Goal: Task Accomplishment & Management: Use online tool/utility

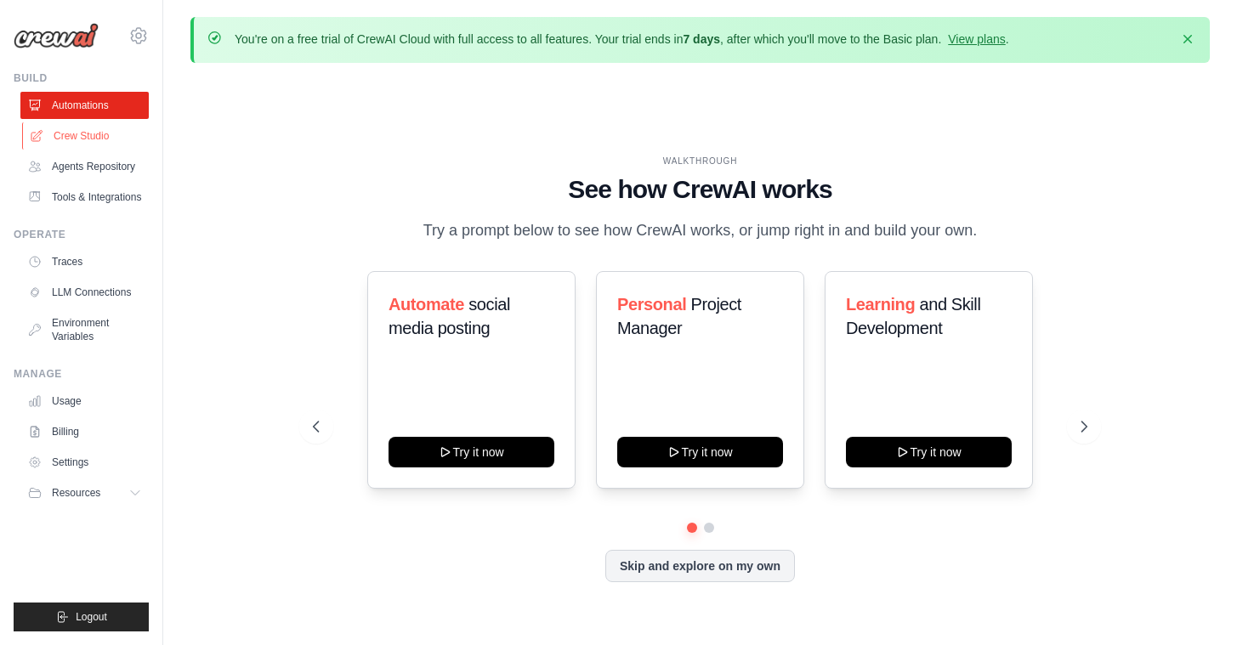
click at [106, 140] on link "Crew Studio" at bounding box center [86, 135] width 128 height 27
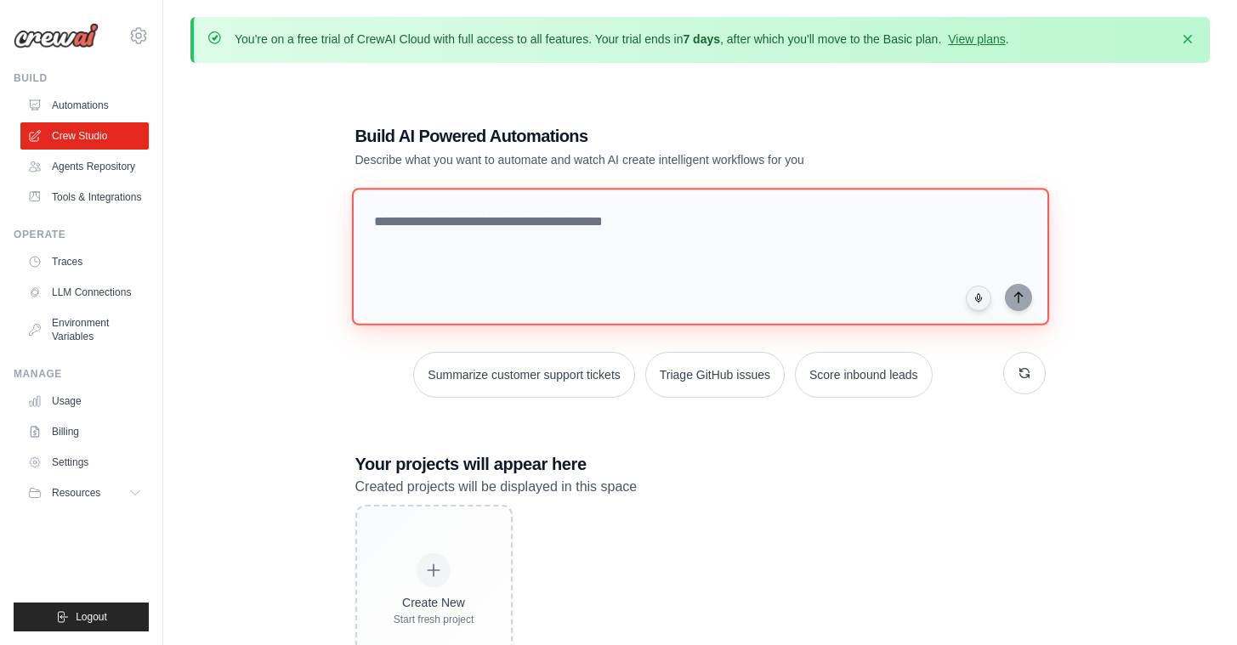
click at [522, 241] on textarea at bounding box center [699, 257] width 697 height 138
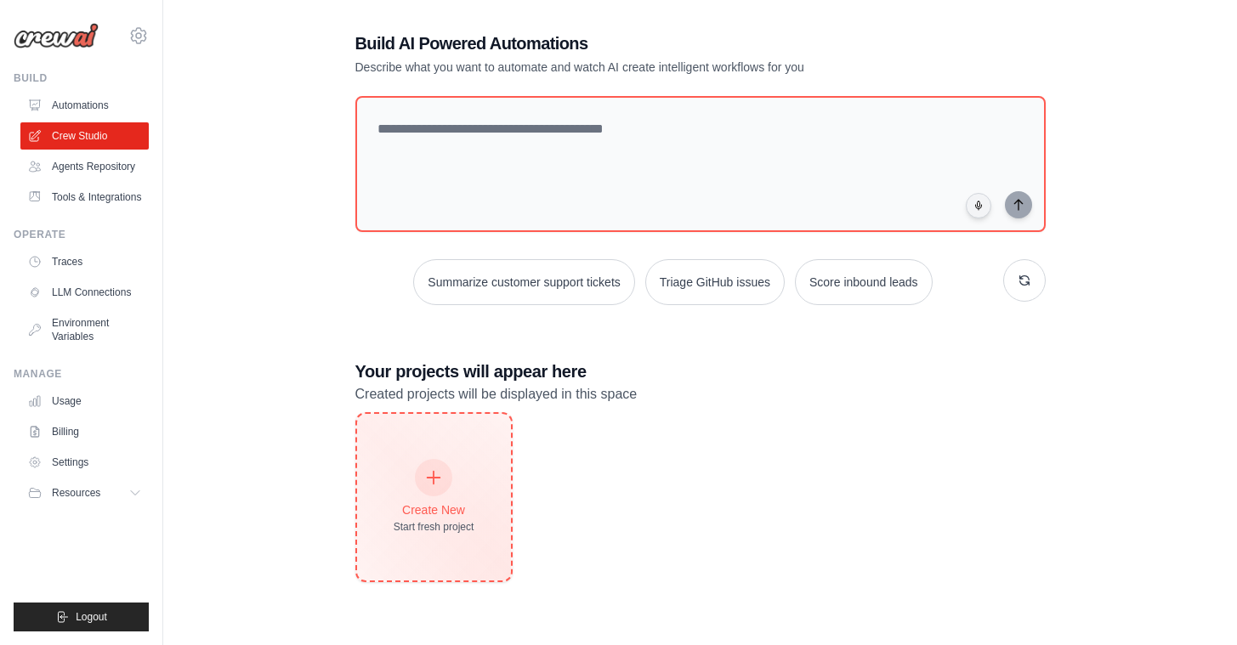
click at [437, 468] on icon at bounding box center [433, 477] width 19 height 19
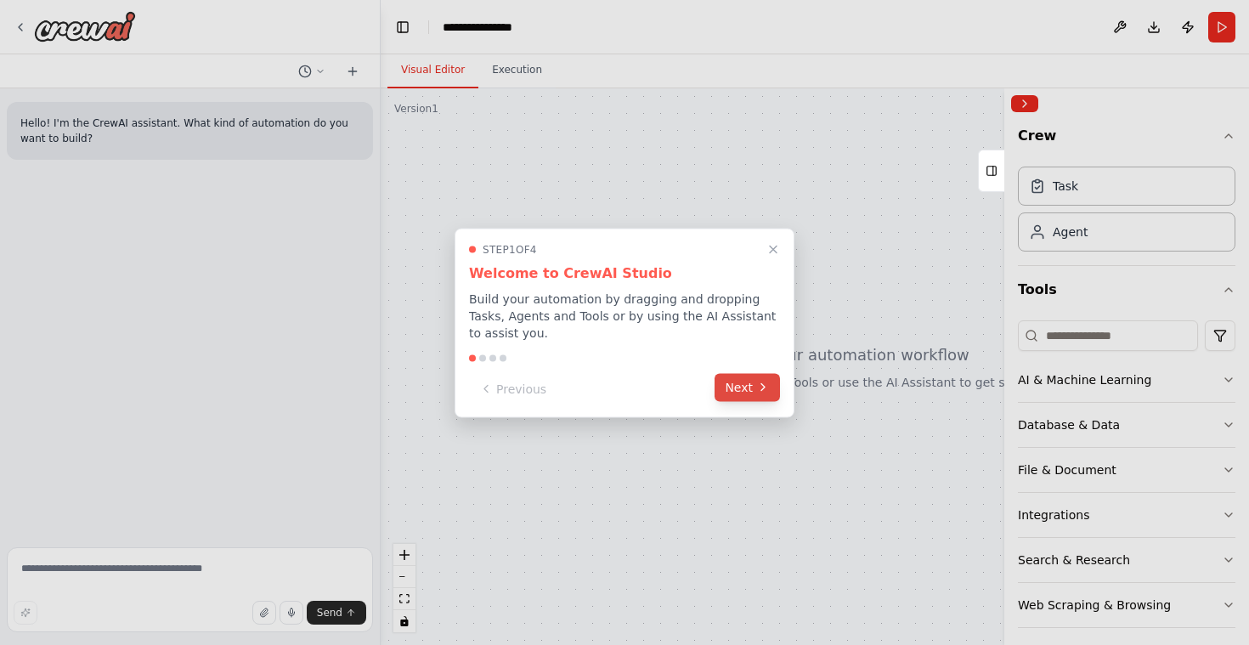
click at [751, 385] on button "Next" at bounding box center [747, 387] width 65 height 28
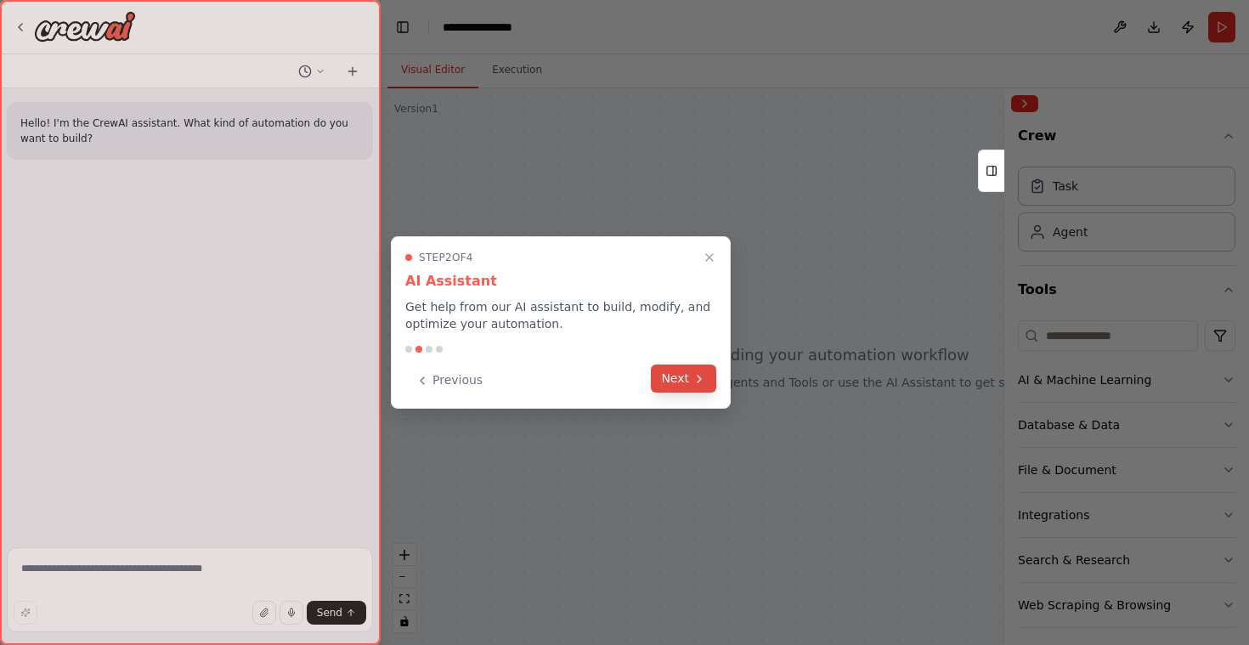
click at [693, 375] on icon at bounding box center [700, 379] width 14 height 14
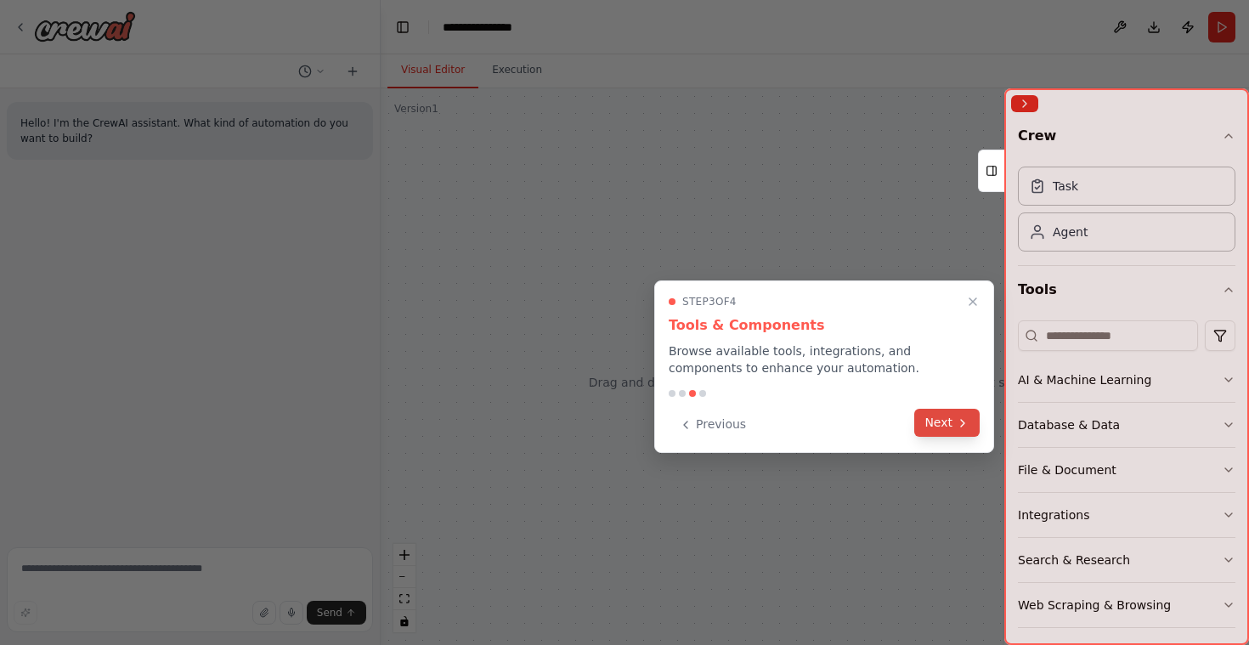
click at [939, 422] on button "Next" at bounding box center [947, 423] width 65 height 28
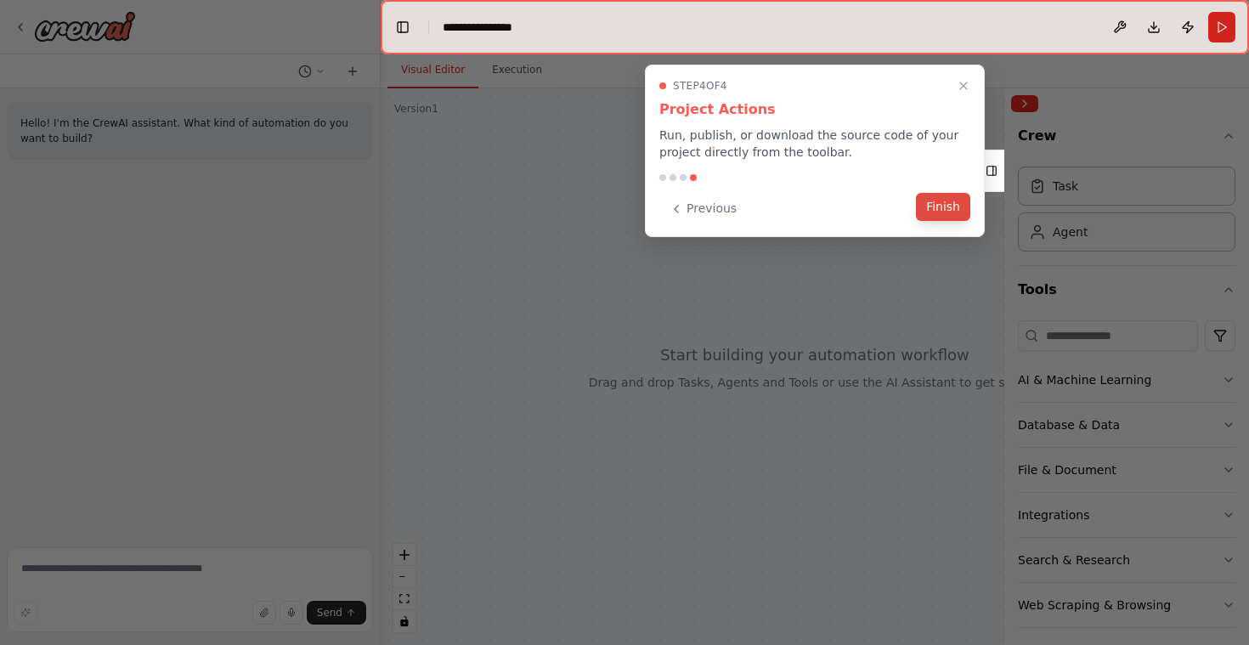
click at [951, 203] on button "Finish" at bounding box center [943, 207] width 54 height 28
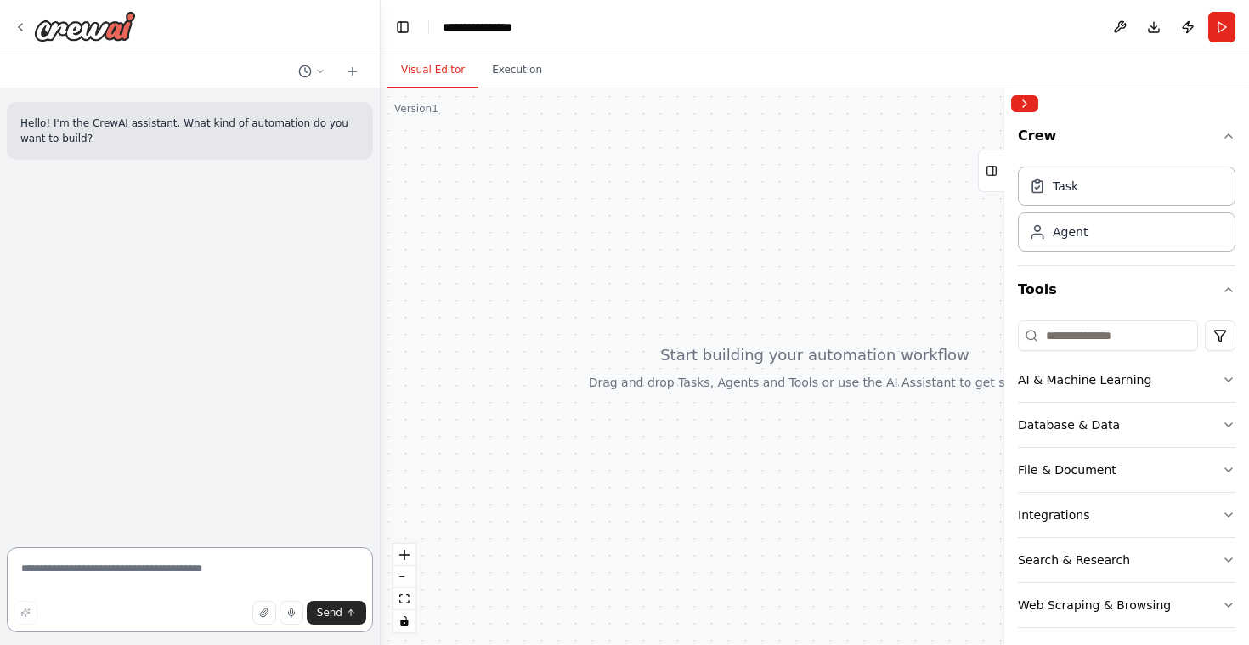
click at [108, 569] on textarea at bounding box center [190, 589] width 366 height 85
click at [1024, 105] on button "Collapse right sidebar" at bounding box center [1024, 103] width 27 height 17
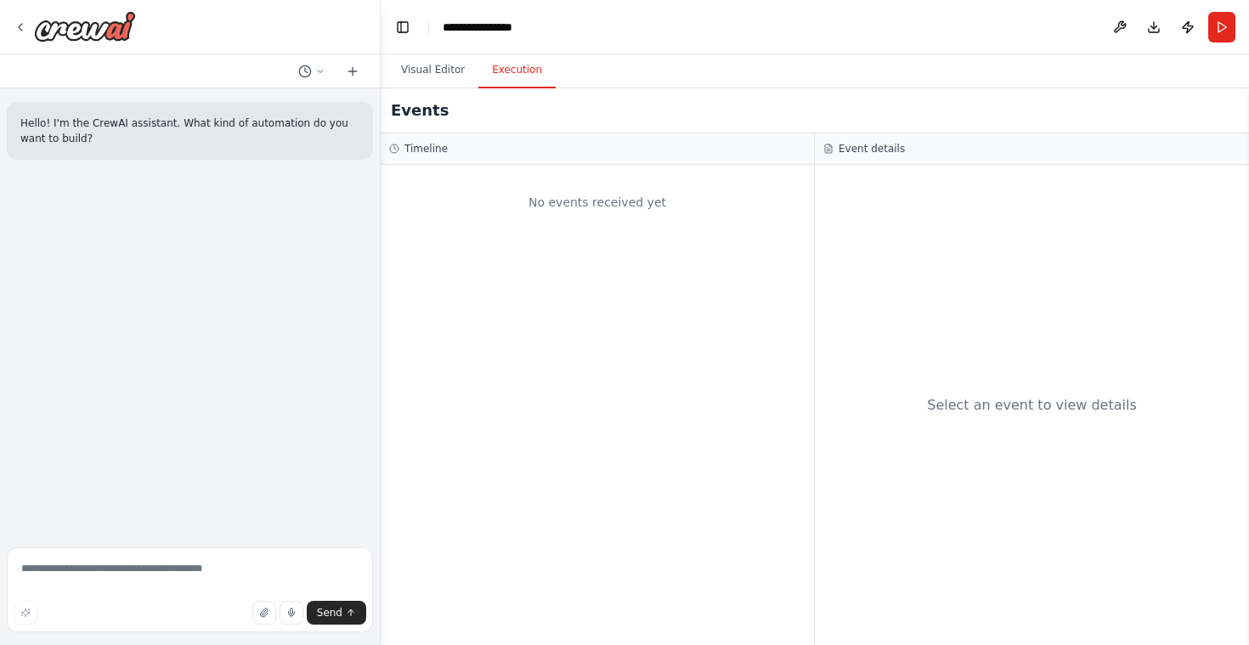
click at [509, 73] on button "Execution" at bounding box center [517, 71] width 77 height 36
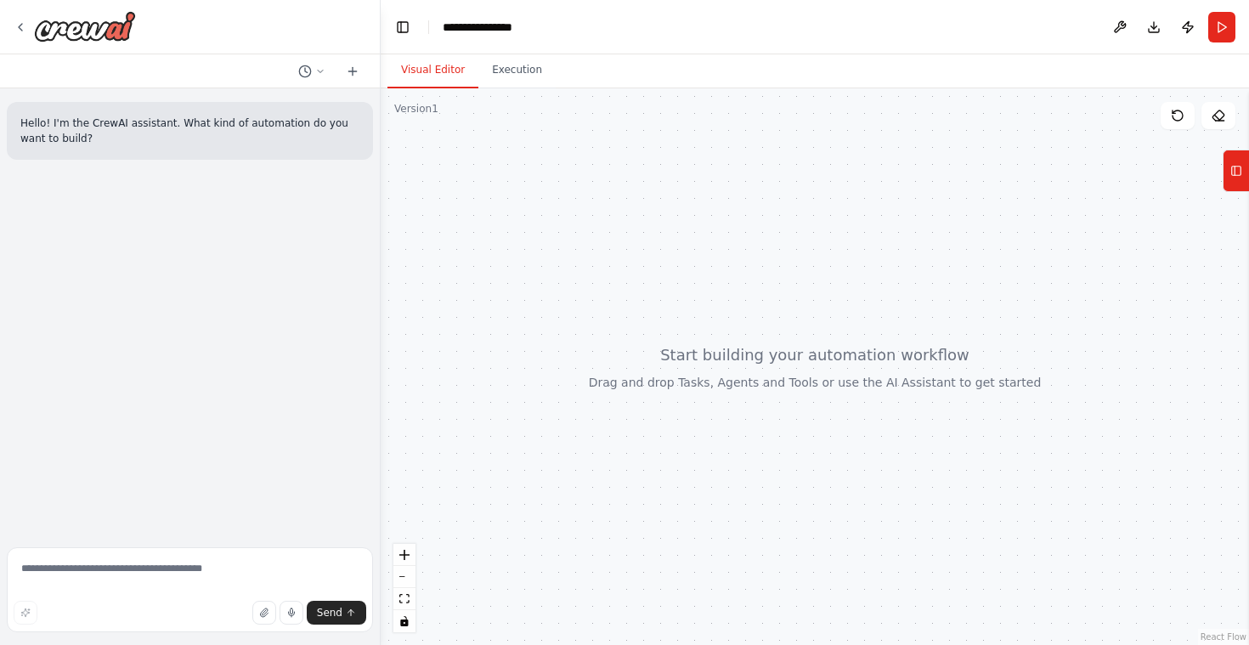
click at [415, 71] on button "Visual Editor" at bounding box center [433, 71] width 91 height 36
click at [1238, 178] on icon at bounding box center [1237, 170] width 12 height 27
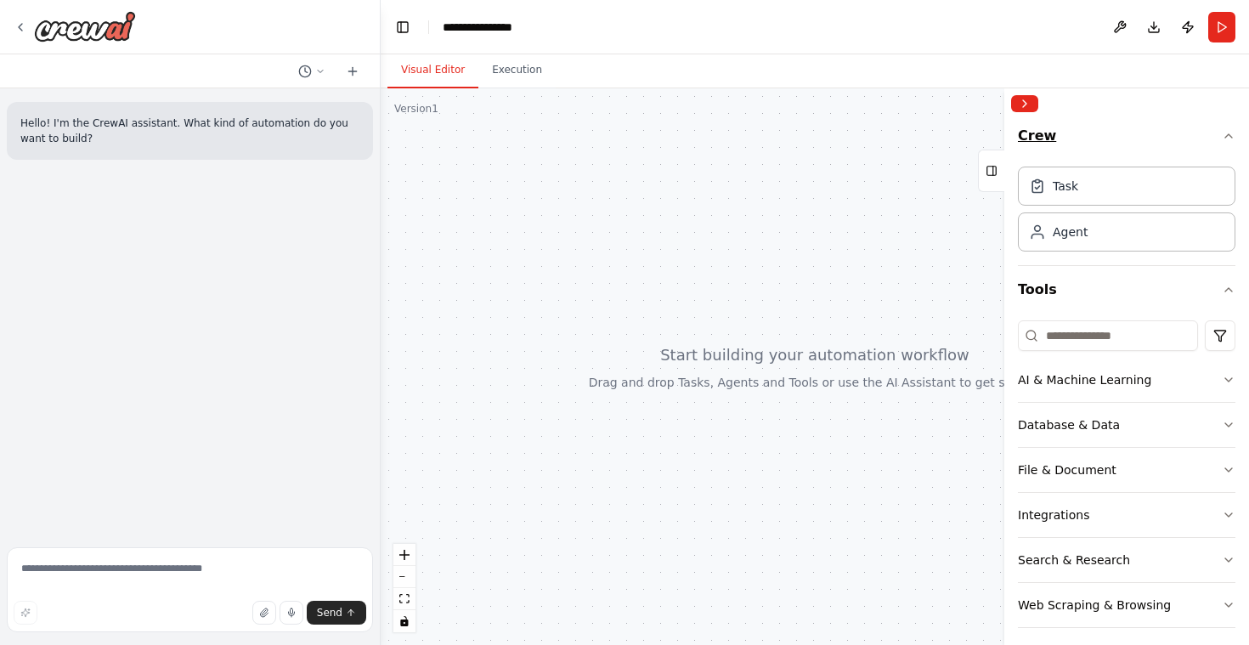
click at [1222, 136] on icon "button" at bounding box center [1229, 136] width 14 height 14
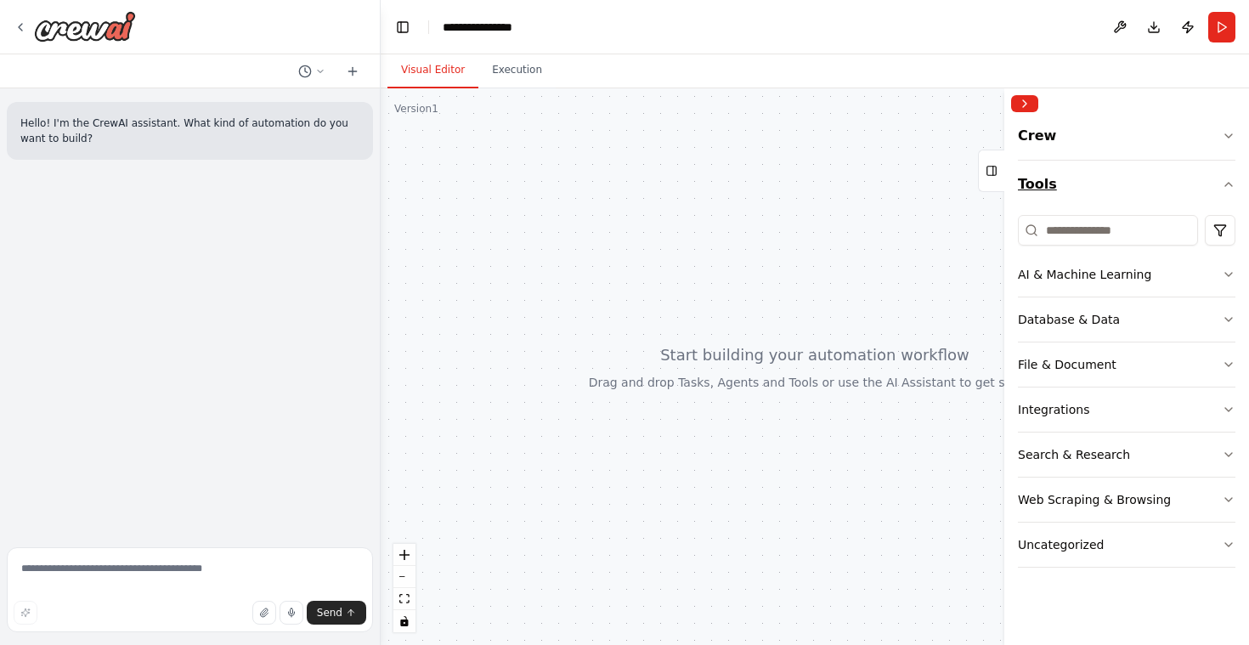
click at [1227, 184] on icon "button" at bounding box center [1229, 184] width 7 height 3
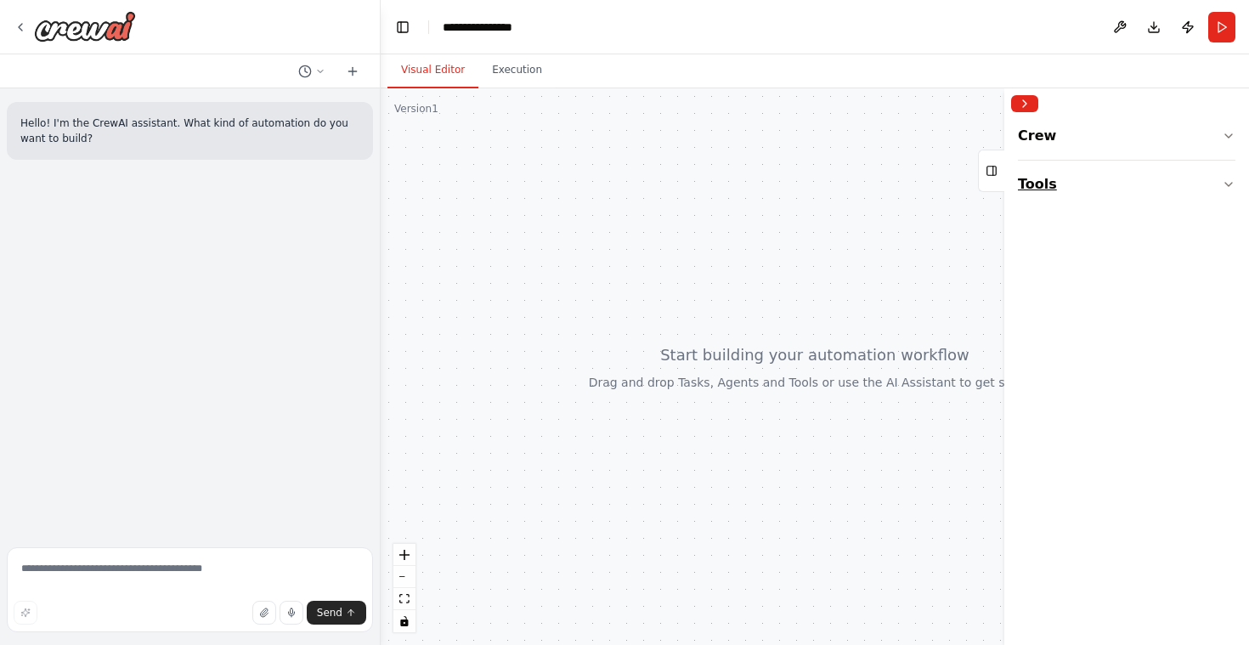
click at [1229, 181] on icon "button" at bounding box center [1229, 185] width 14 height 14
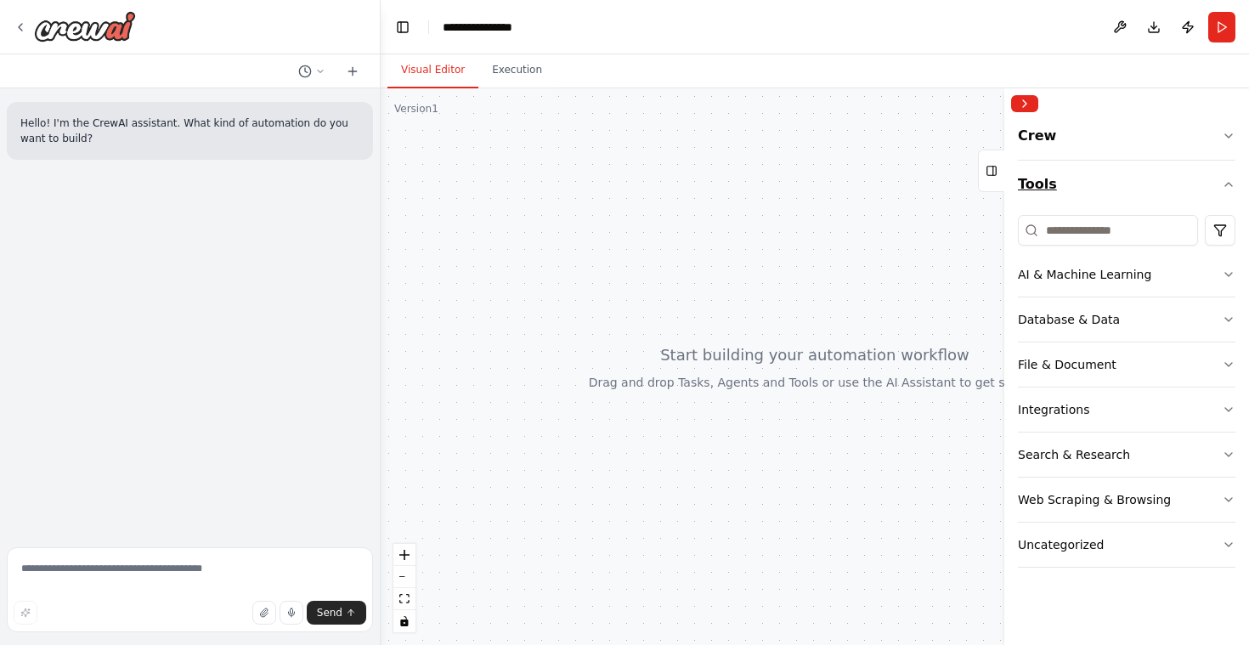
click at [1229, 181] on icon "button" at bounding box center [1229, 185] width 14 height 14
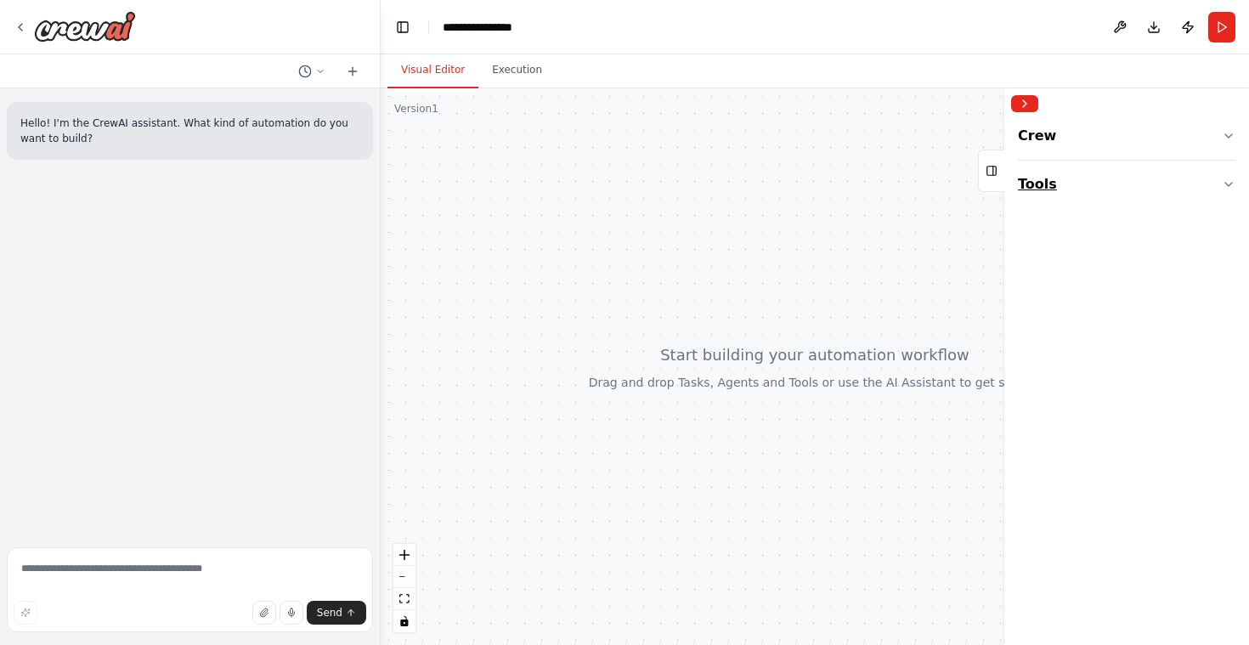
click at [1229, 181] on icon "button" at bounding box center [1229, 185] width 14 height 14
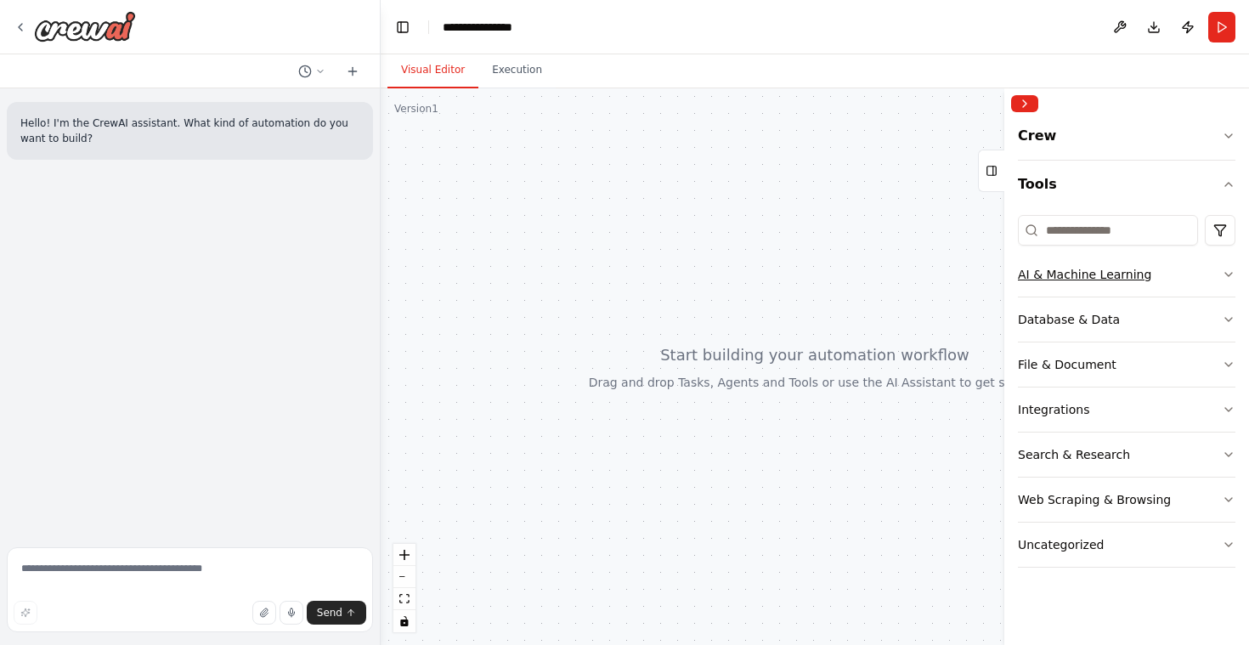
click at [1232, 274] on icon "button" at bounding box center [1229, 275] width 14 height 14
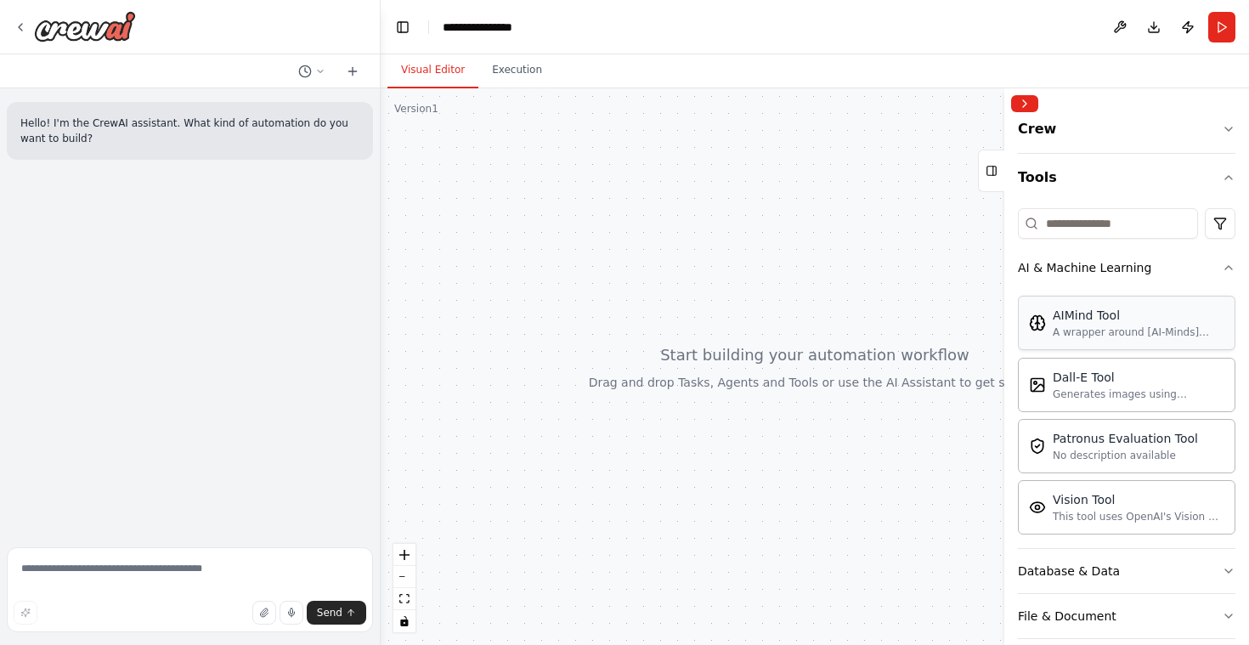
scroll to position [20, 0]
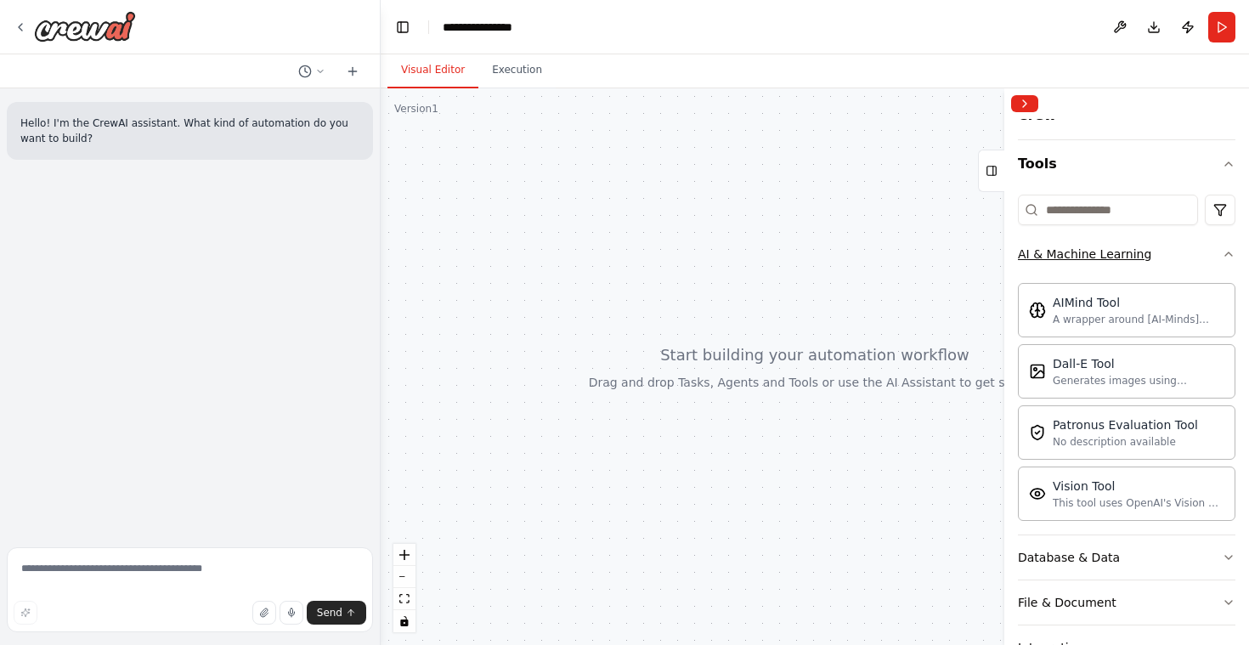
click at [1222, 255] on icon "button" at bounding box center [1229, 254] width 14 height 14
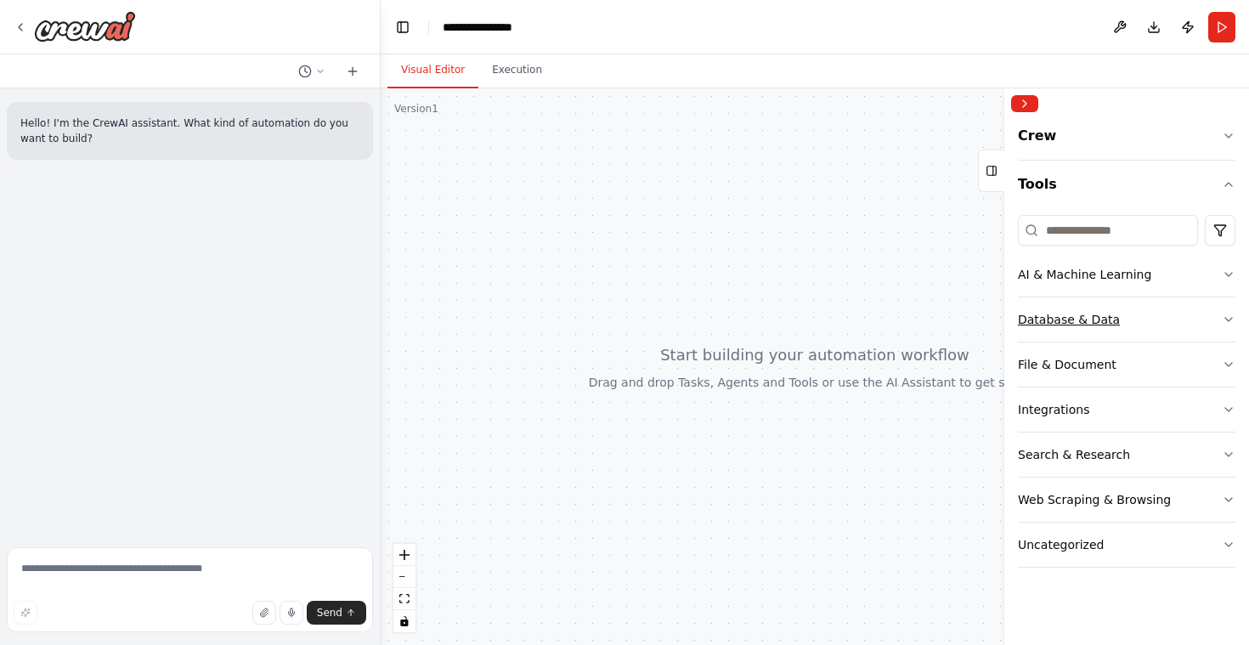
click at [1219, 319] on button "Database & Data" at bounding box center [1127, 319] width 218 height 44
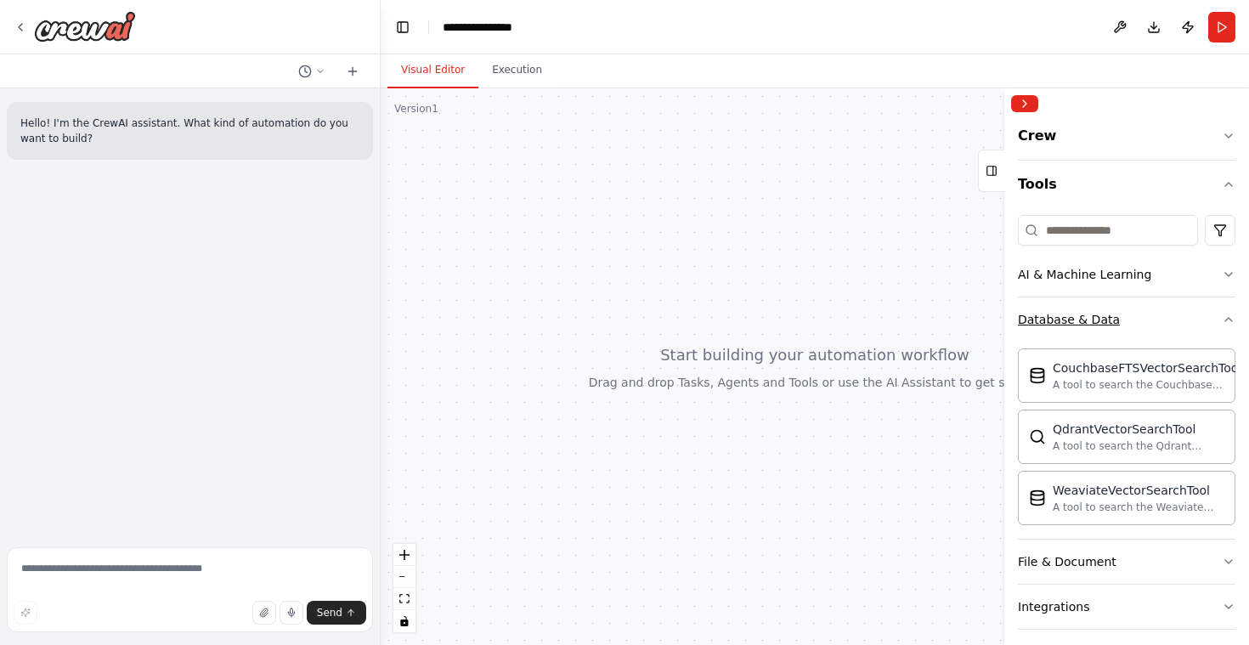
click at [1226, 320] on icon "button" at bounding box center [1229, 319] width 7 height 3
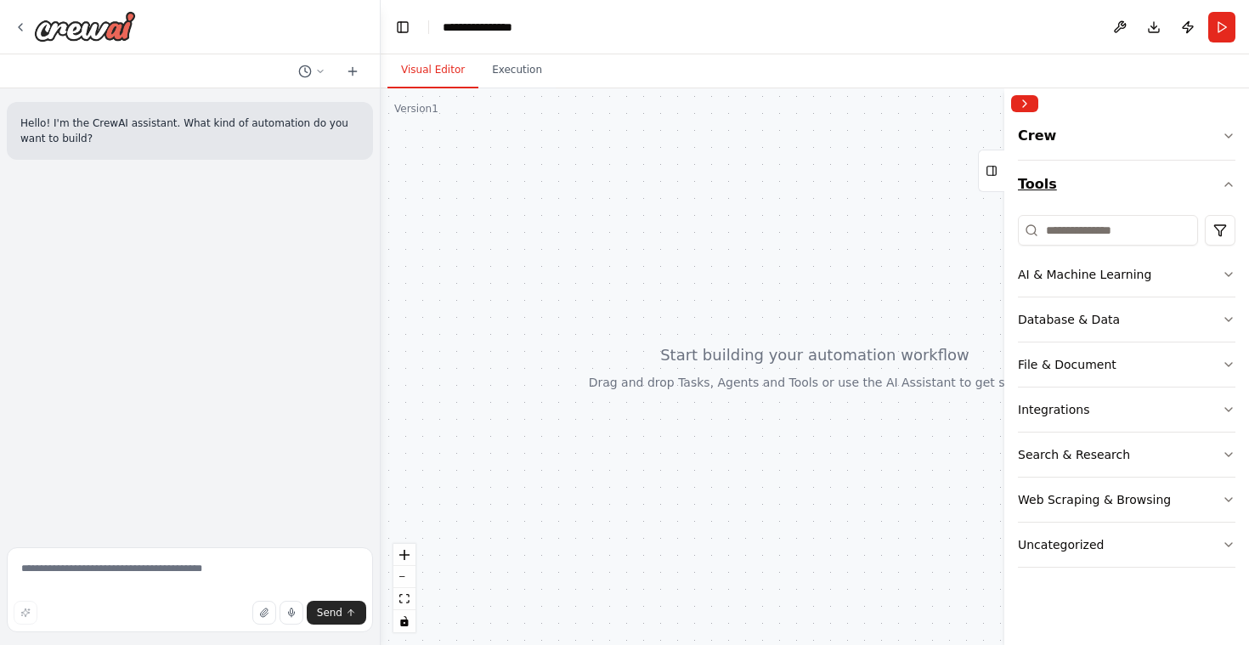
click at [1229, 187] on icon "button" at bounding box center [1229, 185] width 14 height 14
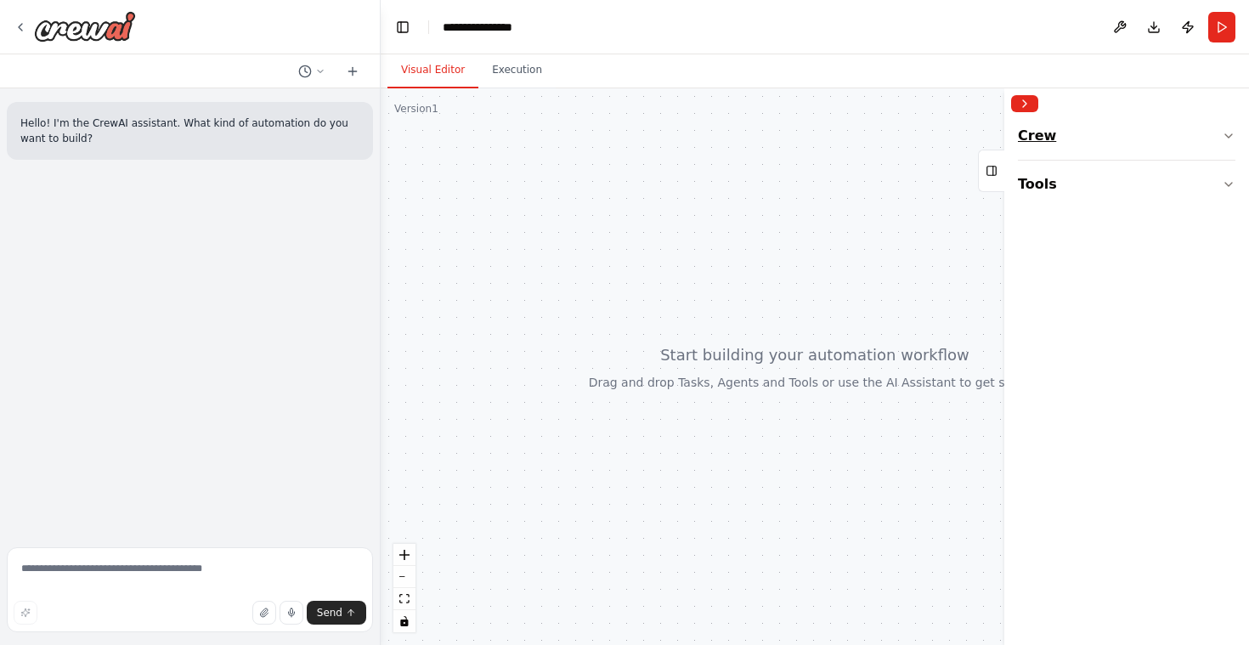
click at [1228, 135] on icon "button" at bounding box center [1229, 136] width 14 height 14
click at [1093, 238] on div "Agent" at bounding box center [1127, 231] width 218 height 39
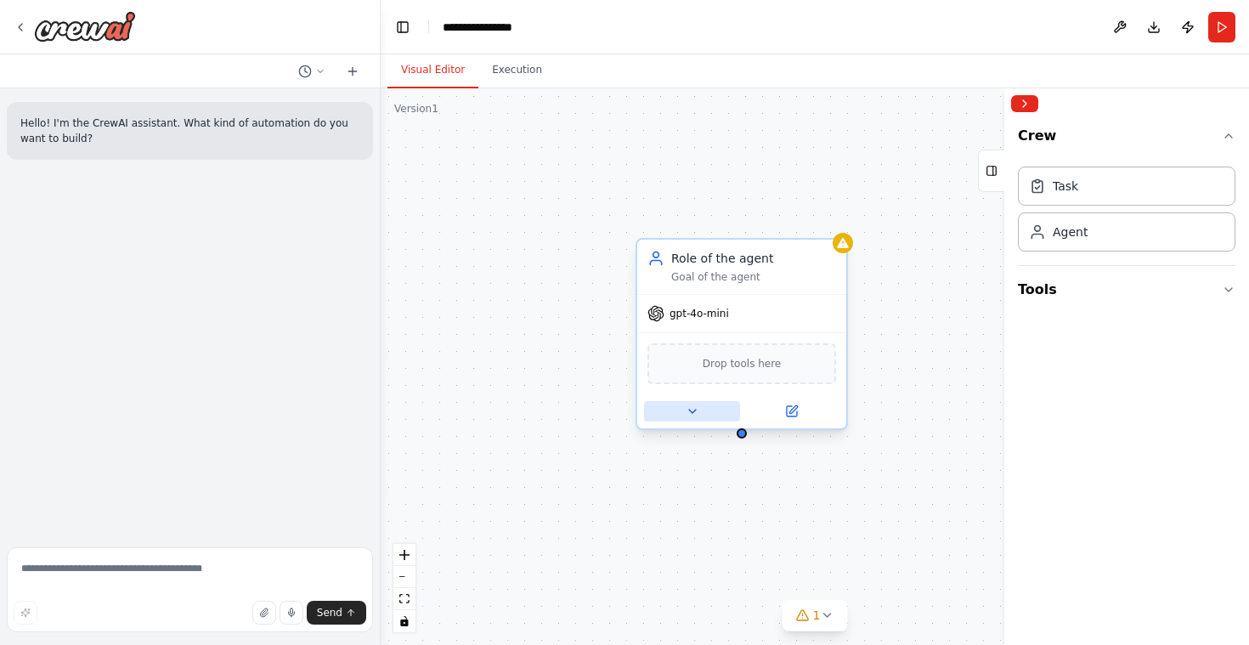
click at [693, 419] on button at bounding box center [692, 411] width 96 height 20
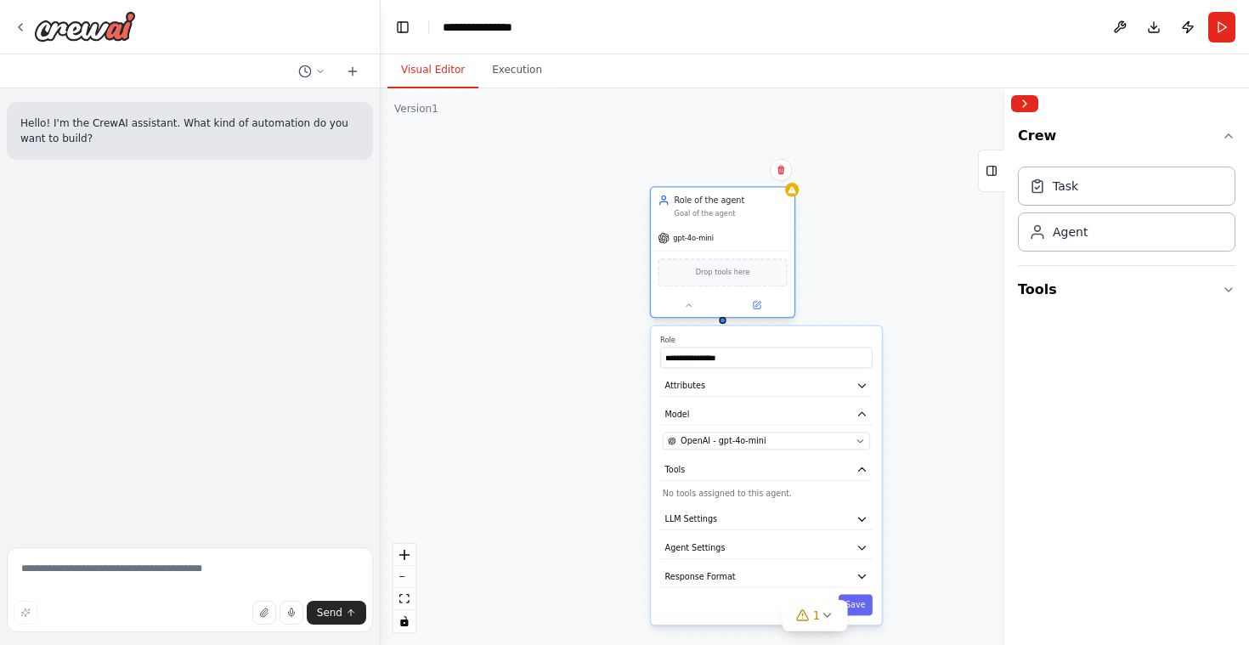
drag, startPoint x: 852, startPoint y: 297, endPoint x: 730, endPoint y: 190, distance: 162.0
click at [730, 225] on div "gpt-4o-mini" at bounding box center [723, 237] width 144 height 25
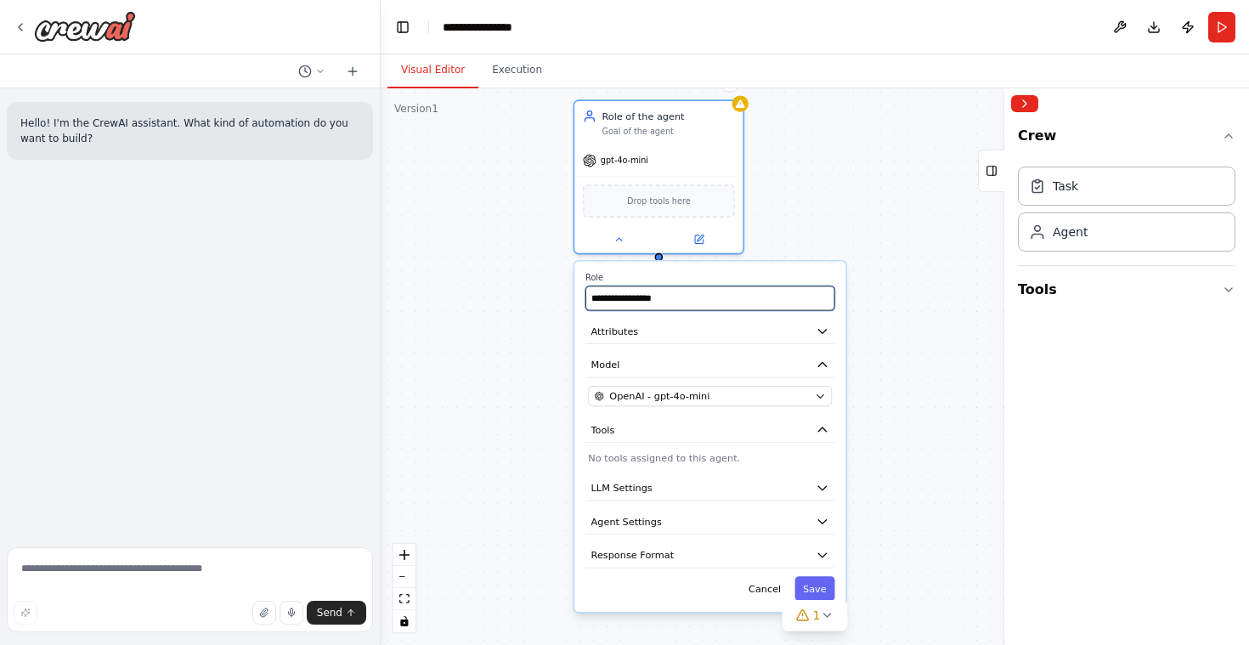
click at [685, 301] on input "**********" at bounding box center [710, 298] width 249 height 25
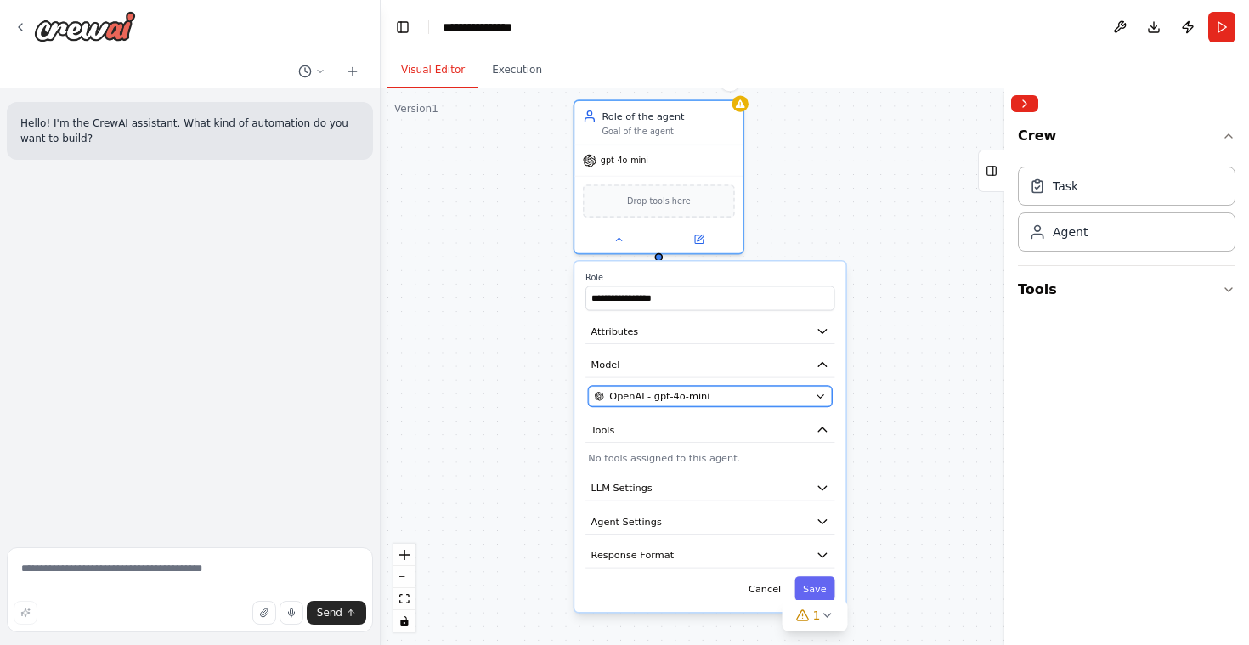
click at [752, 394] on div "OpenAI - gpt-4o-mini" at bounding box center [702, 396] width 215 height 14
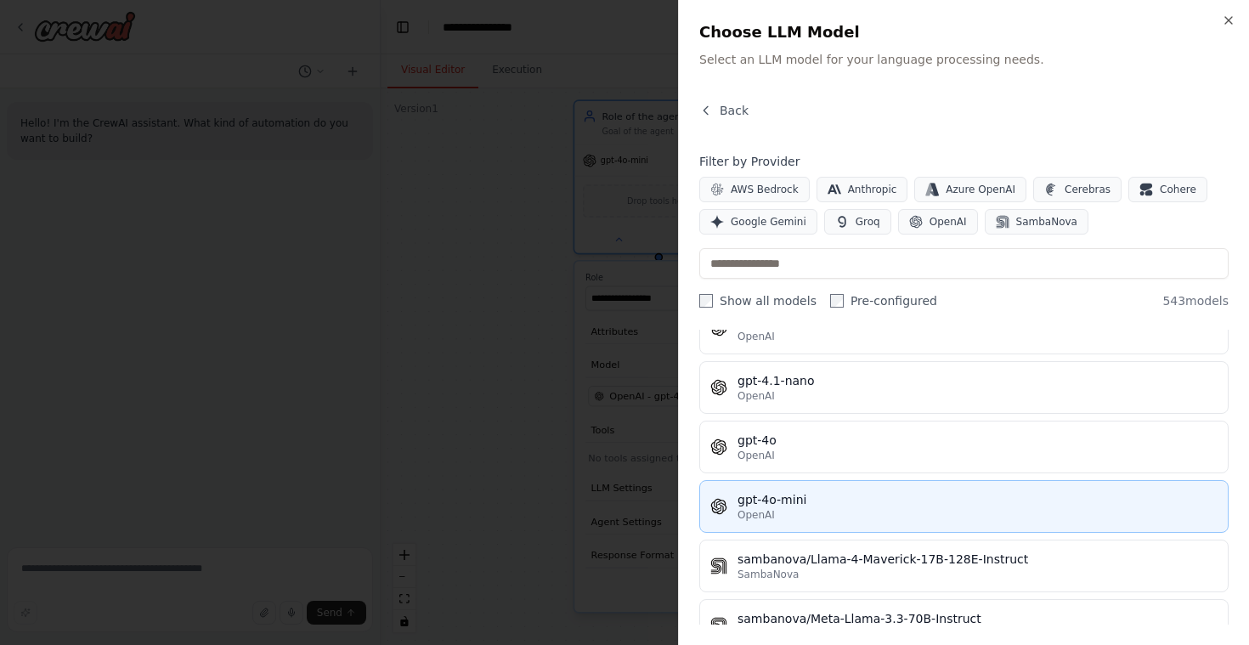
scroll to position [369, 0]
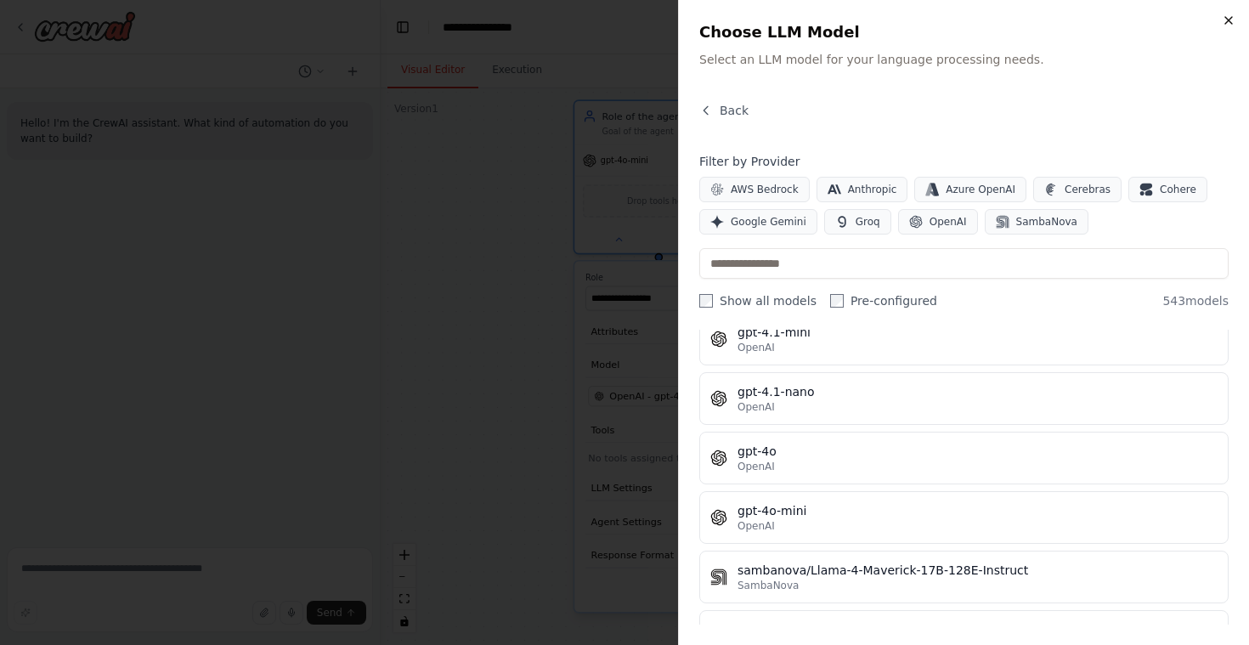
click at [1232, 24] on icon "button" at bounding box center [1229, 20] width 7 height 7
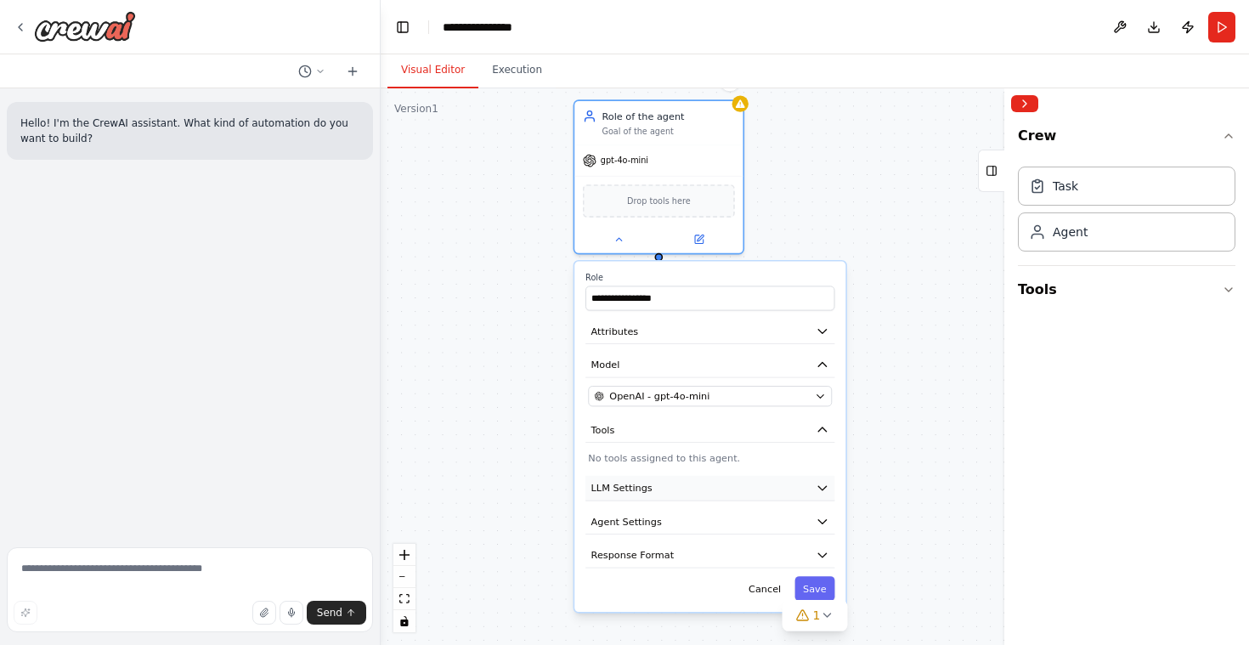
click at [823, 495] on icon "button" at bounding box center [823, 488] width 14 height 14
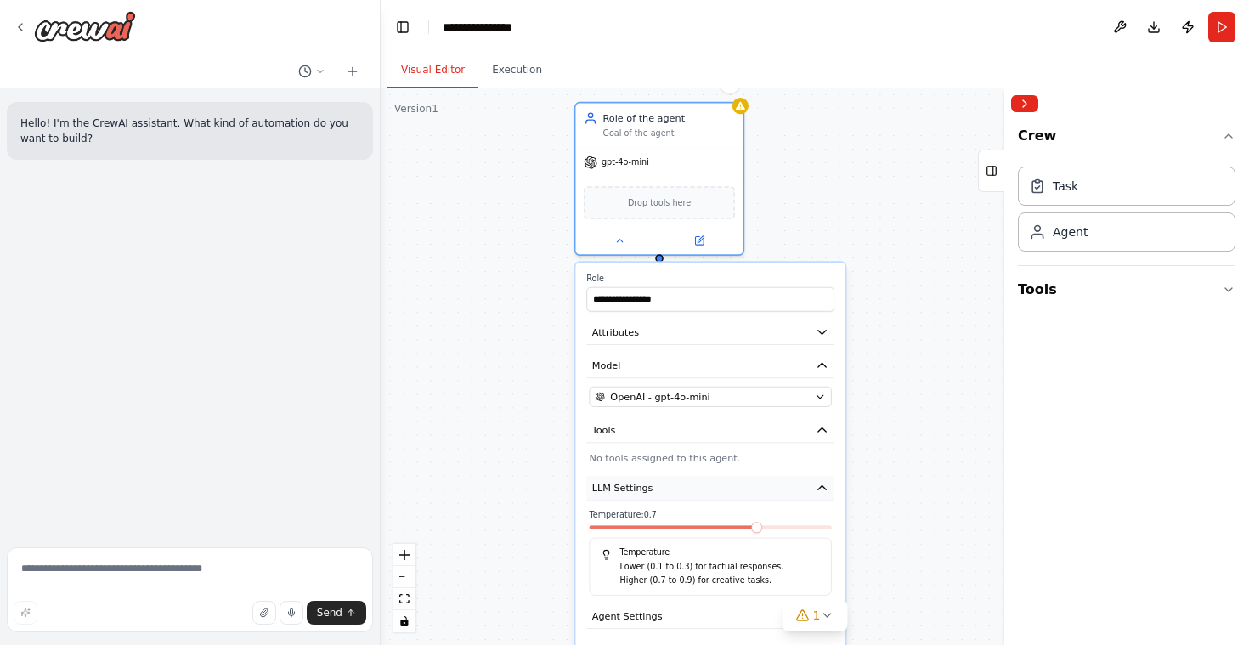
click at [822, 489] on icon "button" at bounding box center [823, 488] width 8 height 4
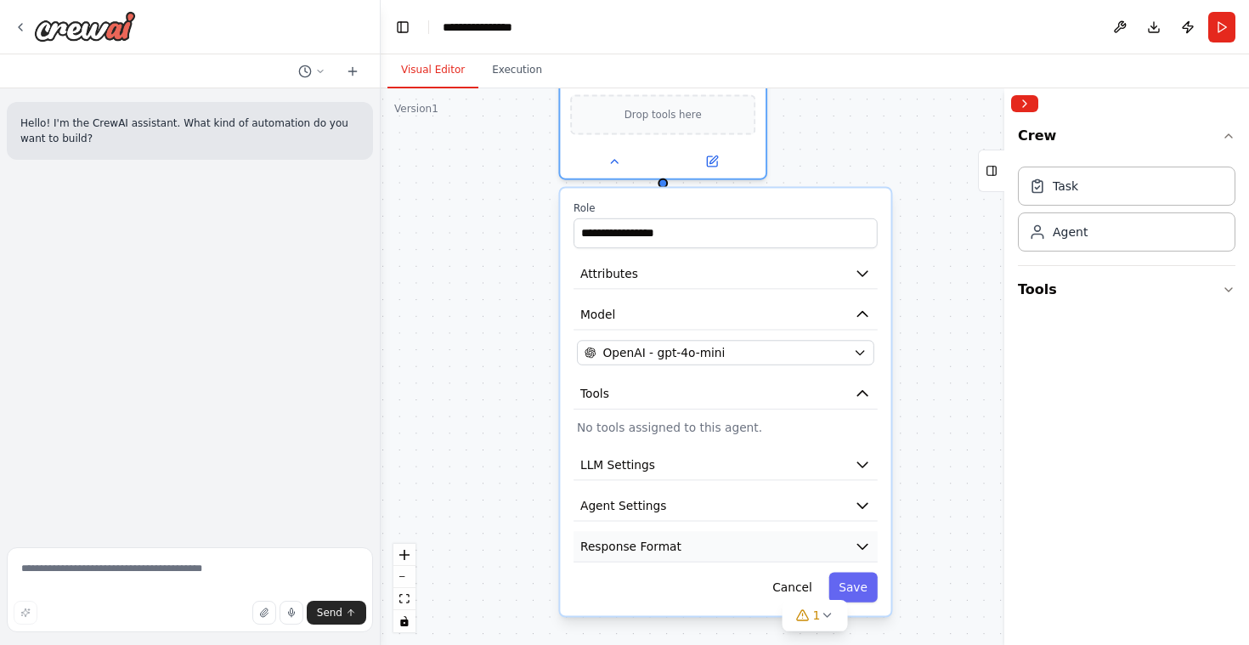
click at [858, 548] on icon "button" at bounding box center [862, 546] width 17 height 17
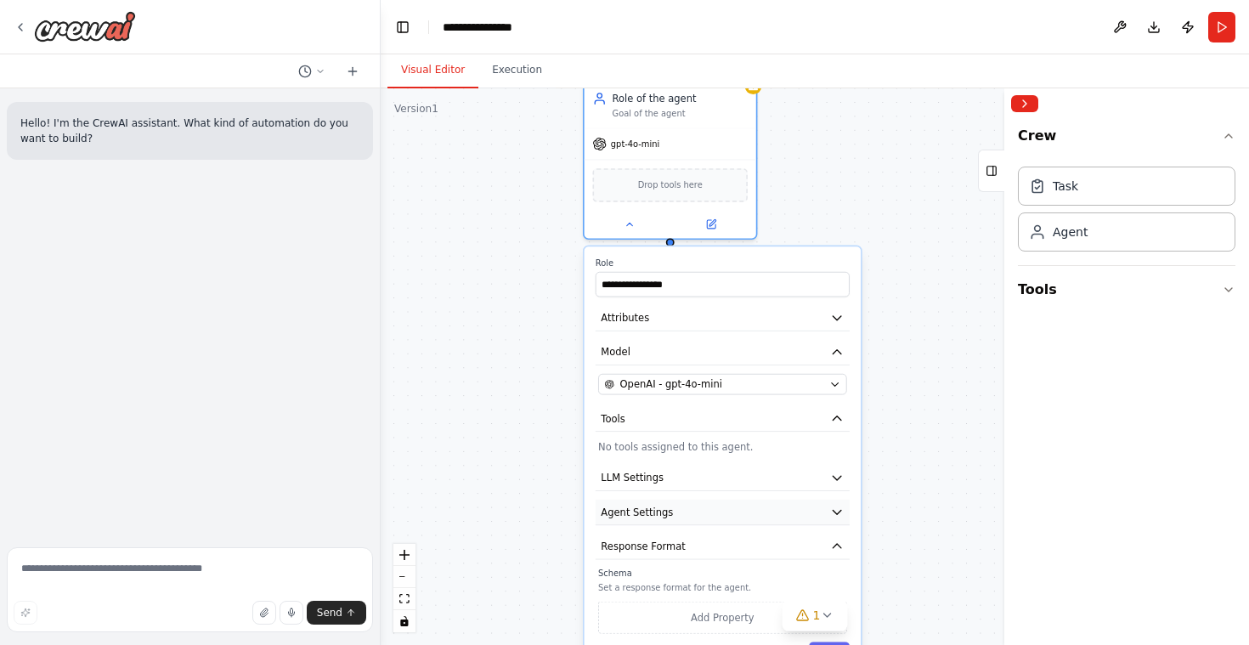
click at [839, 513] on icon "button" at bounding box center [837, 512] width 14 height 14
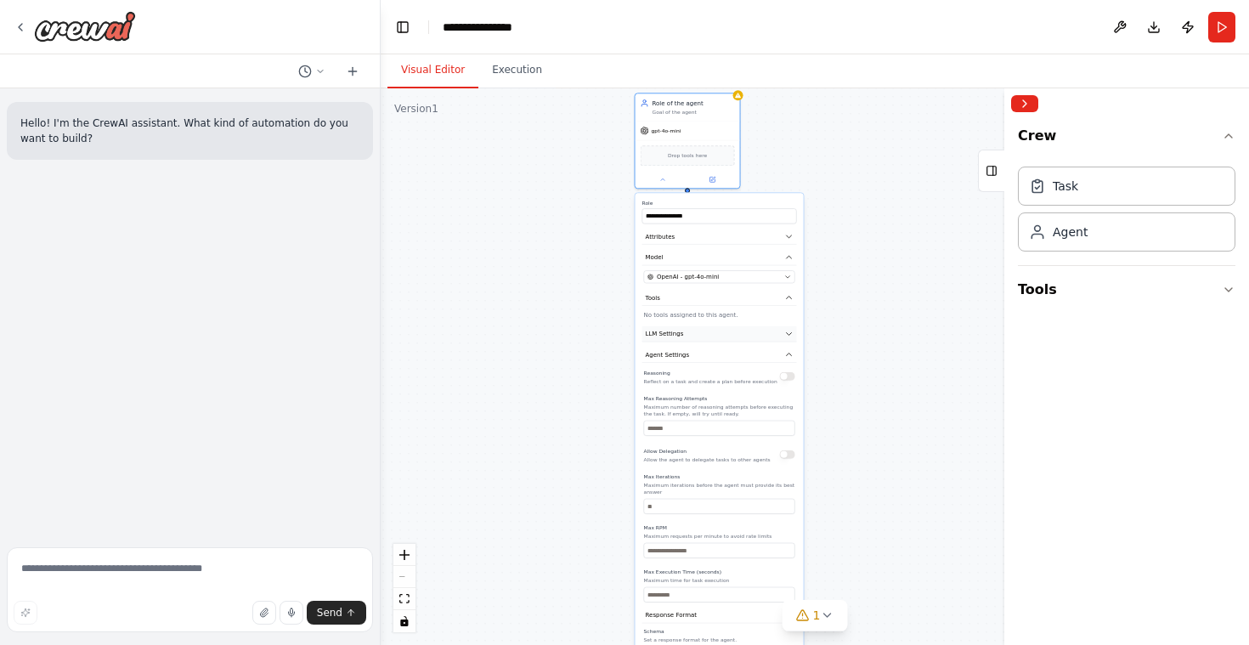
drag, startPoint x: 830, startPoint y: 444, endPoint x: 741, endPoint y: 297, distance: 171.6
click at [740, 296] on div "**********" at bounding box center [720, 444] width 168 height 502
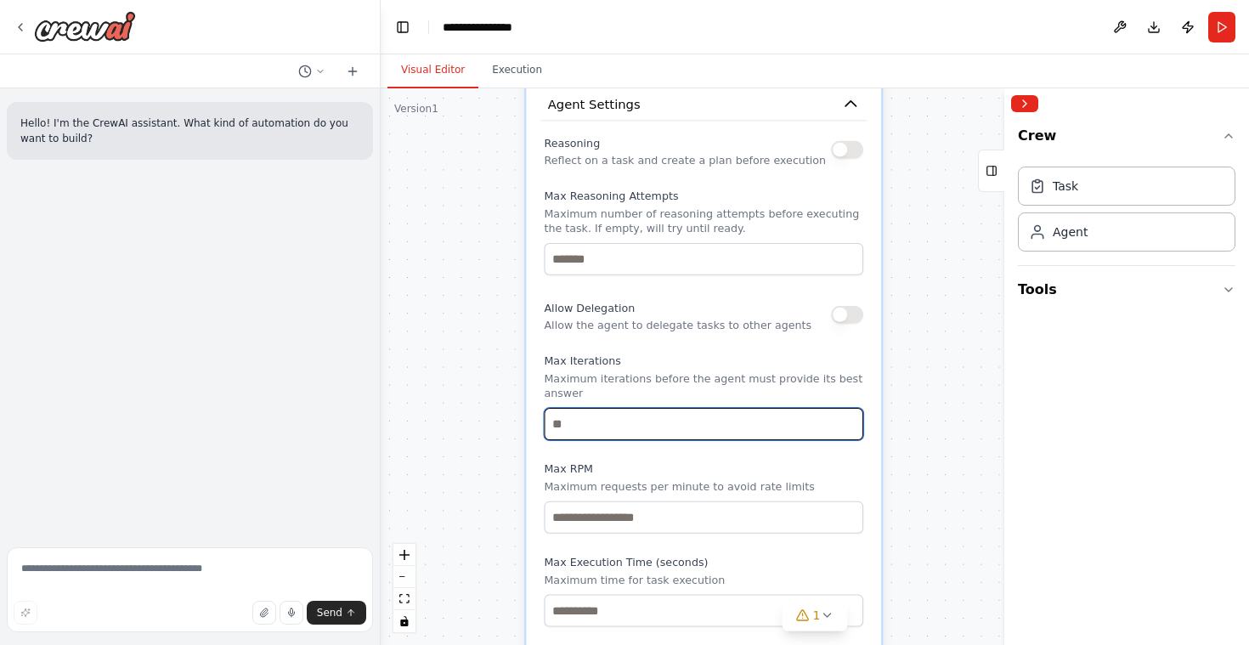
drag, startPoint x: 819, startPoint y: 426, endPoint x: 822, endPoint y: 367, distance: 58.7
click at [822, 367] on div "Max Iterations Maximum iterations before the agent must provide its best answer" at bounding box center [704, 397] width 320 height 86
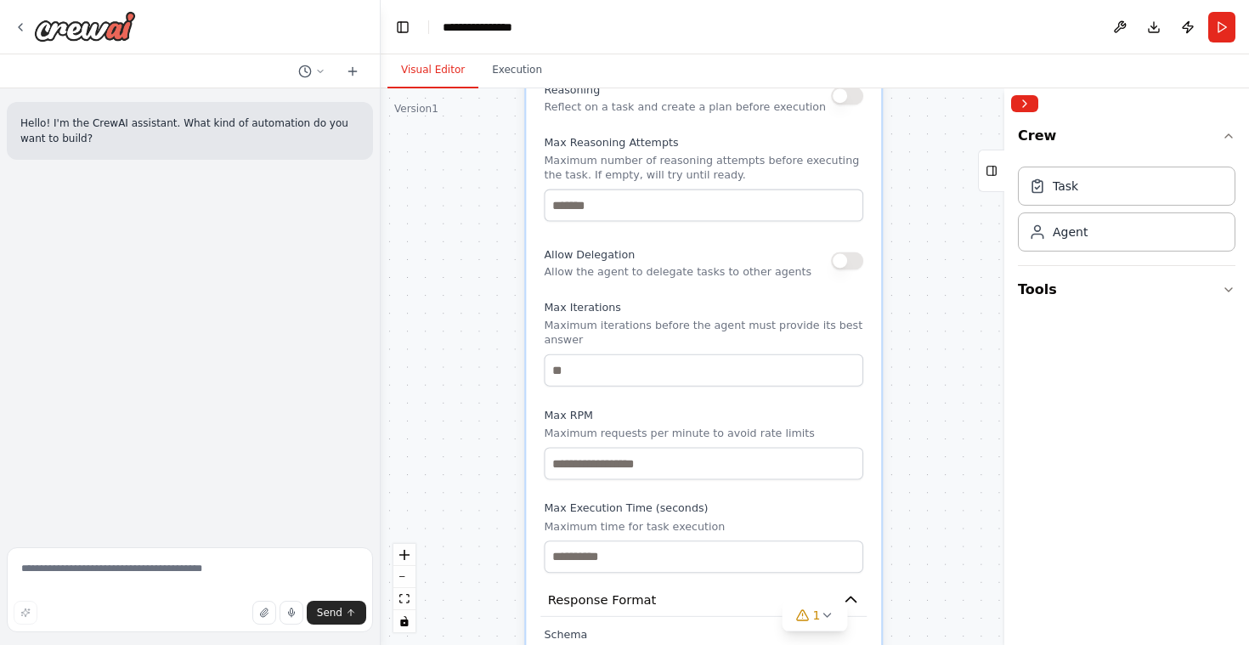
drag, startPoint x: 830, startPoint y: 365, endPoint x: 828, endPoint y: 314, distance: 51.0
click at [828, 314] on div "Max Iterations Maximum iterations before the agent must provide its best answer" at bounding box center [704, 343] width 320 height 86
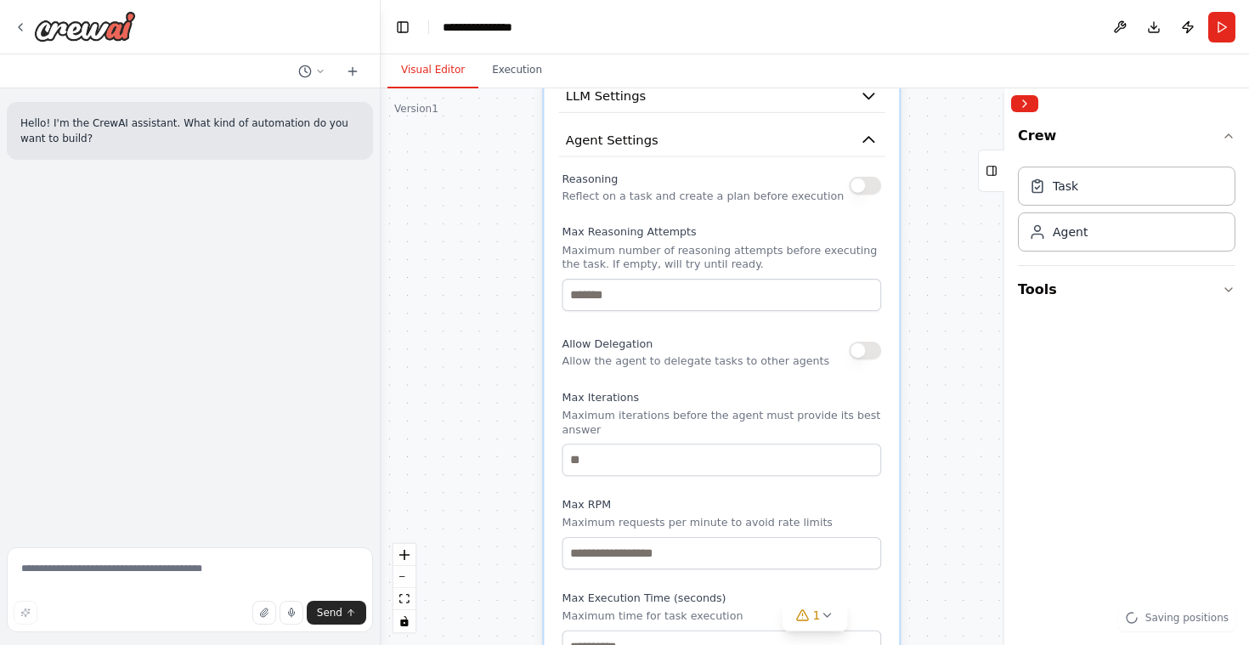
drag, startPoint x: 863, startPoint y: 420, endPoint x: 876, endPoint y: 514, distance: 95.3
click at [876, 514] on div "Max RPM Maximum requests per minute to avoid rate limits" at bounding box center [723, 533] width 320 height 71
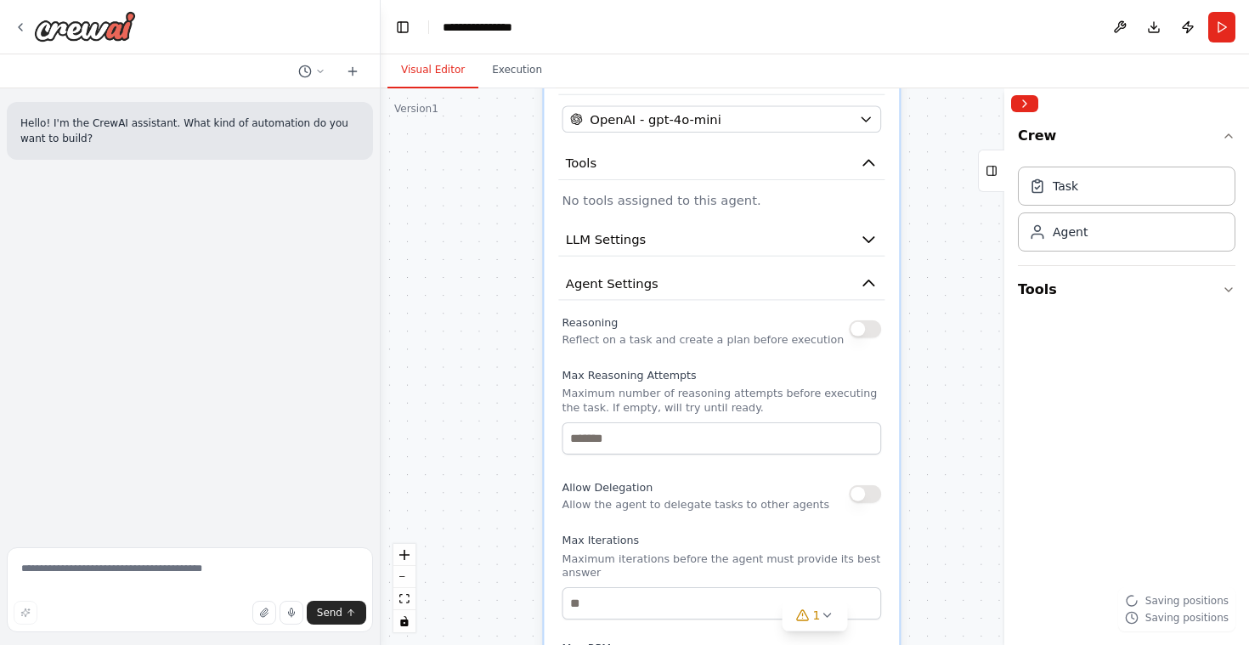
drag, startPoint x: 885, startPoint y: 238, endPoint x: 881, endPoint y: 376, distance: 137.7
click at [881, 378] on div "Reasoning Reflect on a task and create a plan before execution Max Reasoning At…" at bounding box center [721, 558] width 326 height 495
click at [876, 280] on icon "button" at bounding box center [869, 284] width 18 height 18
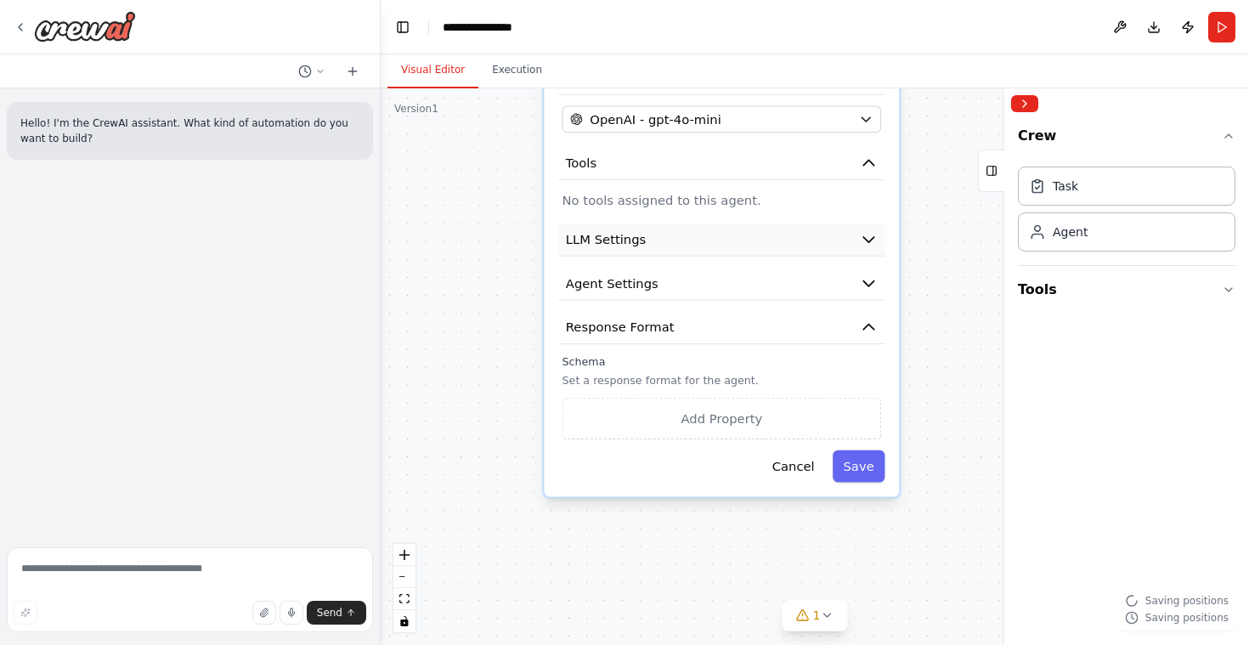
click at [872, 249] on button "LLM Settings" at bounding box center [721, 240] width 326 height 33
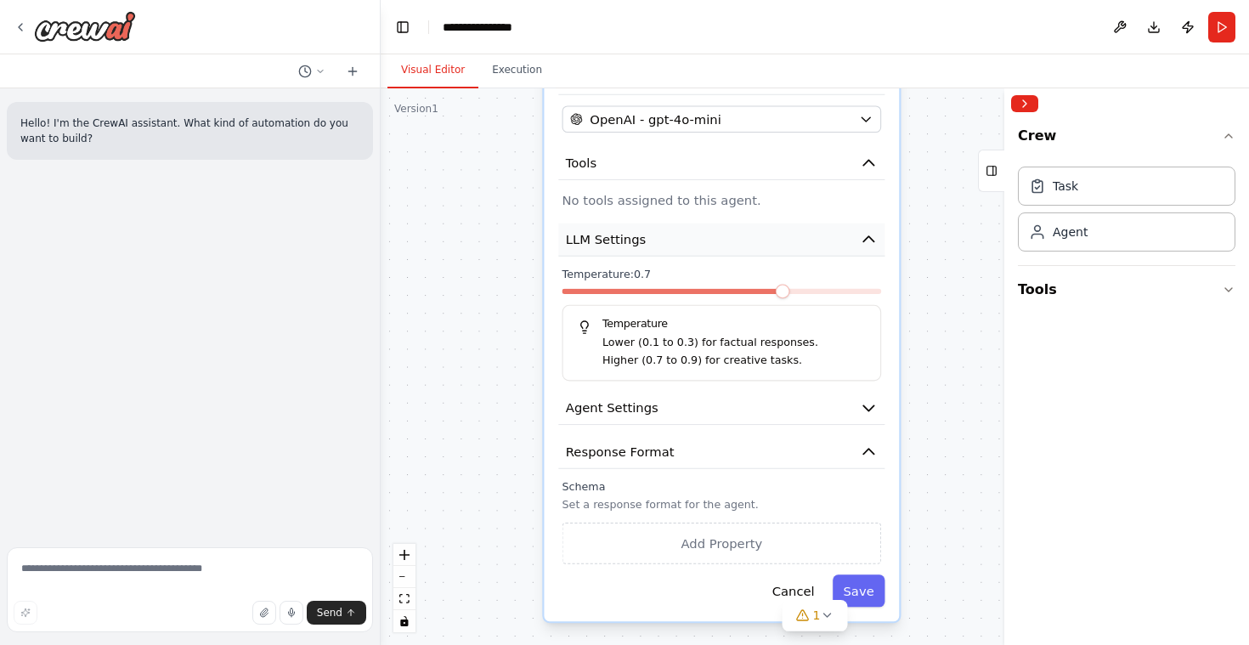
click at [869, 242] on icon "button" at bounding box center [869, 239] width 18 height 18
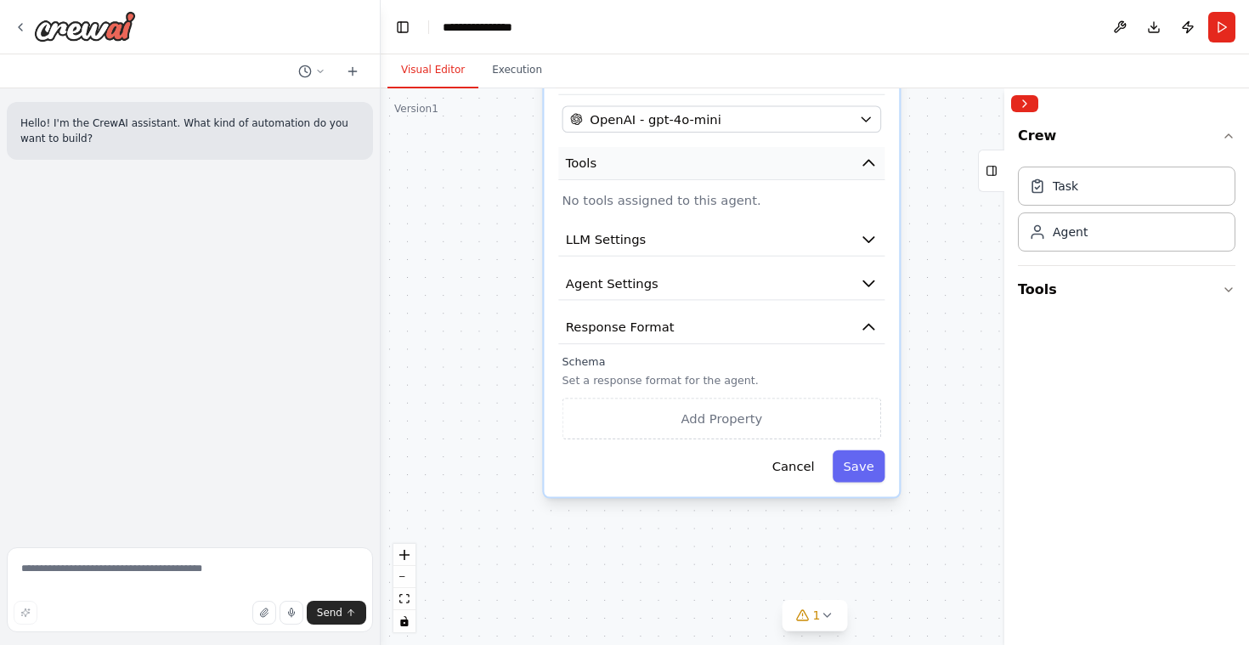
click at [871, 176] on button "Tools" at bounding box center [721, 163] width 326 height 33
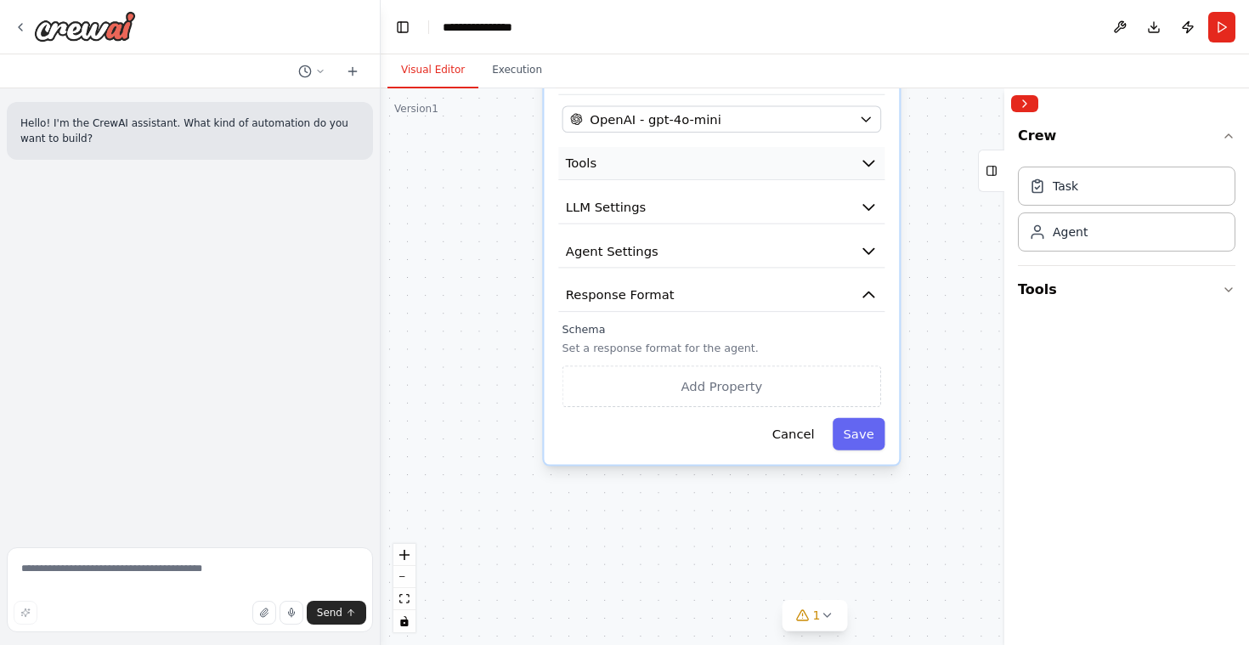
click at [873, 175] on button "Tools" at bounding box center [721, 163] width 326 height 33
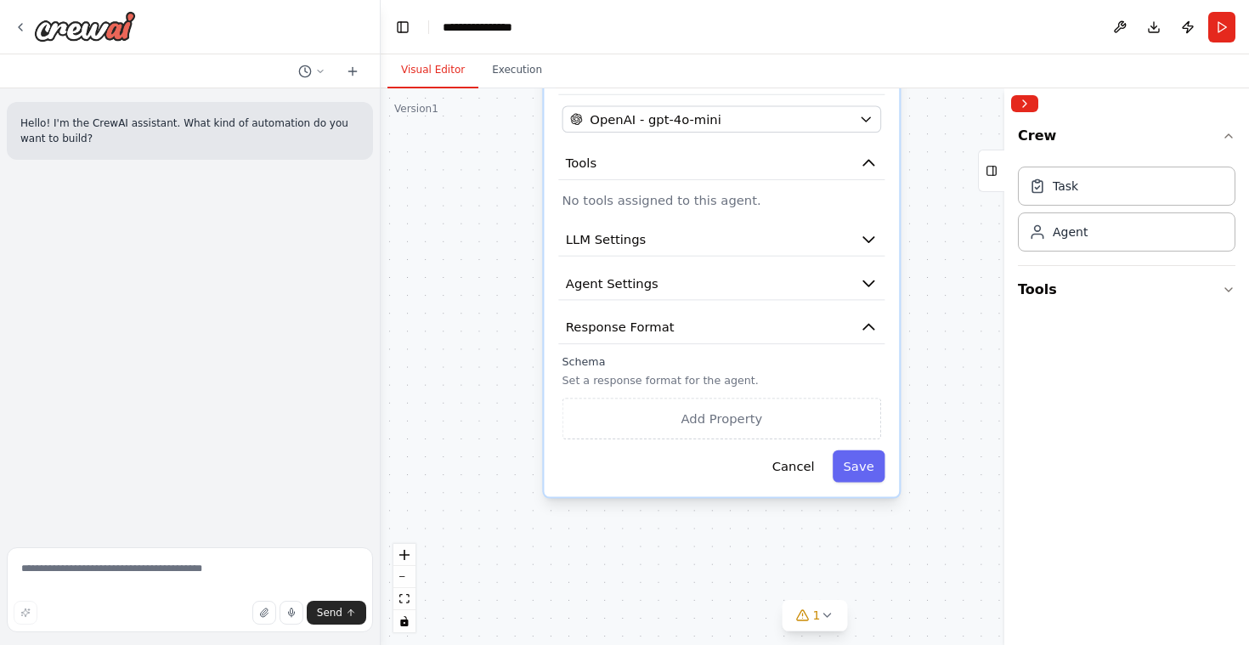
click at [704, 207] on p "No tools assigned to this agent." at bounding box center [723, 200] width 320 height 18
click at [1085, 191] on div "Task" at bounding box center [1127, 185] width 218 height 39
click at [1056, 194] on div "Task" at bounding box center [1127, 185] width 218 height 39
click at [1224, 292] on icon "button" at bounding box center [1229, 290] width 14 height 14
click at [1091, 190] on div "Task" at bounding box center [1127, 185] width 218 height 39
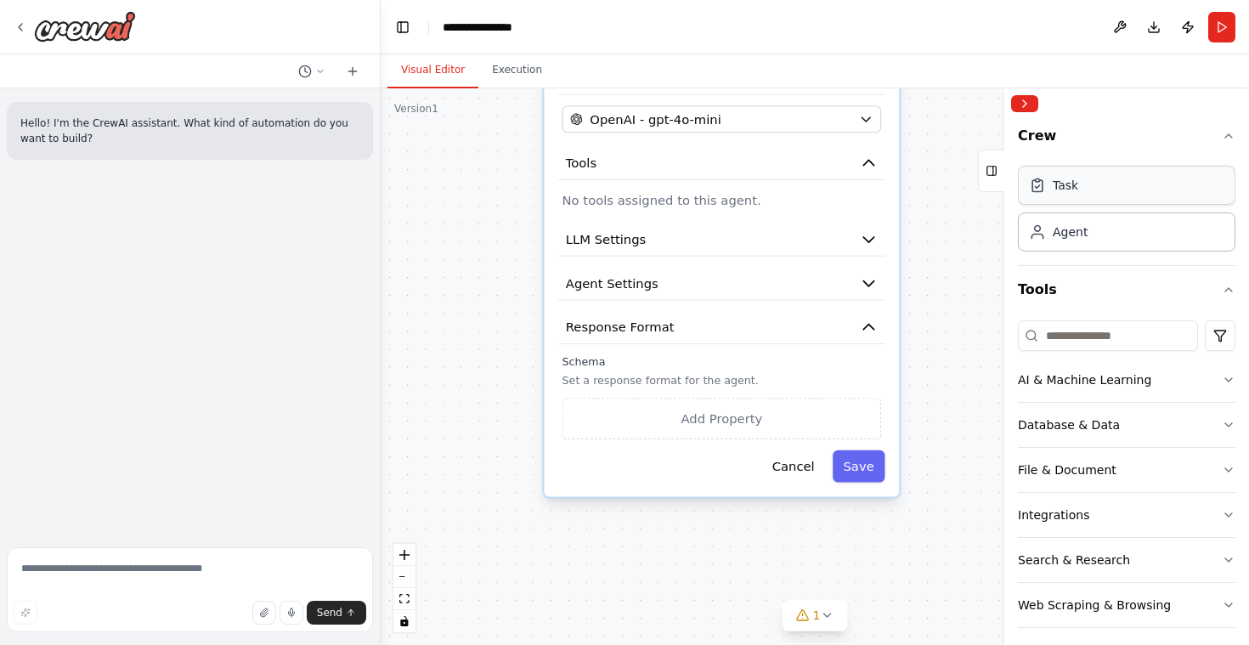
click at [1079, 190] on div "Task" at bounding box center [1127, 185] width 218 height 39
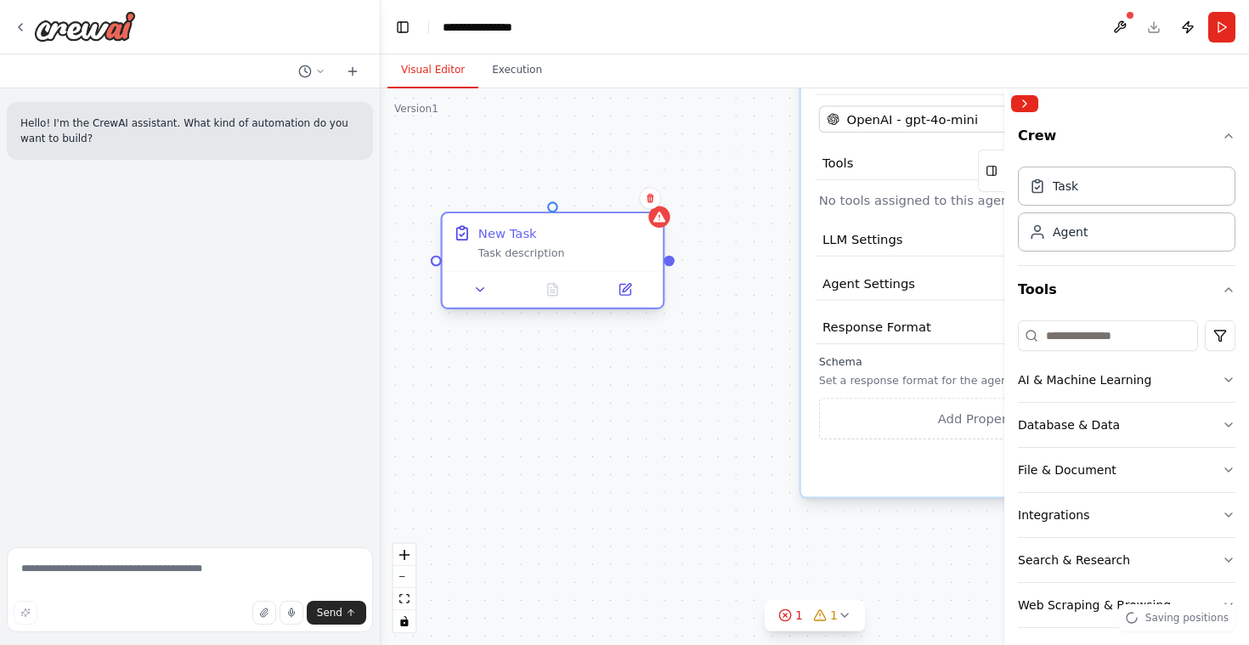
drag, startPoint x: 498, startPoint y: 286, endPoint x: 494, endPoint y: 241, distance: 46.1
click at [494, 241] on div "New Task" at bounding box center [508, 233] width 59 height 18
click at [473, 304] on div at bounding box center [553, 289] width 221 height 37
click at [482, 298] on button at bounding box center [480, 289] width 61 height 21
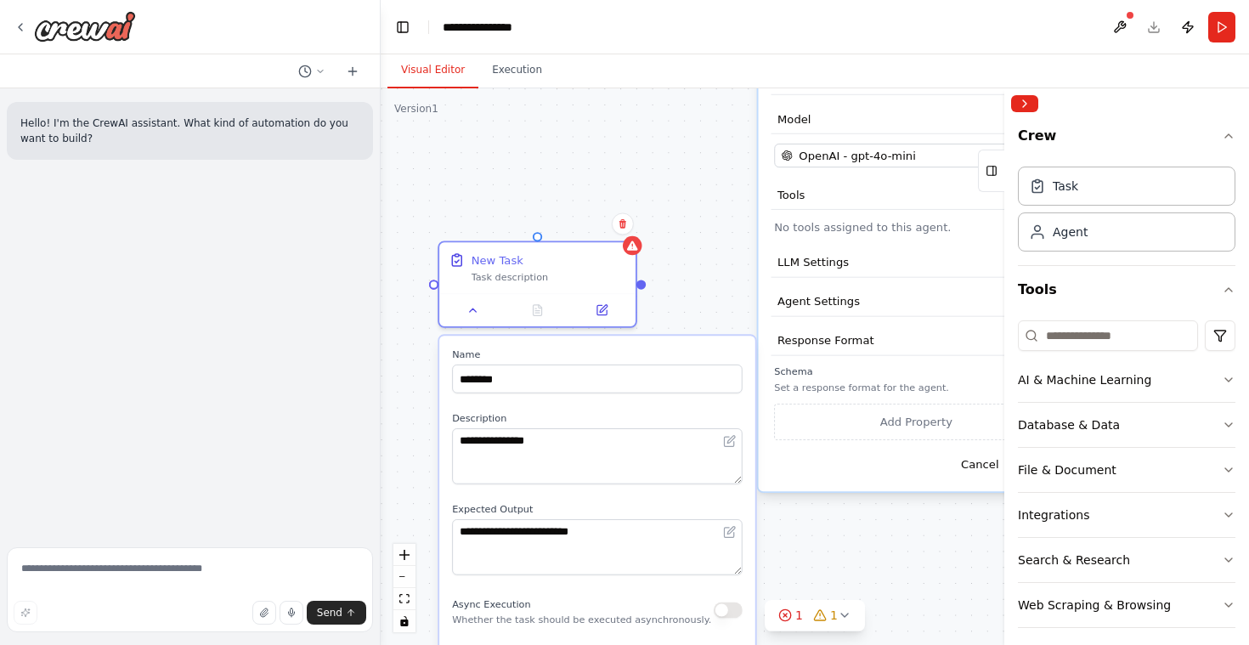
click at [626, 237] on div "Confirm" at bounding box center [623, 223] width 29 height 29
click at [625, 226] on icon at bounding box center [623, 223] width 7 height 9
click at [621, 220] on icon at bounding box center [623, 223] width 7 height 9
click at [625, 225] on icon at bounding box center [623, 223] width 7 height 9
click at [578, 225] on button "Confirm" at bounding box center [575, 223] width 60 height 20
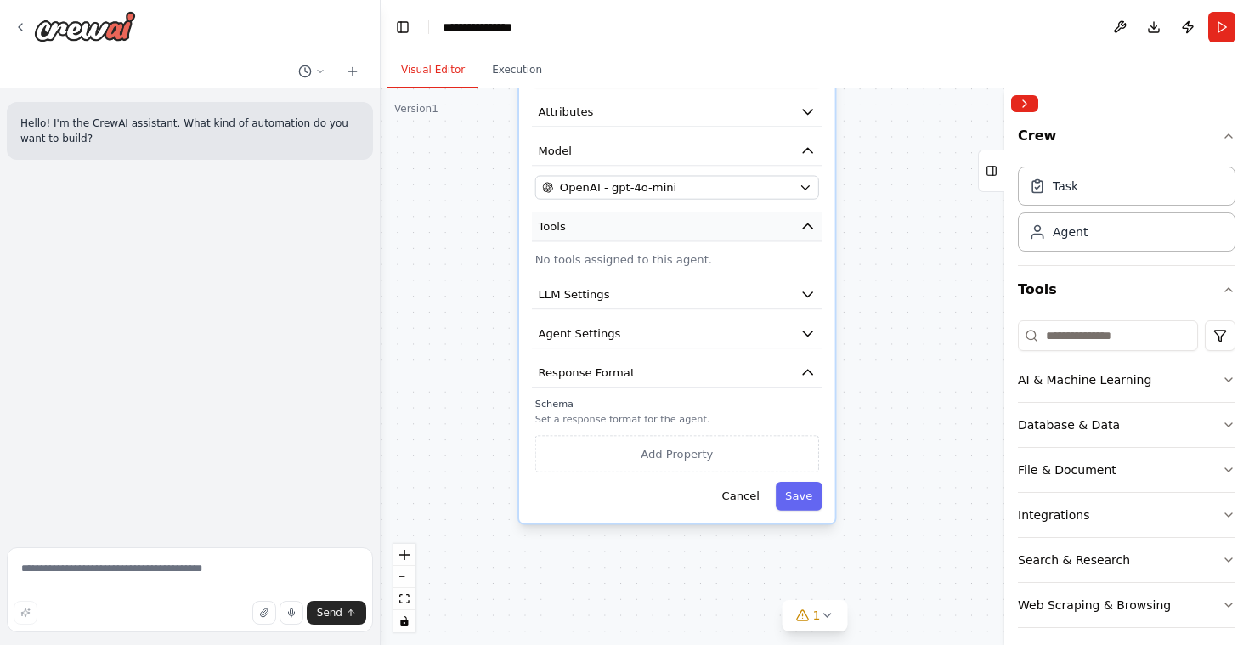
drag, startPoint x: 768, startPoint y: 178, endPoint x: 517, endPoint y: 217, distance: 253.8
click at [519, 217] on div "**********" at bounding box center [677, 277] width 316 height 493
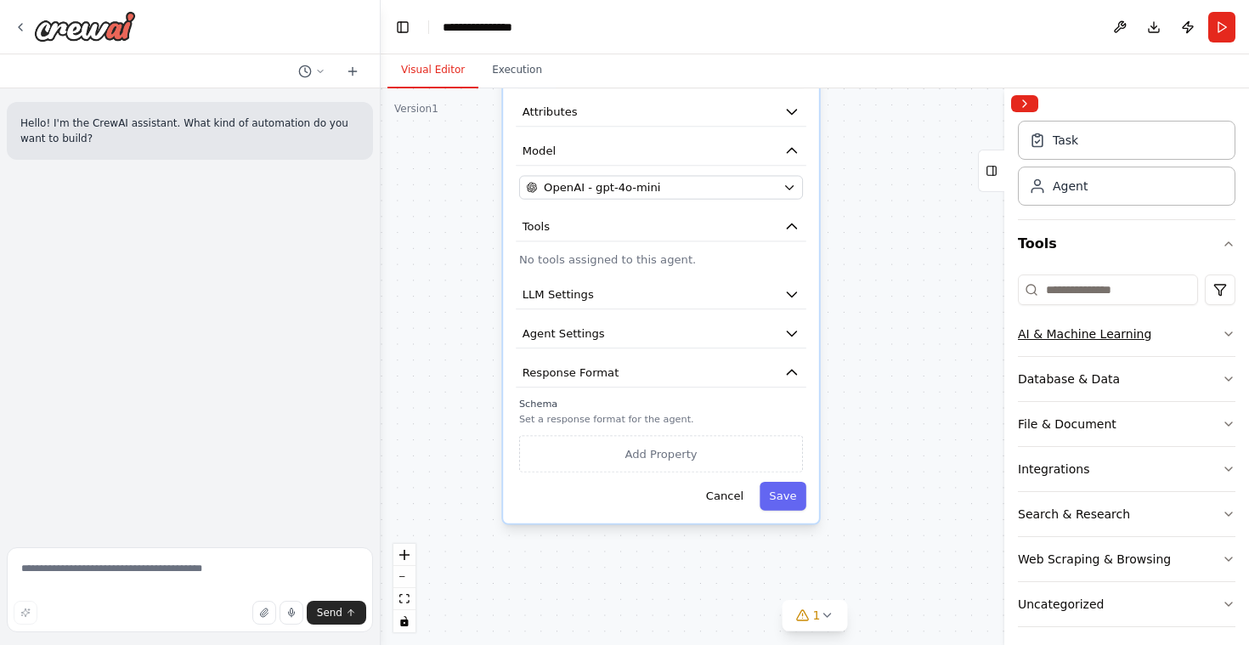
scroll to position [55, 0]
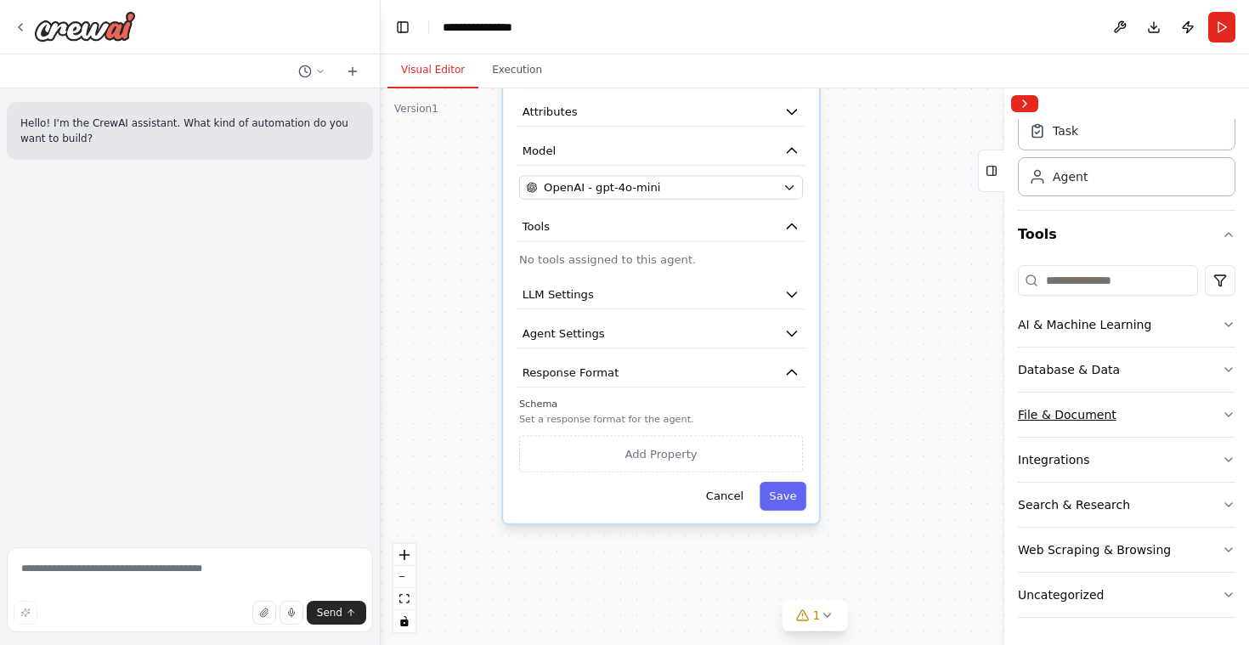
click at [1222, 410] on icon "button" at bounding box center [1229, 415] width 14 height 14
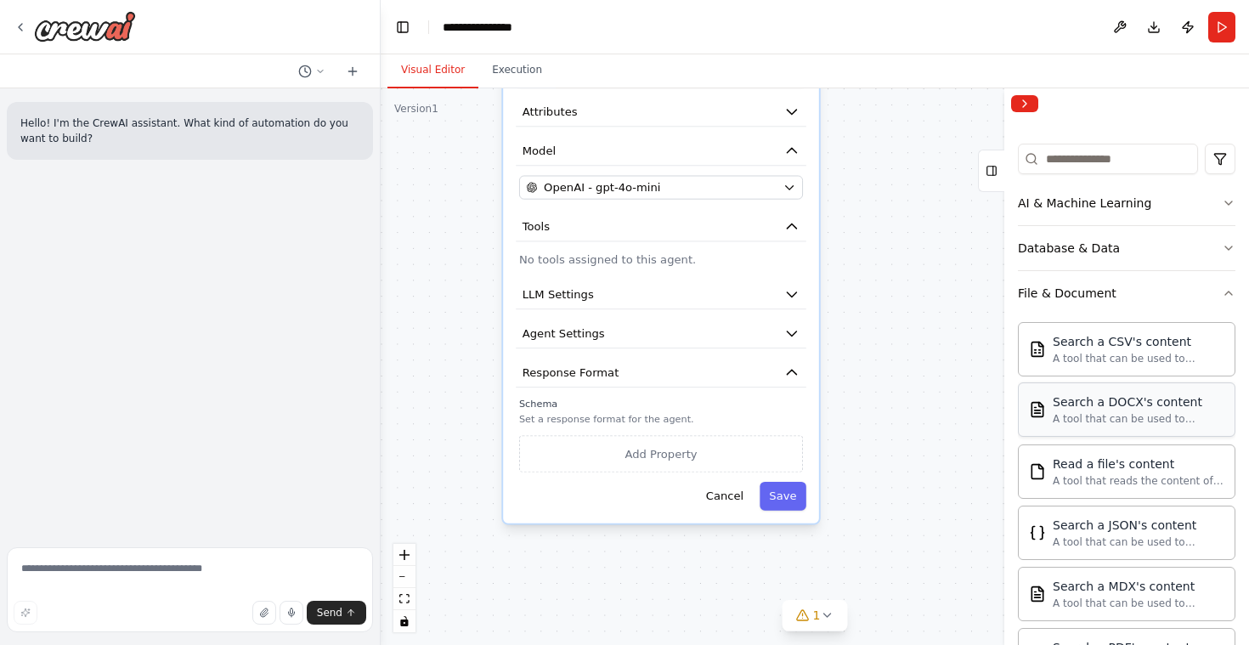
scroll to position [176, 0]
click at [1222, 297] on icon "button" at bounding box center [1229, 294] width 14 height 14
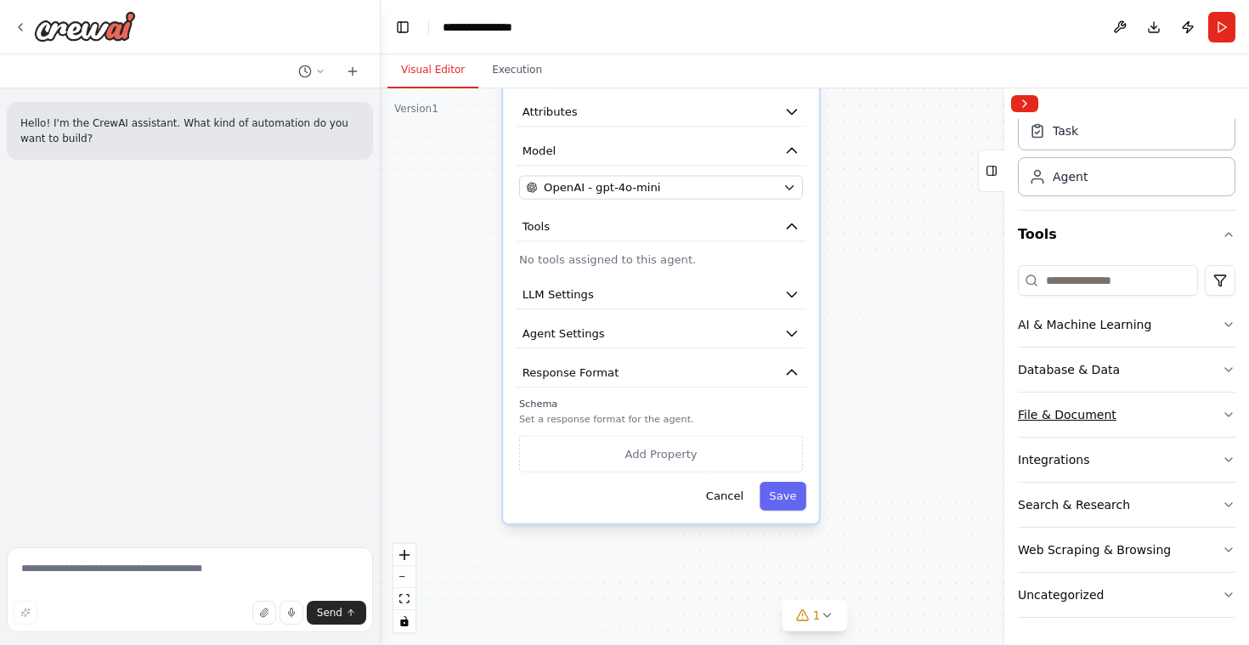
scroll to position [55, 0]
click at [1222, 591] on icon "button" at bounding box center [1229, 595] width 14 height 14
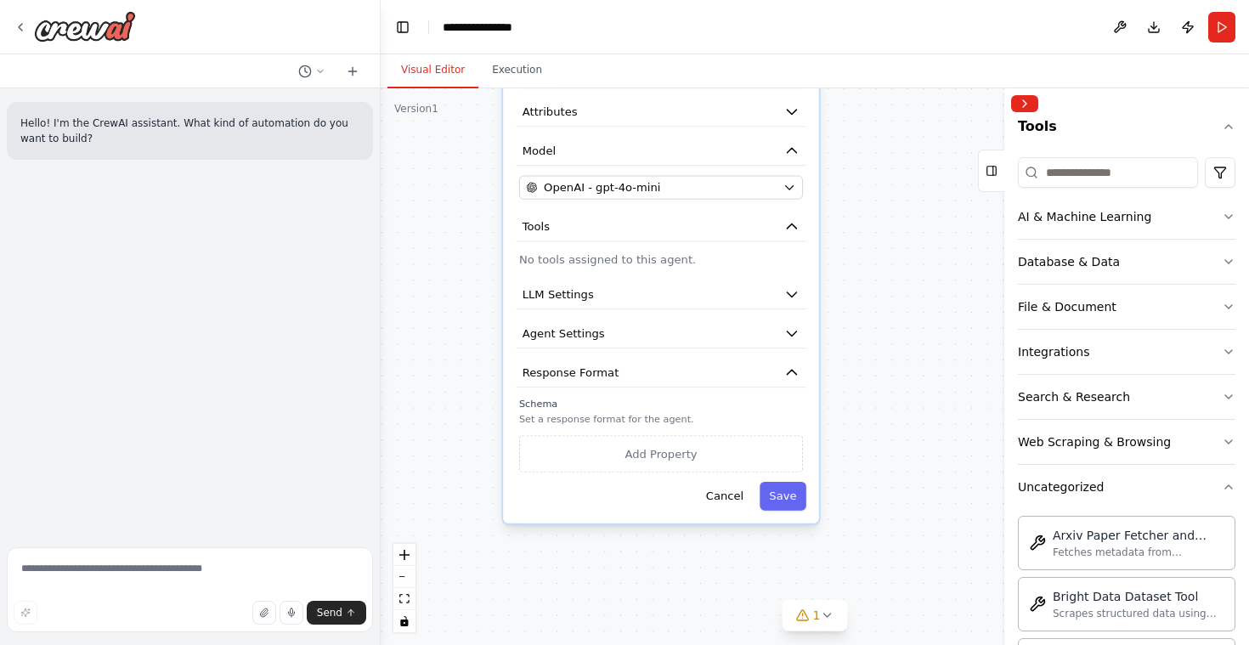
scroll to position [83, 0]
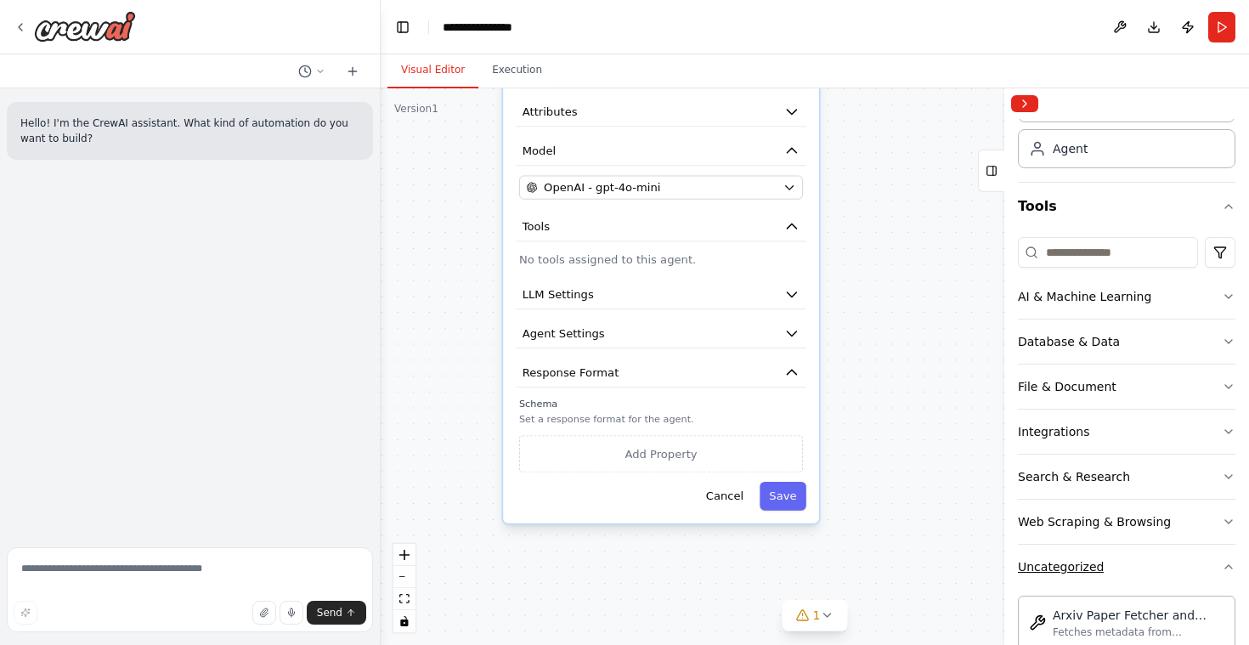
click at [1226, 566] on icon "button" at bounding box center [1229, 566] width 7 height 3
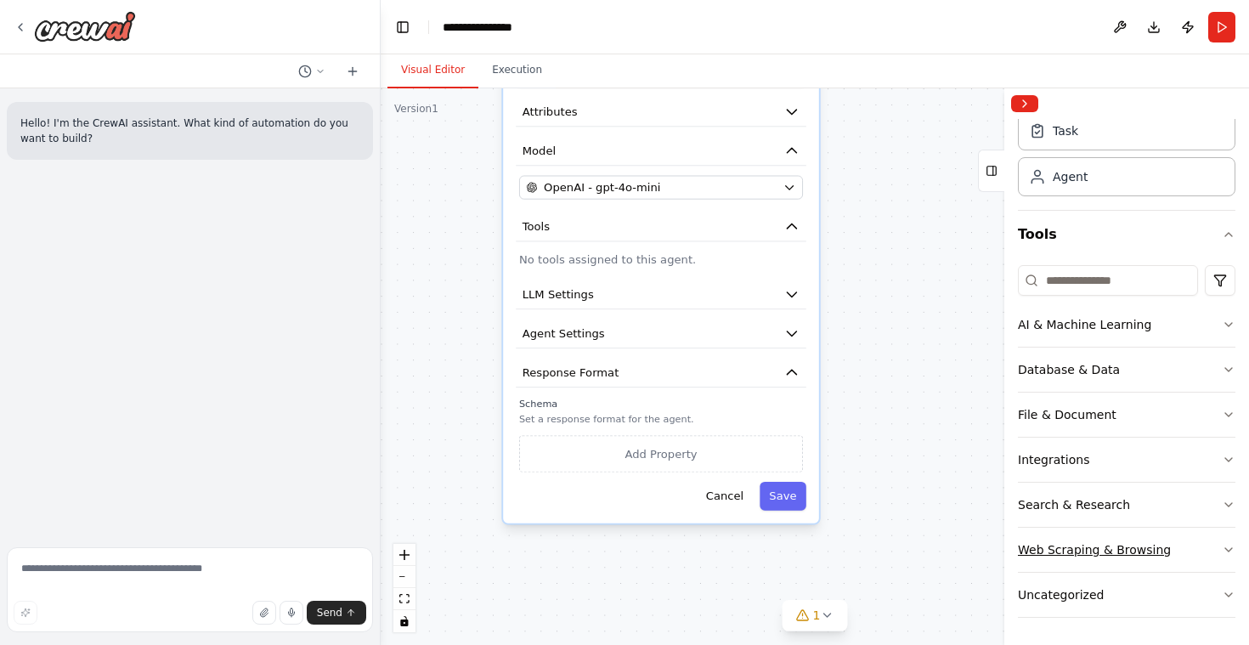
scroll to position [55, 0]
click at [1222, 416] on icon "button" at bounding box center [1229, 415] width 14 height 14
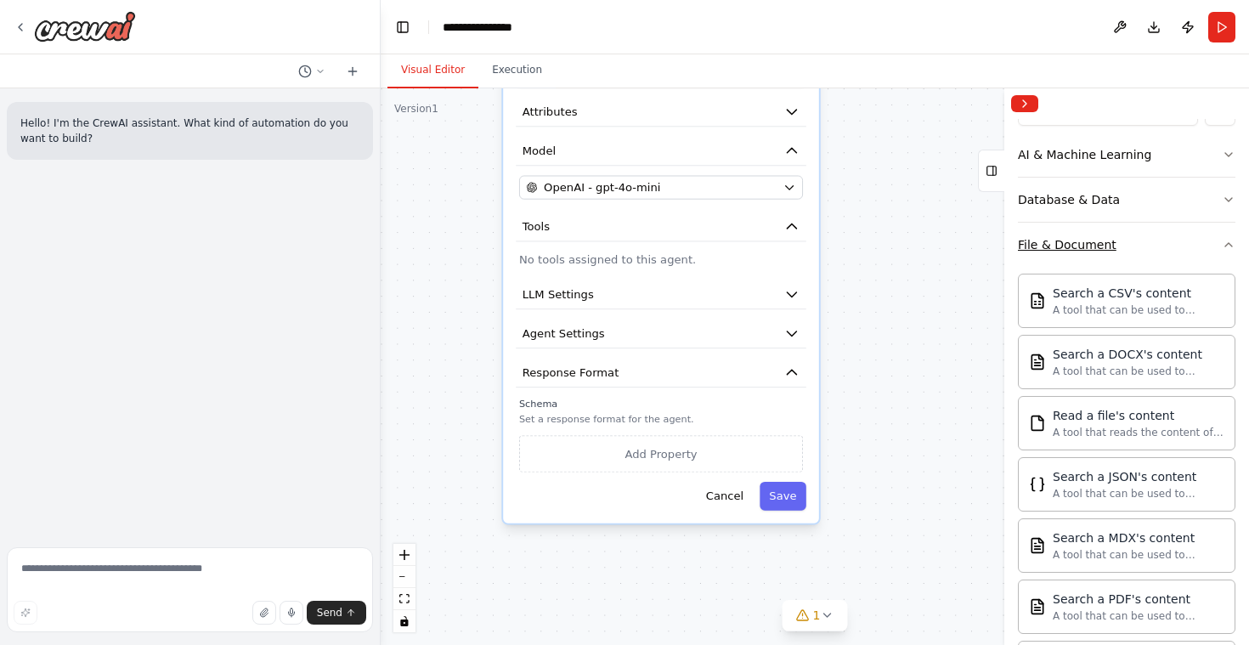
scroll to position [301, 0]
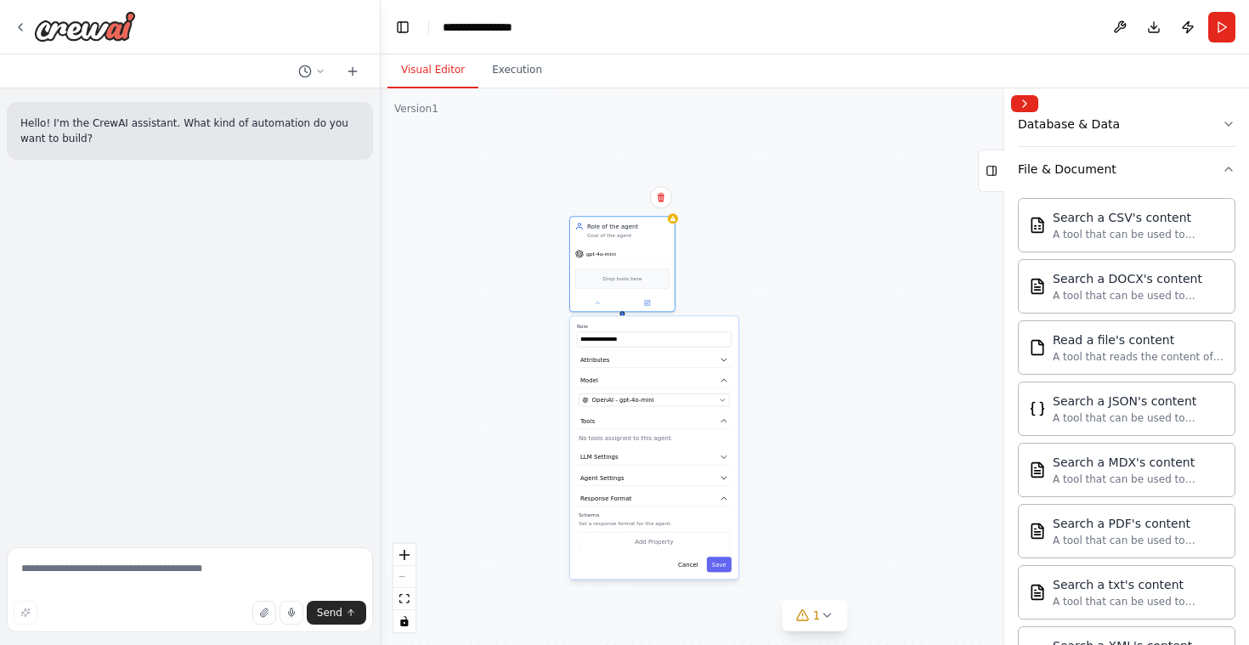
drag, startPoint x: 888, startPoint y: 173, endPoint x: 799, endPoint y: 296, distance: 151.5
click at [889, 326] on div "**********" at bounding box center [815, 366] width 869 height 557
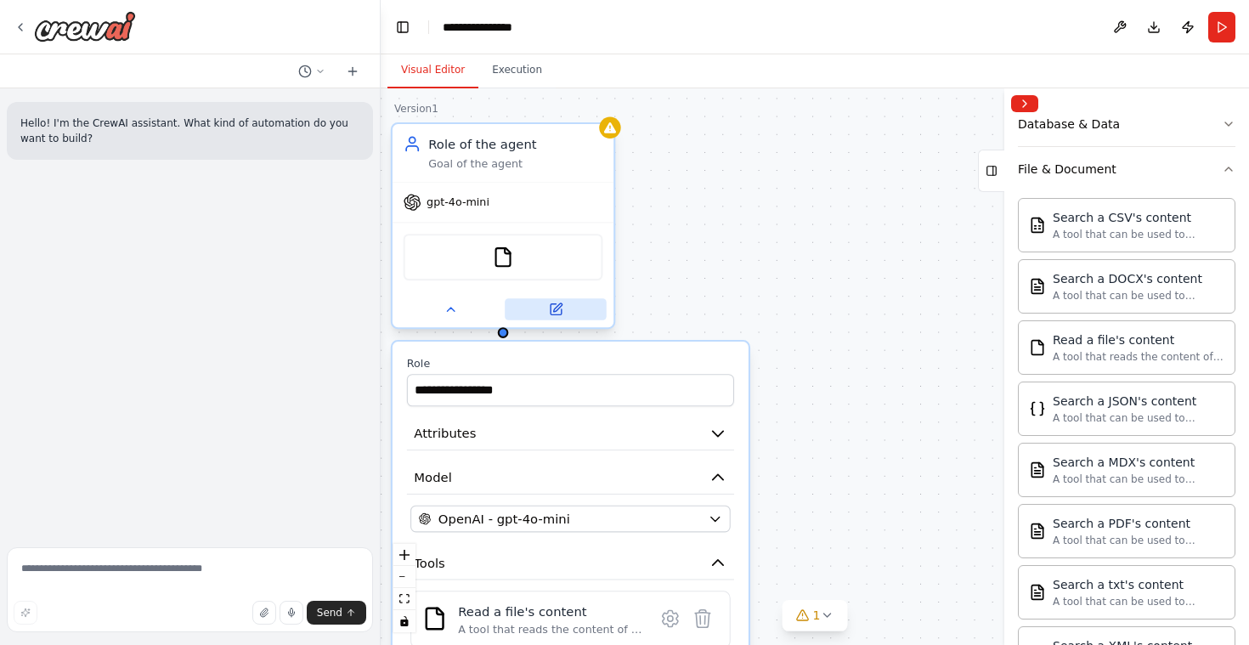
click at [555, 311] on icon at bounding box center [557, 307] width 8 height 8
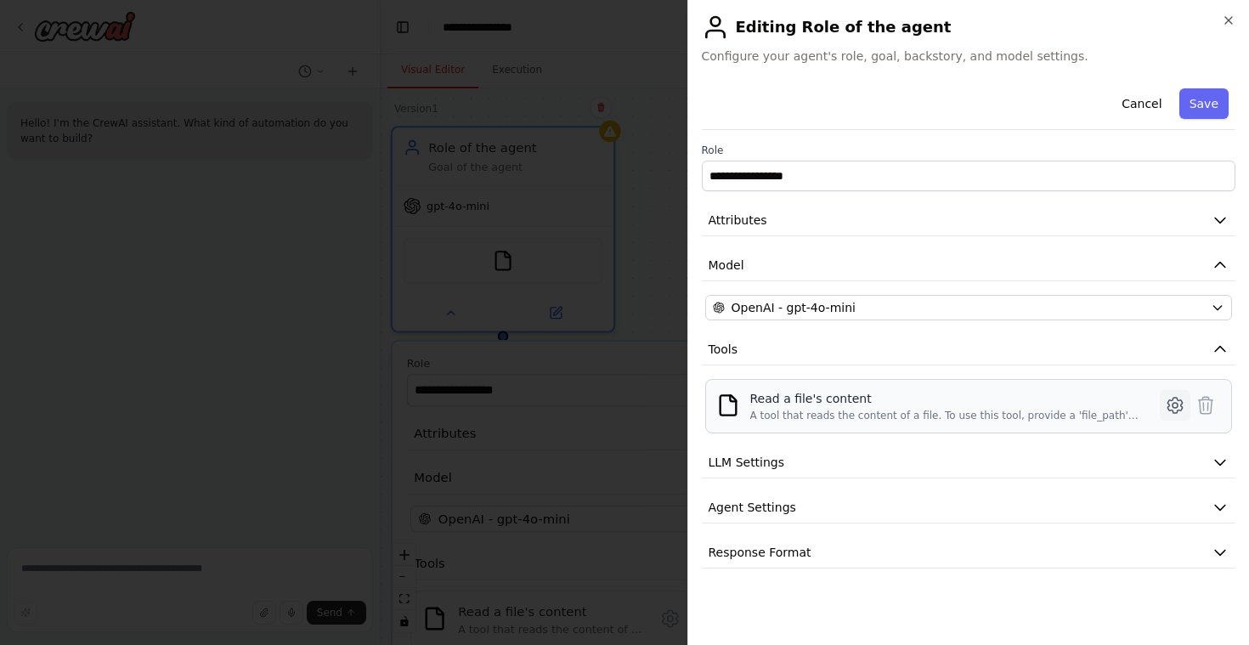
click at [1178, 406] on icon at bounding box center [1175, 405] width 5 height 5
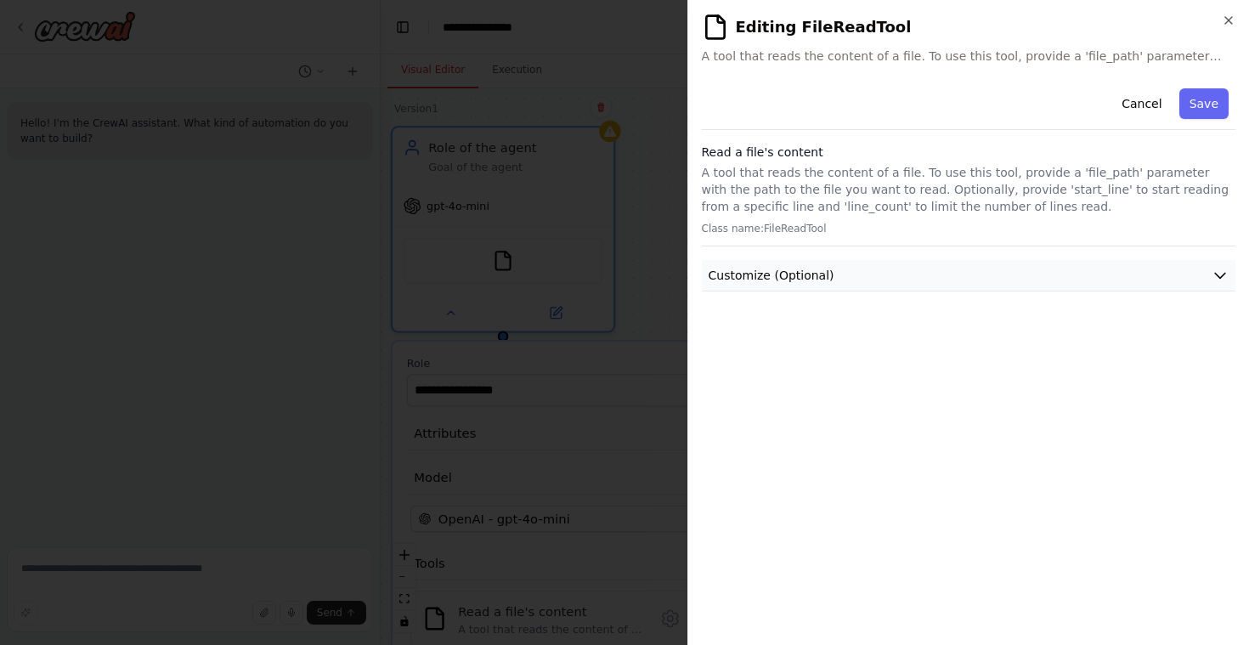
click at [892, 271] on button "Customize (Optional)" at bounding box center [969, 275] width 535 height 31
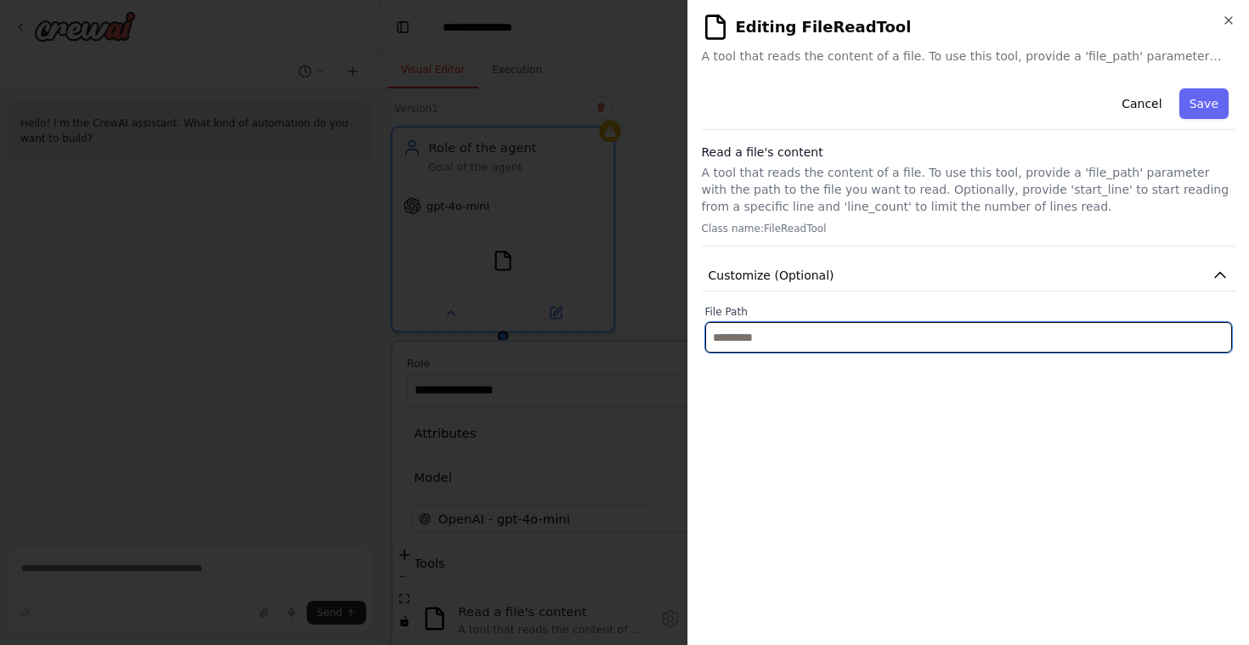
click at [838, 340] on input "text" at bounding box center [969, 337] width 528 height 31
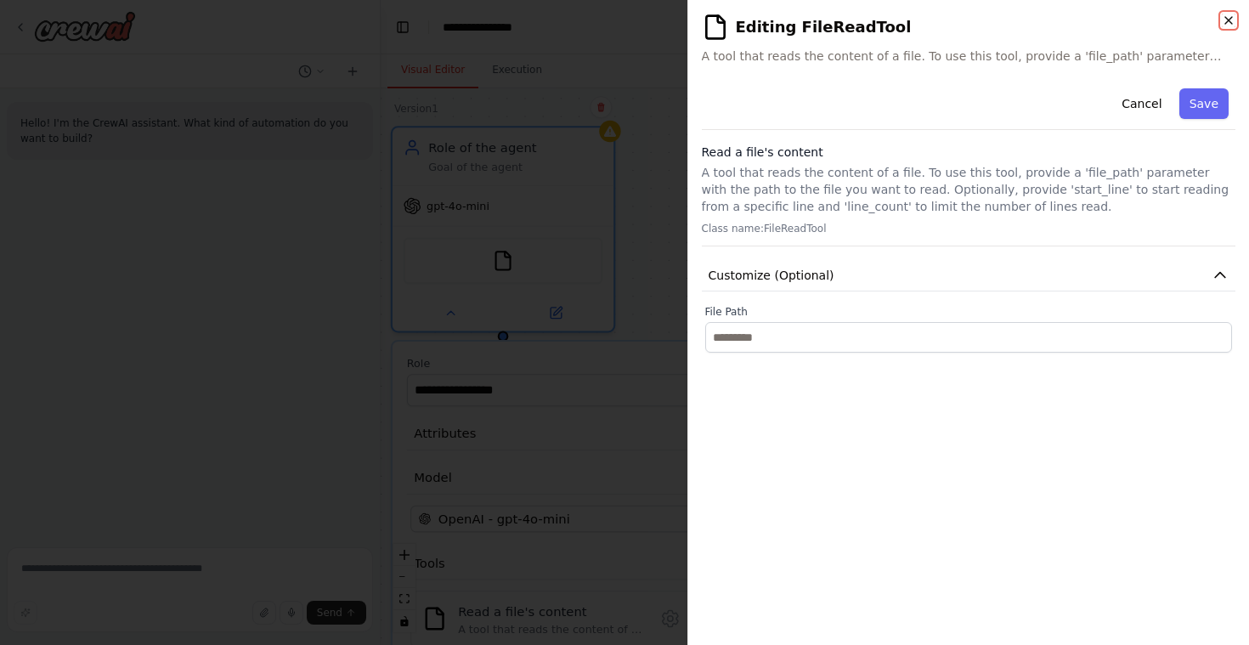
click at [1225, 19] on icon "button" at bounding box center [1229, 21] width 14 height 14
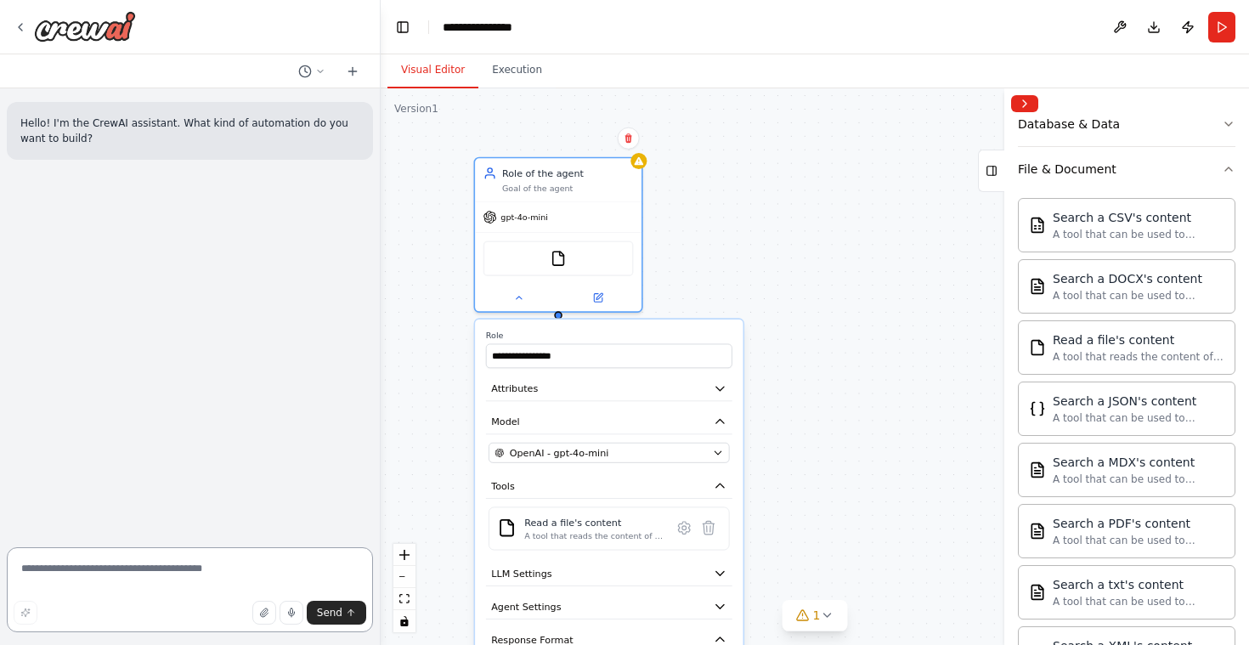
click at [119, 585] on textarea at bounding box center [190, 589] width 366 height 85
type textarea "**********"
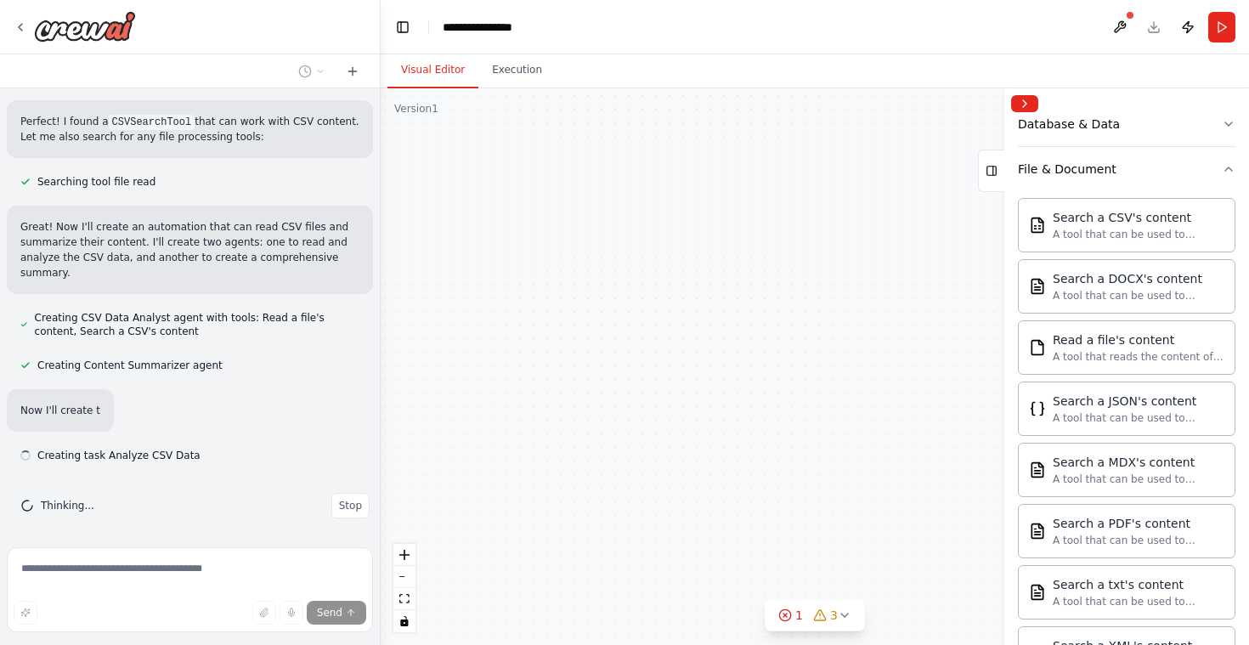
scroll to position [395, 0]
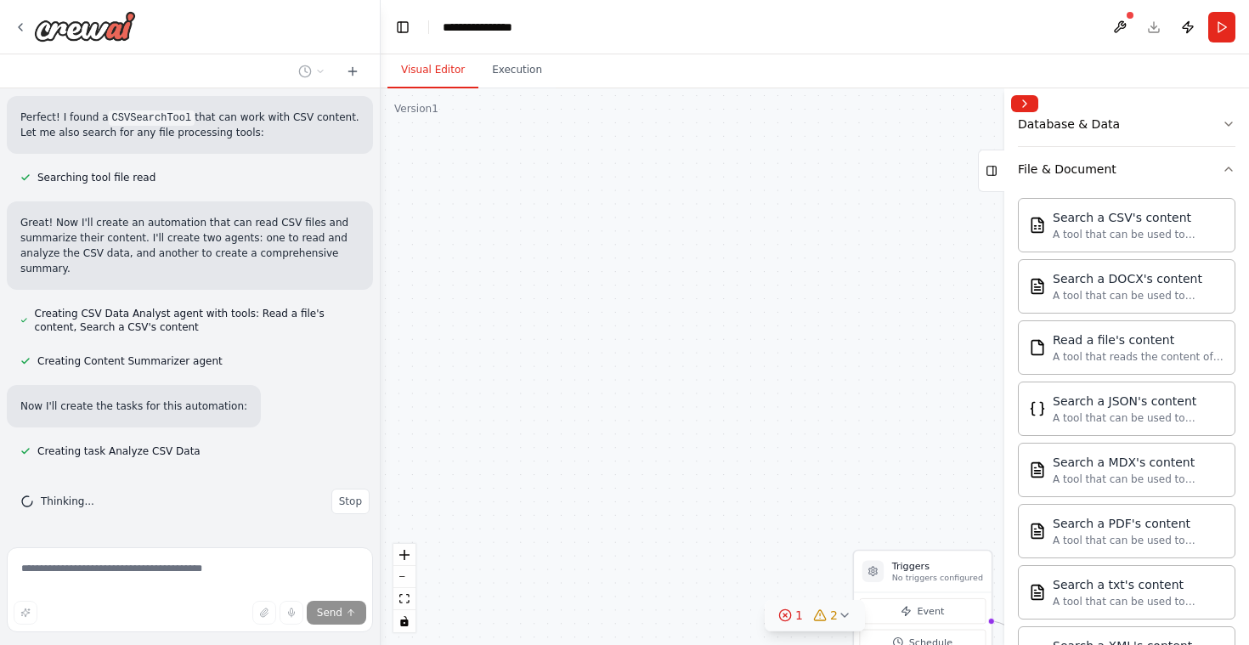
click at [787, 616] on icon at bounding box center [785, 615] width 3 height 3
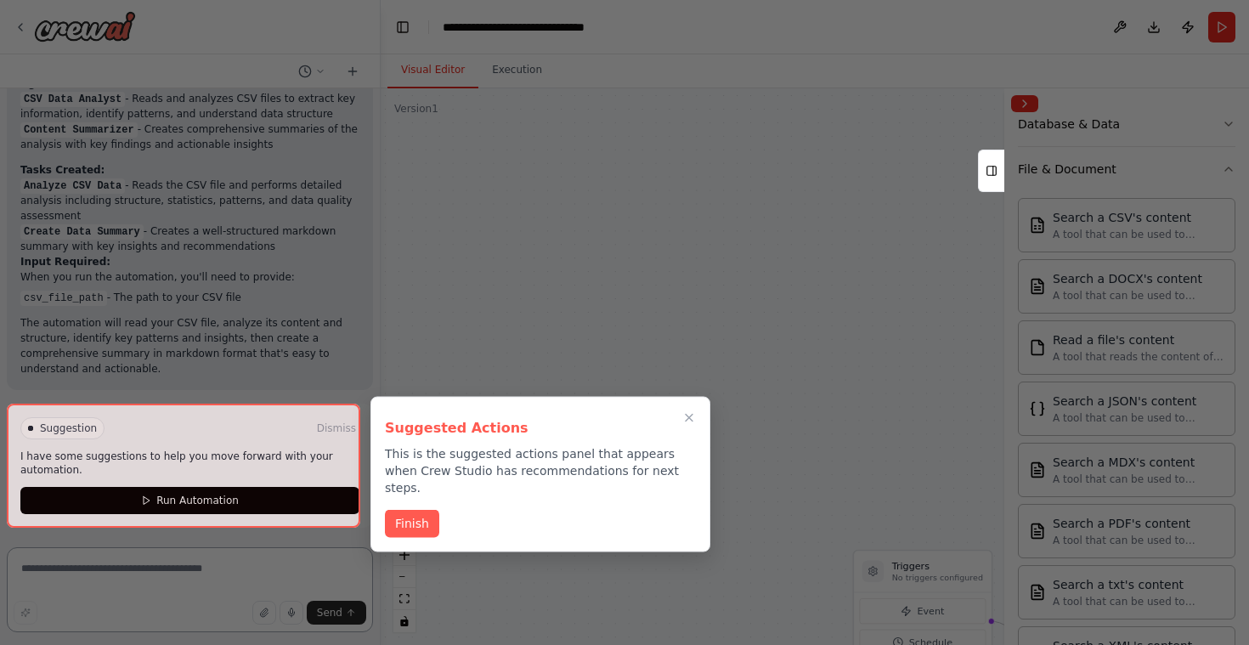
scroll to position [1652, 0]
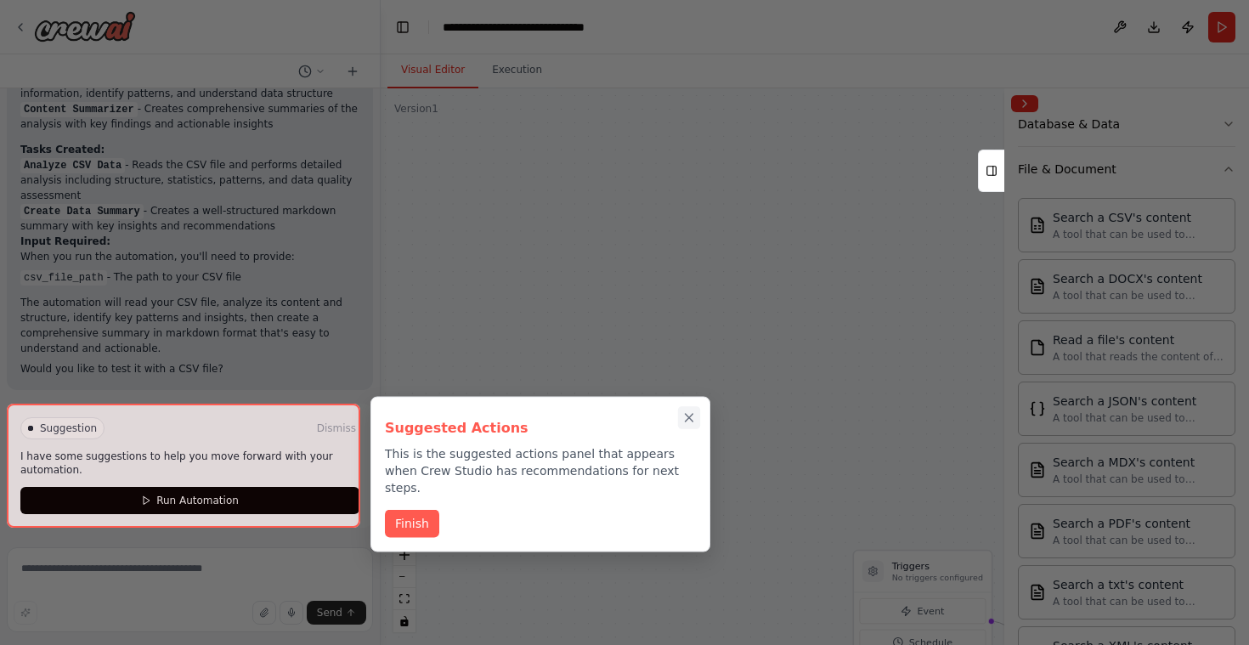
click at [694, 411] on icon "Close walkthrough" at bounding box center [689, 418] width 15 height 15
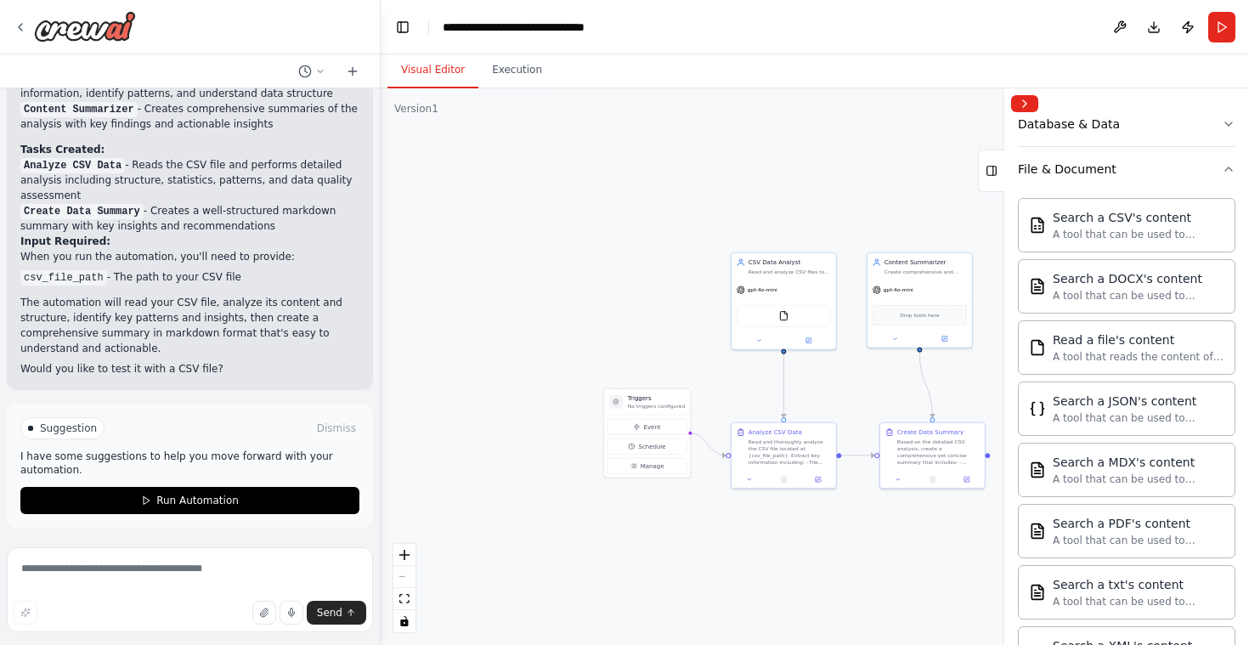
drag, startPoint x: 808, startPoint y: 448, endPoint x: 643, endPoint y: 333, distance: 200.9
click at [621, 334] on div ".deletable-edge-delete-btn { width: 20px; height: 20px; border: 0px solid #ffff…" at bounding box center [815, 366] width 869 height 557
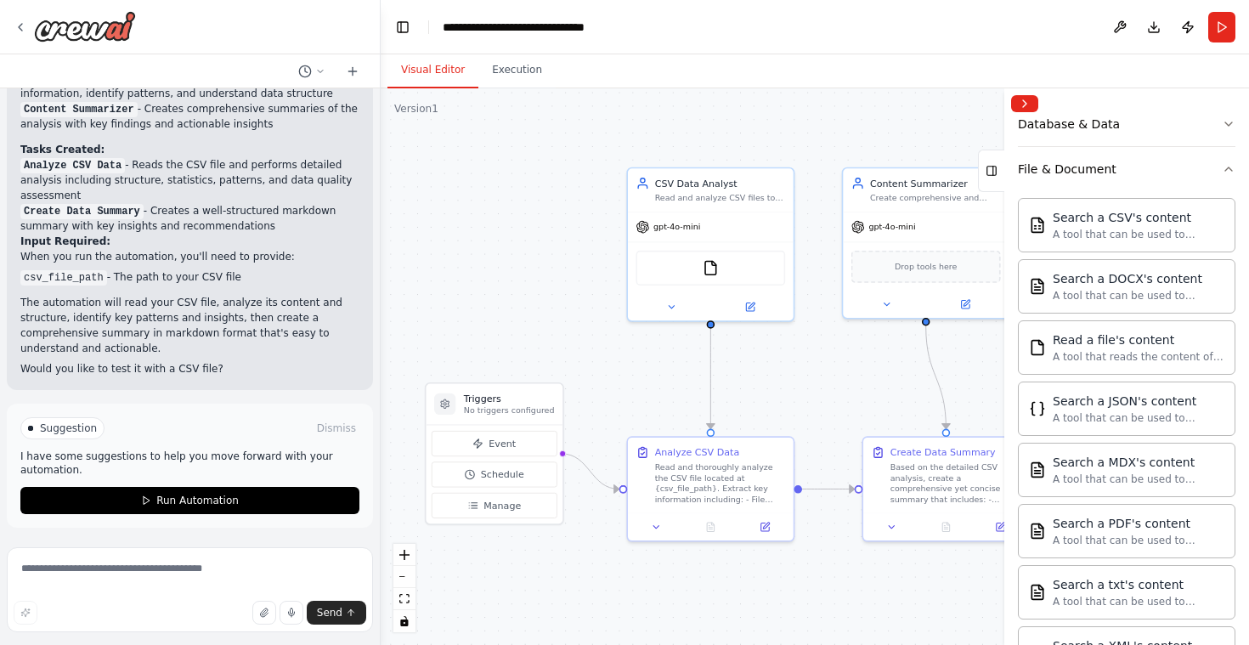
drag, startPoint x: 669, startPoint y: 281, endPoint x: 571, endPoint y: 244, distance: 104.7
click at [571, 244] on div ".deletable-edge-delete-btn { width: 20px; height: 20px; border: 0px solid #ffff…" at bounding box center [815, 366] width 869 height 557
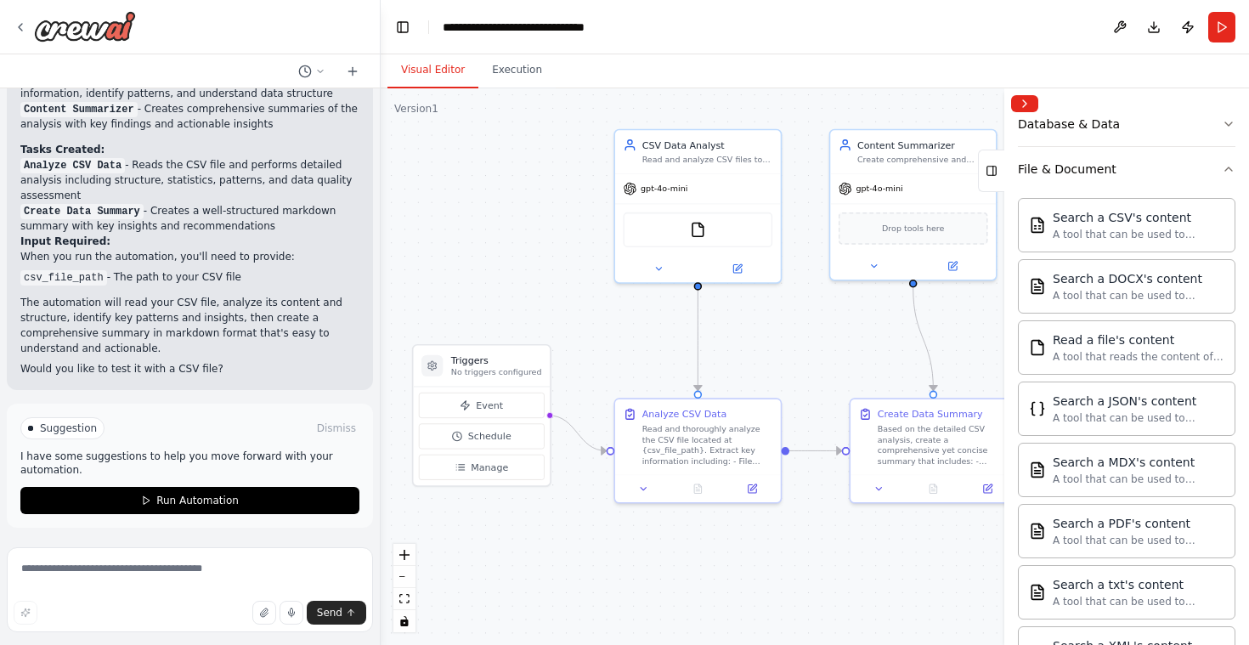
drag, startPoint x: 836, startPoint y: 368, endPoint x: 833, endPoint y: 337, distance: 30.7
click at [833, 337] on div ".deletable-edge-delete-btn { width: 20px; height: 20px; border: 0px solid #ffff…" at bounding box center [815, 366] width 869 height 557
click at [503, 437] on span "Schedule" at bounding box center [489, 437] width 43 height 14
select select "******"
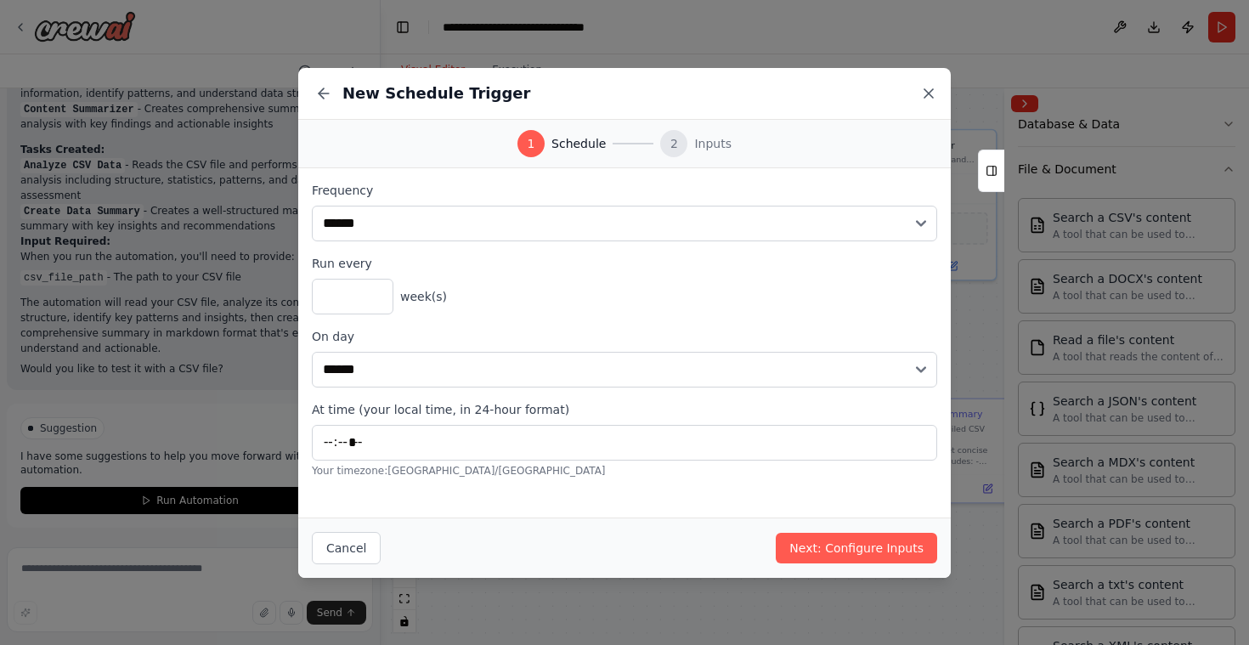
click at [926, 92] on icon at bounding box center [929, 93] width 17 height 17
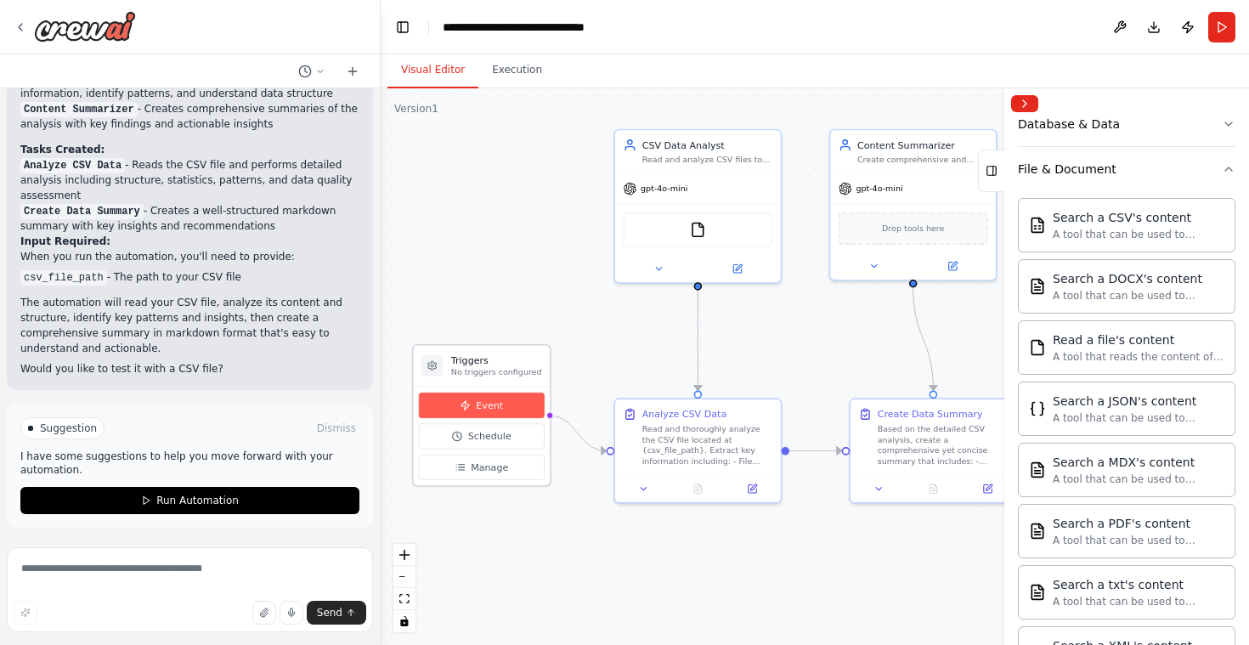
click at [501, 405] on button "Event" at bounding box center [482, 405] width 126 height 25
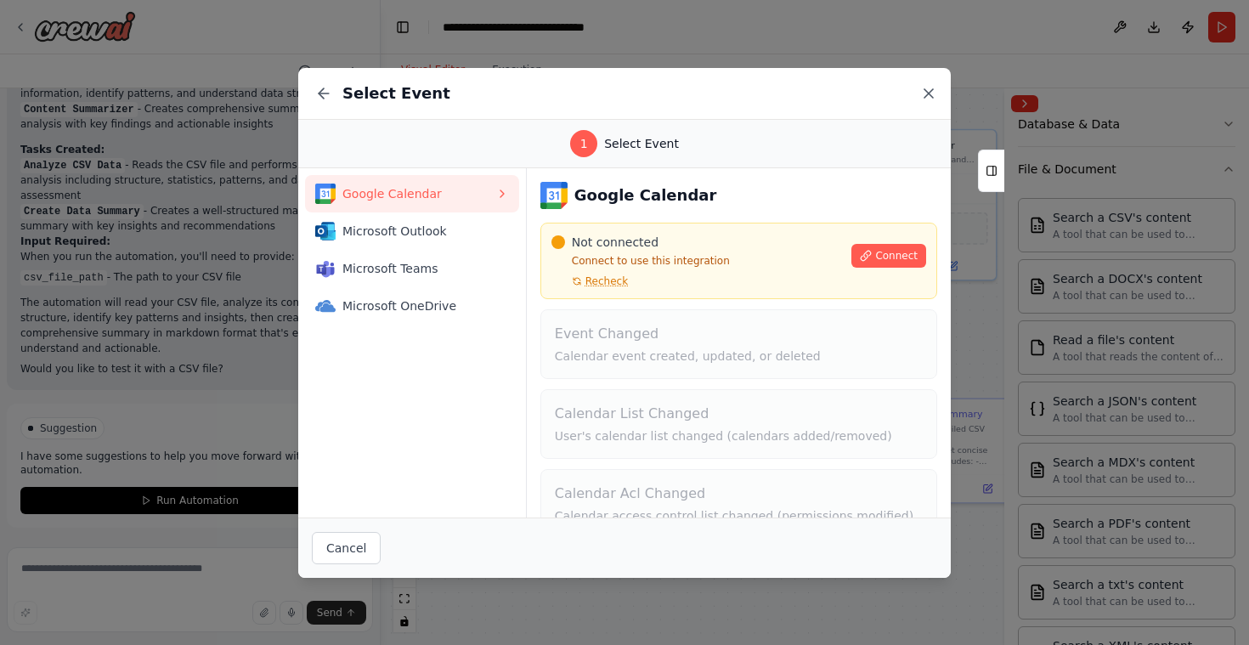
click at [928, 89] on icon at bounding box center [929, 93] width 17 height 17
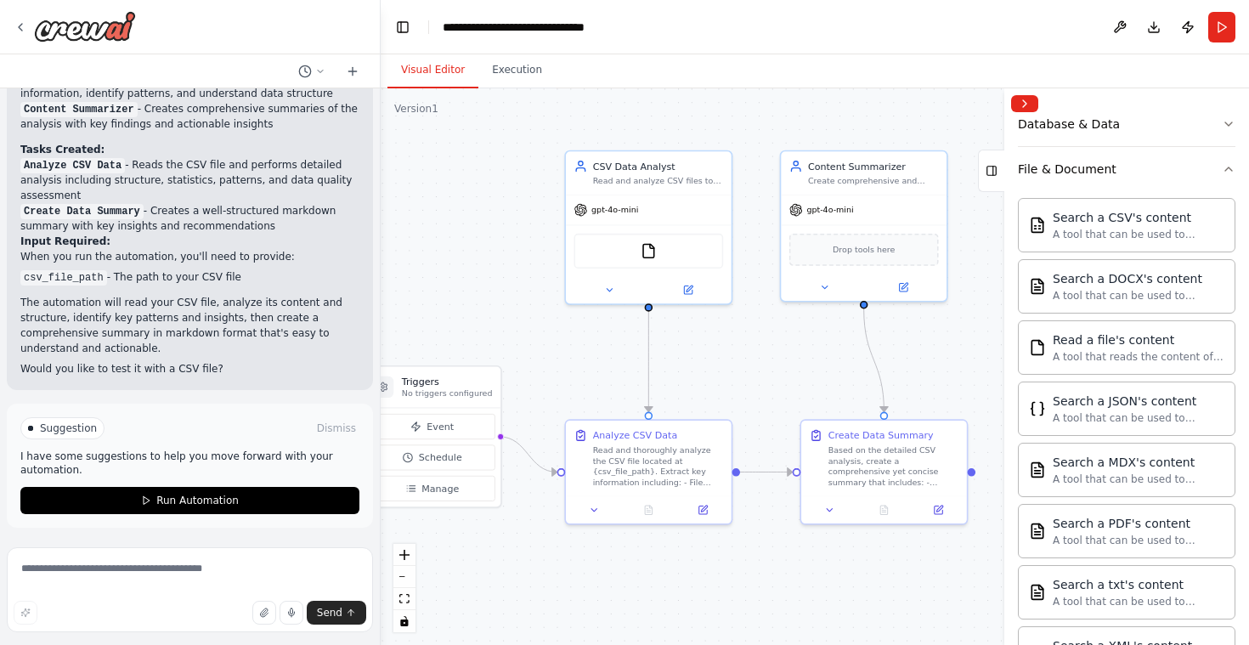
drag, startPoint x: 632, startPoint y: 340, endPoint x: 583, endPoint y: 361, distance: 53.7
click at [583, 361] on div ".deletable-edge-delete-btn { width: 20px; height: 20px; border: 0px solid #ffff…" at bounding box center [815, 366] width 869 height 557
click at [1160, 29] on button "Download" at bounding box center [1154, 27] width 27 height 31
click at [1222, 163] on icon "button" at bounding box center [1229, 169] width 14 height 14
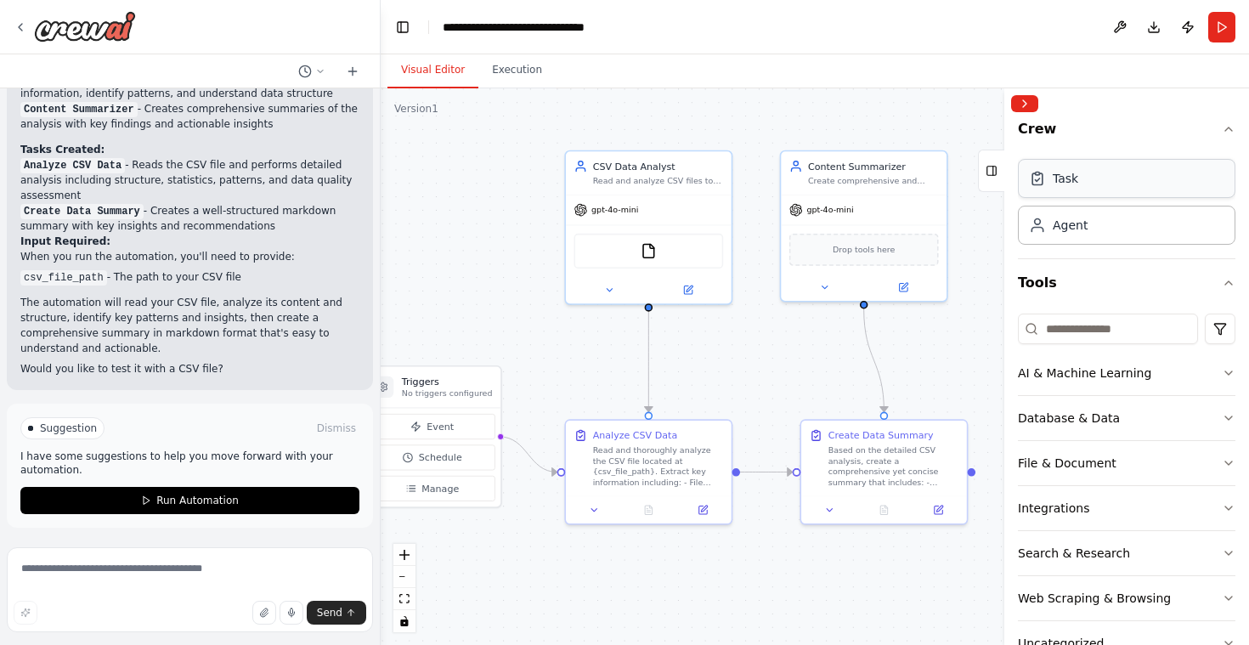
scroll to position [0, 0]
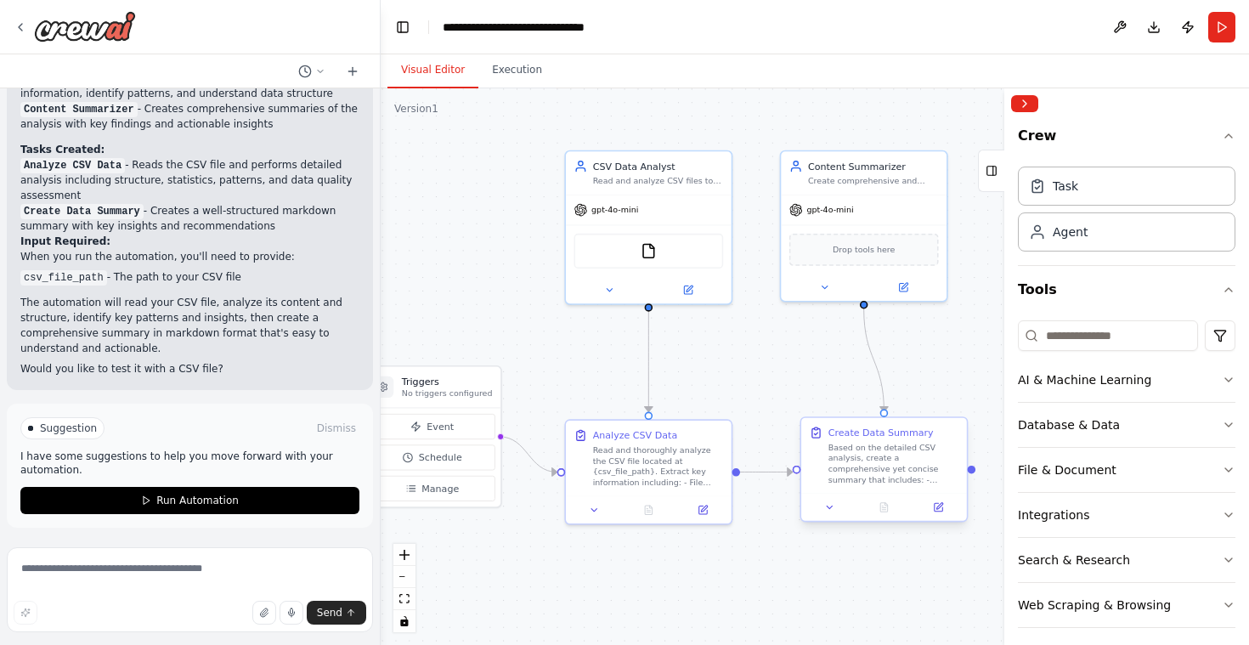
click at [834, 521] on div "Create Data Summary Based on the detailed CSV analysis, create a comprehensive …" at bounding box center [884, 468] width 168 height 105
click at [831, 511] on icon at bounding box center [829, 507] width 11 height 11
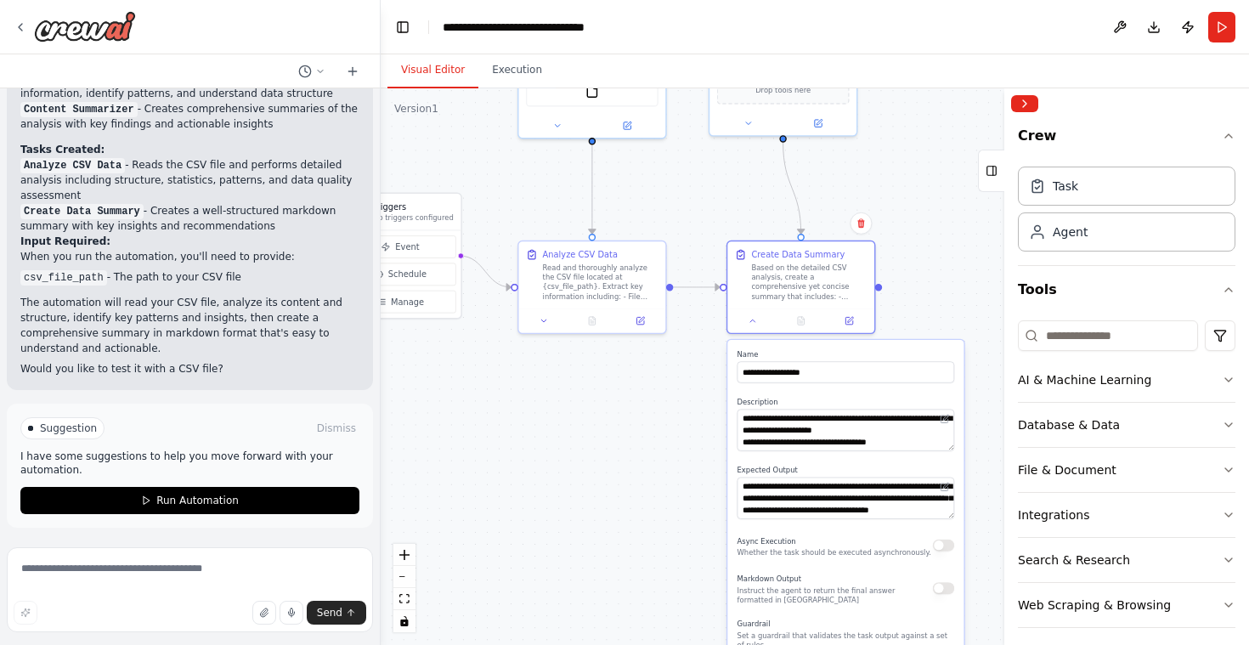
drag, startPoint x: 787, startPoint y: 587, endPoint x: 719, endPoint y: 409, distance: 191.0
click at [719, 409] on div ".deletable-edge-delete-btn { width: 20px; height: 20px; border: 0px solid #ffff…" at bounding box center [815, 366] width 869 height 557
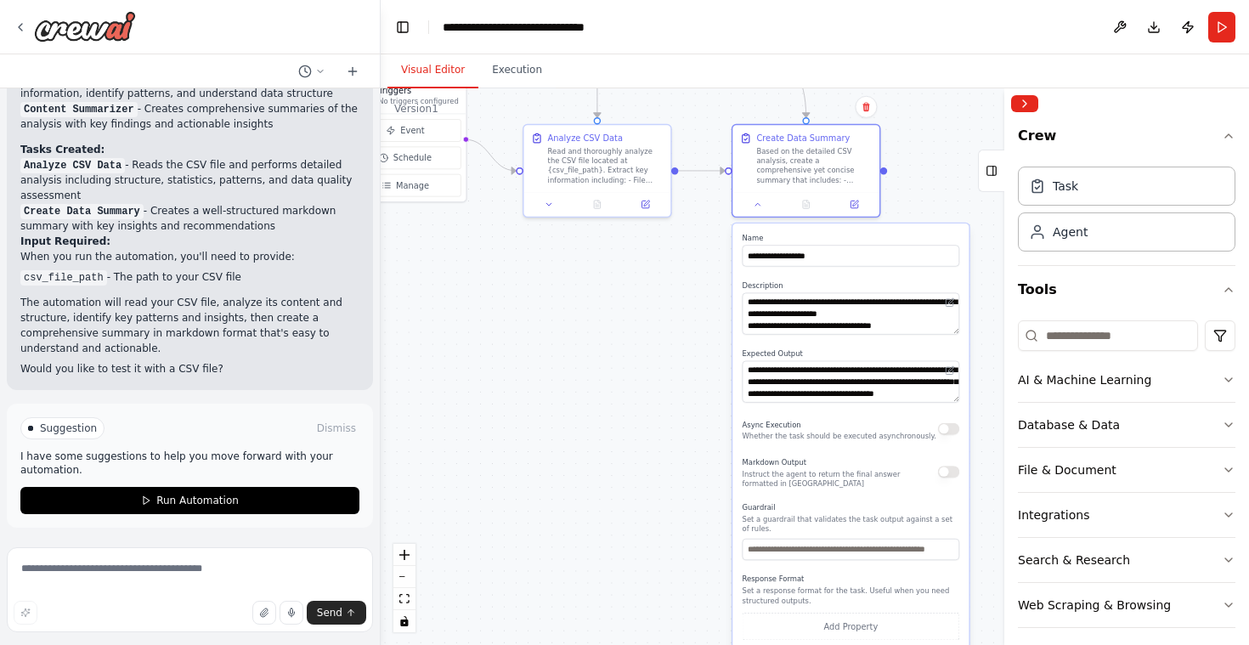
drag, startPoint x: 654, startPoint y: 544, endPoint x: 659, endPoint y: 428, distance: 116.6
click at [659, 428] on div ".deletable-edge-delete-btn { width: 20px; height: 20px; border: 0px solid #ffff…" at bounding box center [815, 366] width 869 height 557
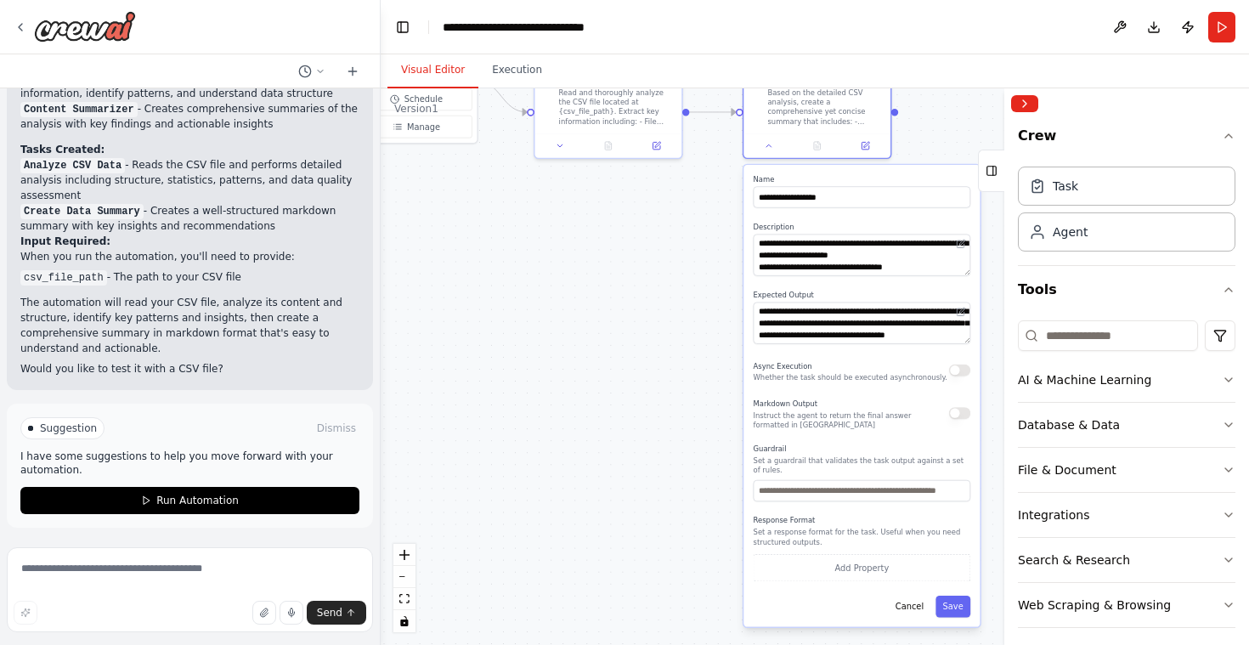
drag, startPoint x: 673, startPoint y: 493, endPoint x: 687, endPoint y: 451, distance: 43.8
click at [686, 450] on div ".deletable-edge-delete-btn { width: 20px; height: 20px; border: 0px solid #ffff…" at bounding box center [815, 366] width 869 height 557
click at [909, 609] on button "Cancel" at bounding box center [908, 605] width 42 height 21
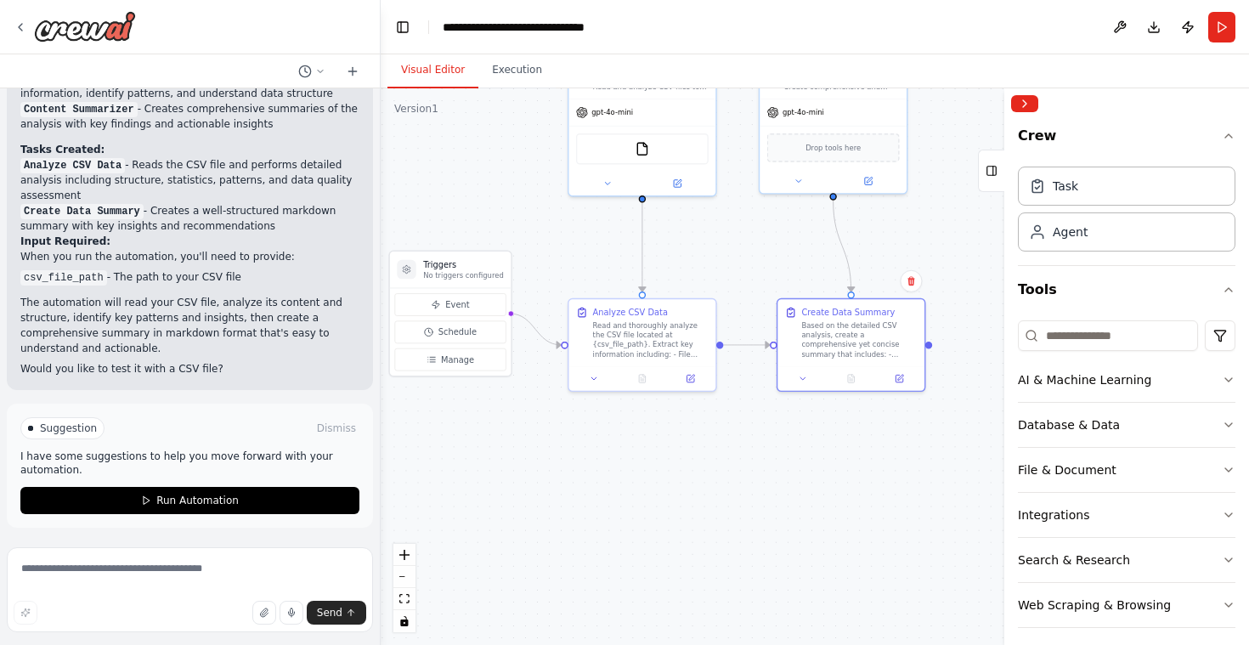
drag, startPoint x: 681, startPoint y: 382, endPoint x: 718, endPoint y: 581, distance: 201.5
click at [717, 618] on div ".deletable-edge-delete-btn { width: 20px; height: 20px; border: 0px solid #ffff…" at bounding box center [815, 366] width 869 height 557
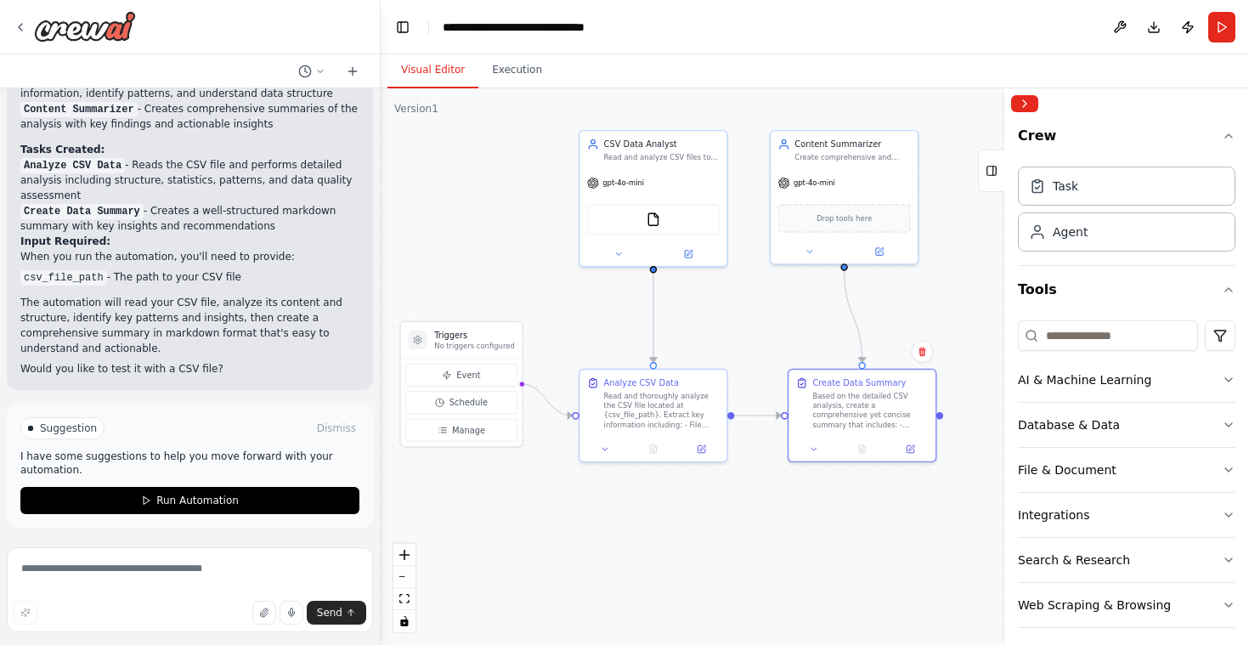
drag, startPoint x: 729, startPoint y: 496, endPoint x: 738, endPoint y: 572, distance: 76.1
click at [738, 572] on div ".deletable-edge-delete-btn { width: 20px; height: 20px; border: 0px solid #ffff…" at bounding box center [815, 366] width 869 height 557
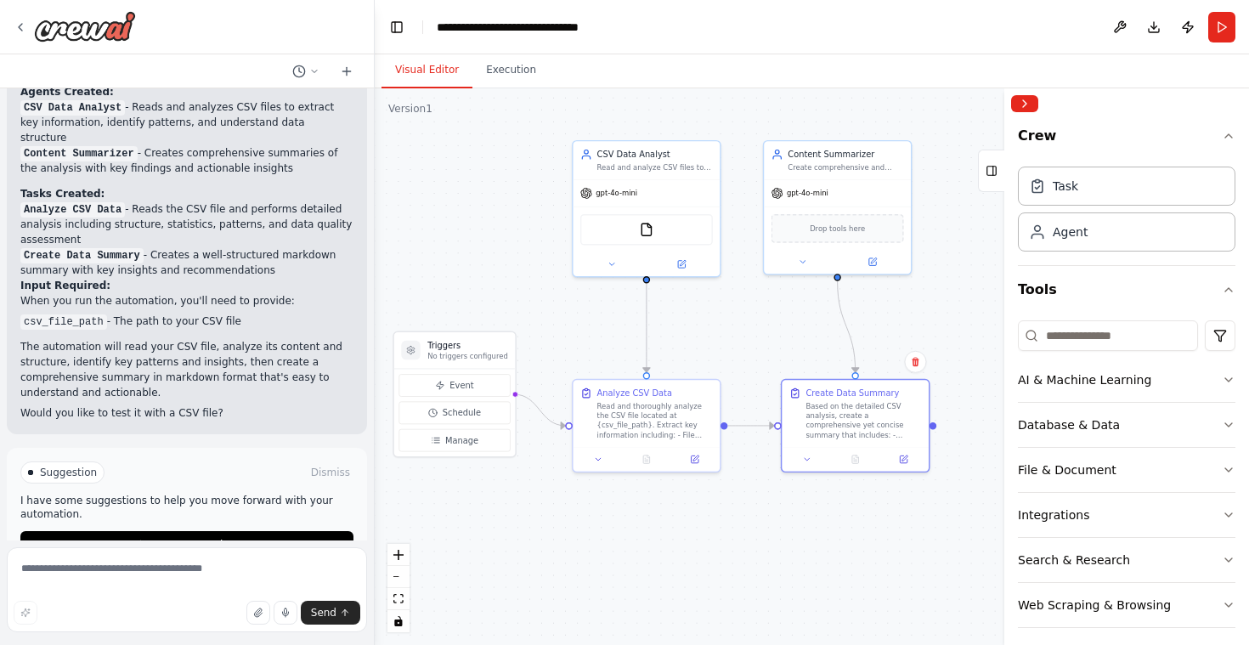
scroll to position [1652, 0]
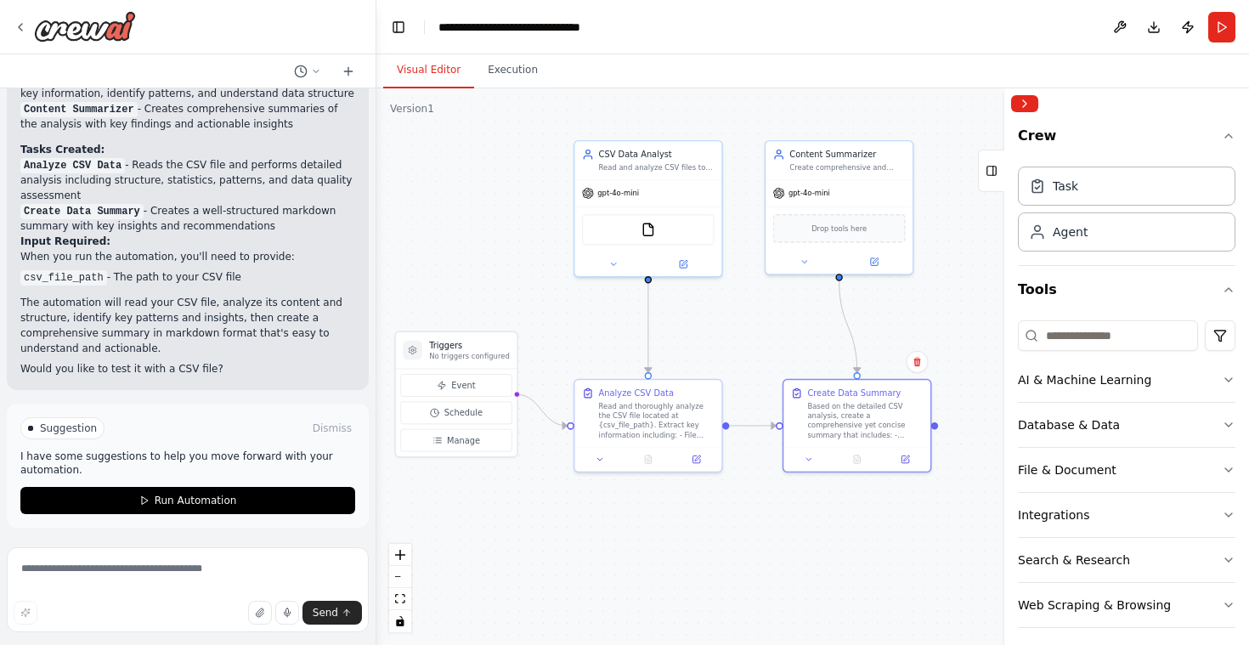
drag, startPoint x: 373, startPoint y: 214, endPoint x: 377, endPoint y: 488, distance: 273.7
click at [377, 488] on div "Hello! I'm the CrewAI assistant. What kind of automation do you want to build? …" at bounding box center [624, 322] width 1249 height 645
click at [476, 441] on span "Manage" at bounding box center [463, 439] width 33 height 12
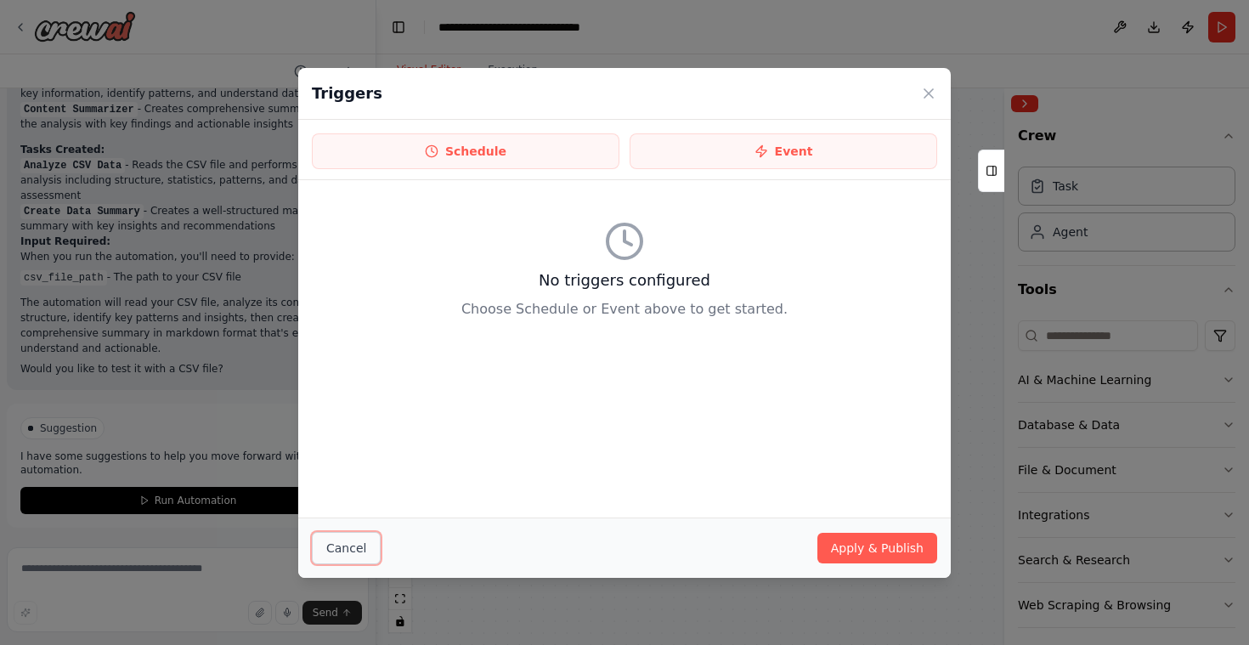
click at [355, 539] on button "Cancel" at bounding box center [346, 548] width 69 height 32
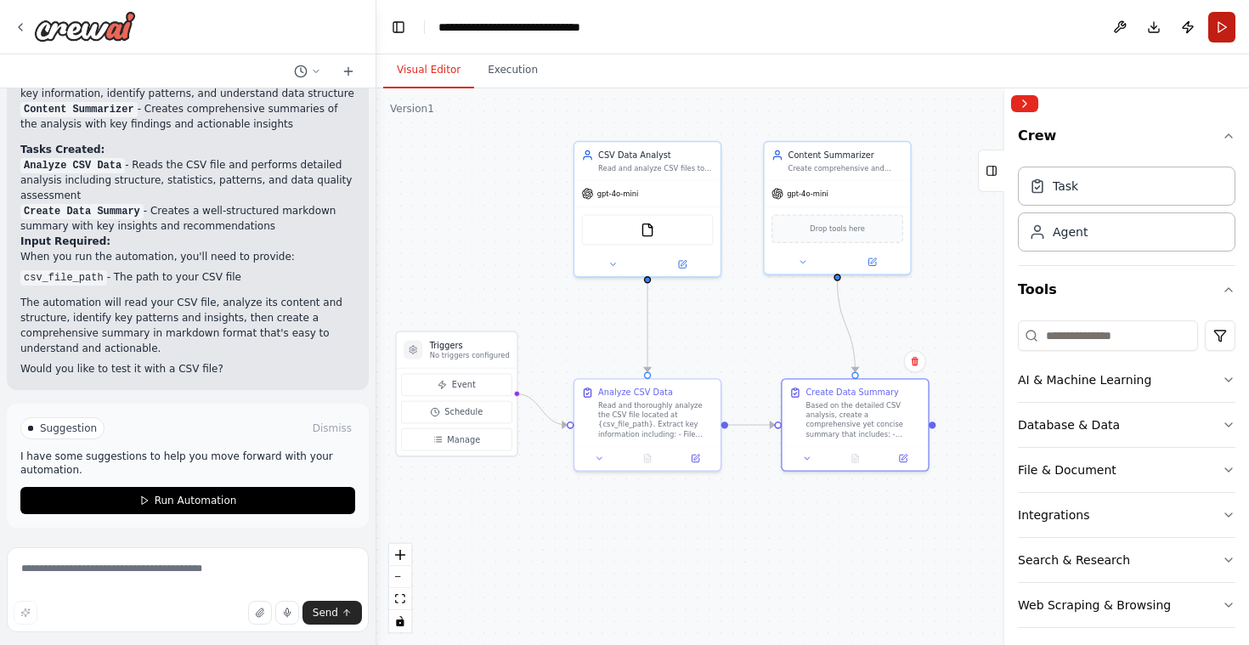
click at [1220, 27] on button "Run" at bounding box center [1222, 27] width 27 height 31
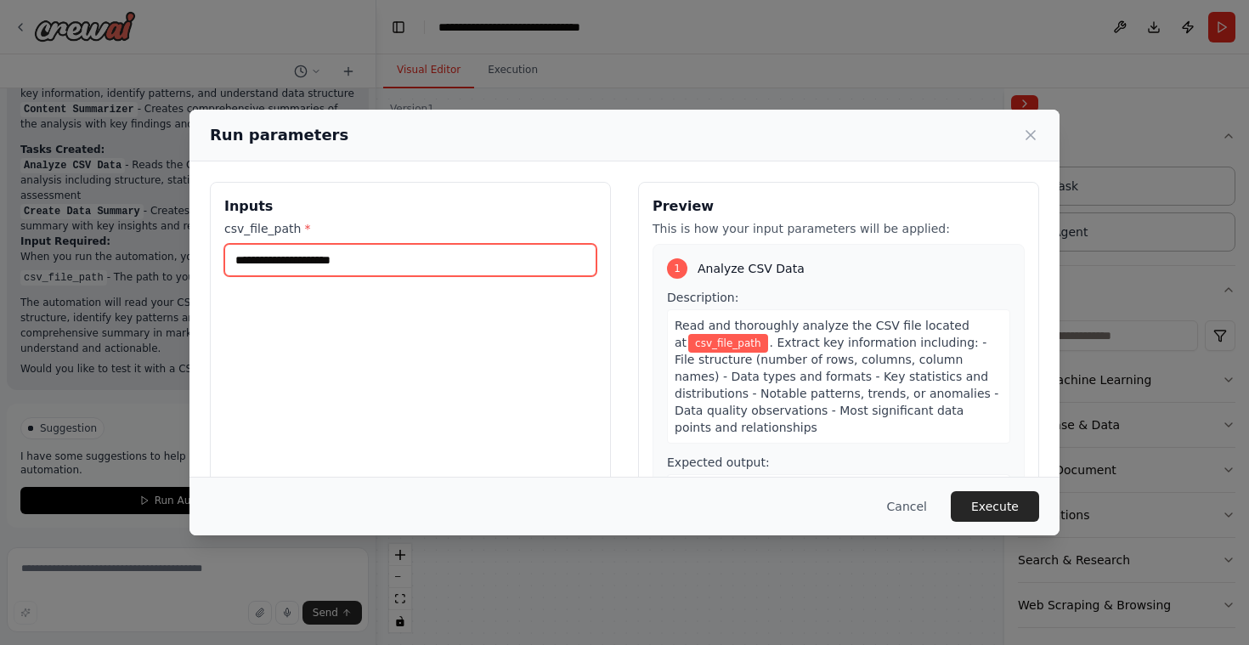
click at [375, 264] on input "csv_file_path *" at bounding box center [410, 260] width 372 height 32
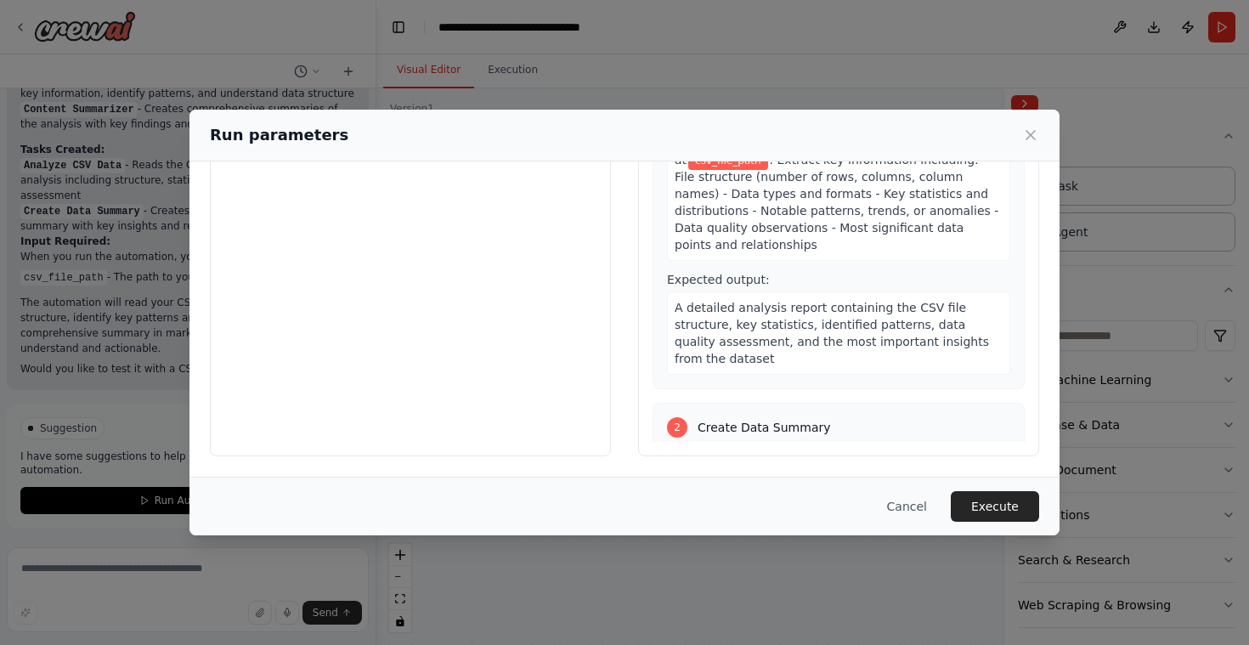
scroll to position [0, 0]
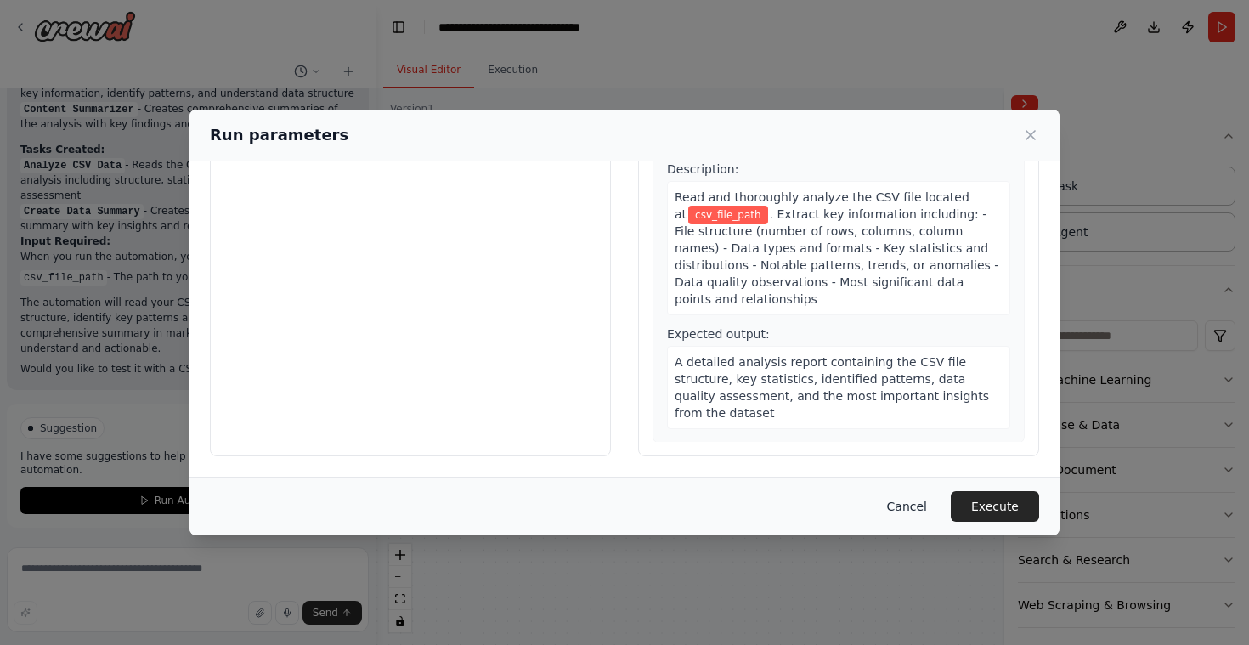
click at [920, 506] on button "Cancel" at bounding box center [907, 506] width 67 height 31
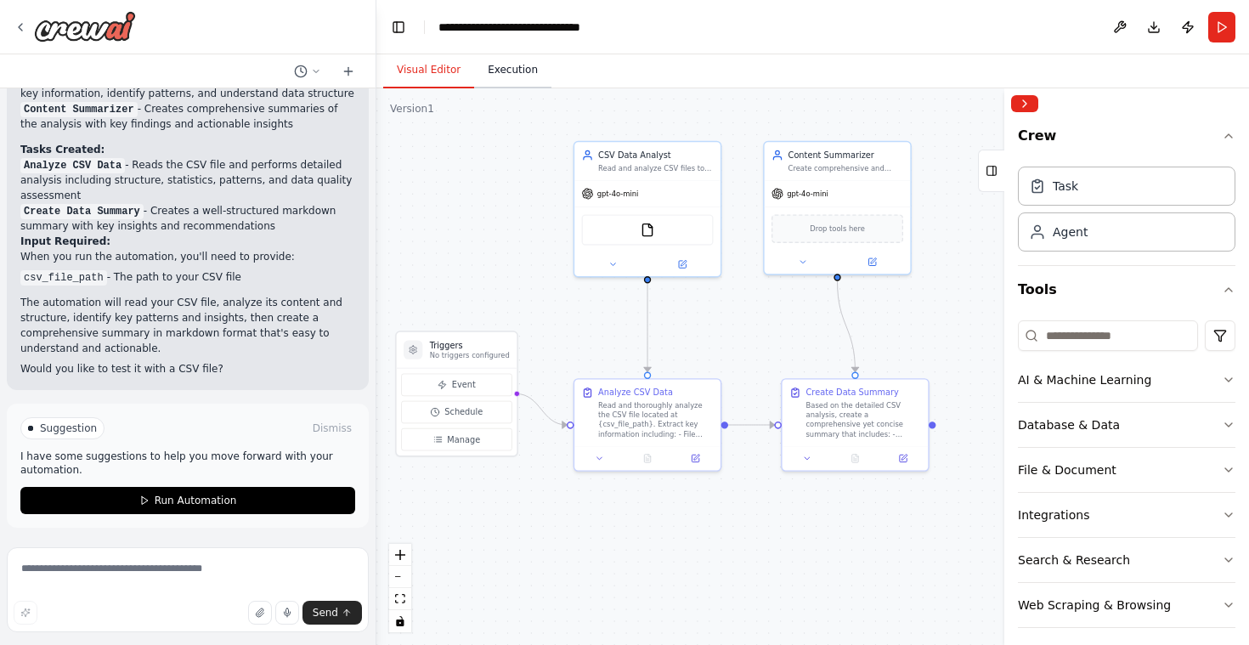
click at [519, 77] on button "Execution" at bounding box center [512, 71] width 77 height 36
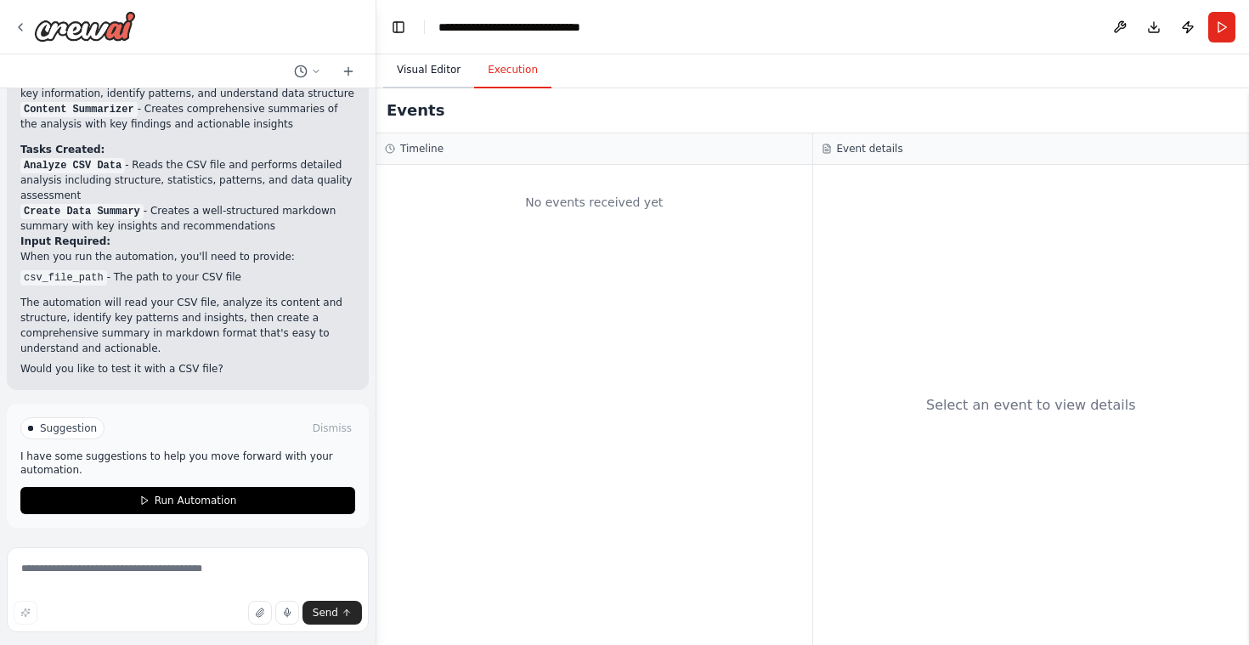
click at [417, 64] on button "Visual Editor" at bounding box center [428, 71] width 91 height 36
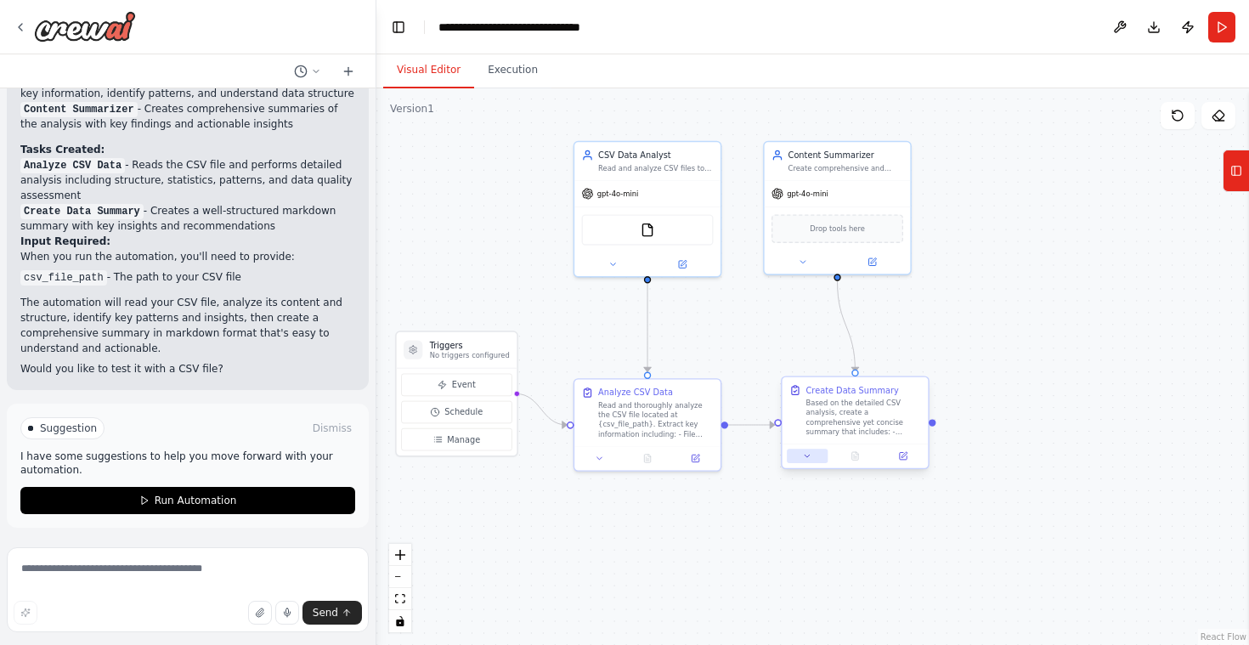
click at [812, 456] on icon at bounding box center [807, 455] width 9 height 9
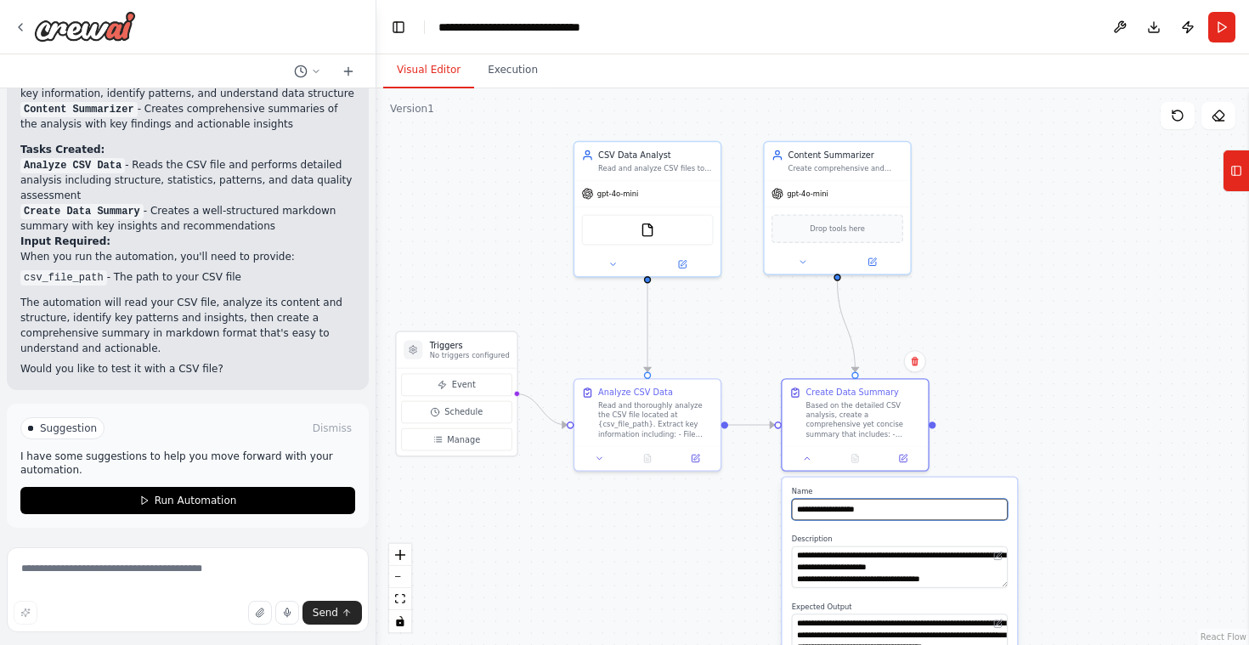
drag, startPoint x: 897, startPoint y: 509, endPoint x: 880, endPoint y: 507, distance: 17.2
click at [881, 507] on input "**********" at bounding box center [900, 509] width 216 height 21
type input "**********"
click at [1074, 406] on div ".deletable-edge-delete-btn { width: 20px; height: 20px; border: 0px solid #ffff…" at bounding box center [813, 366] width 873 height 557
click at [1079, 382] on div ".deletable-edge-delete-btn { width: 20px; height: 20px; border: 0px solid #ffff…" at bounding box center [813, 366] width 873 height 557
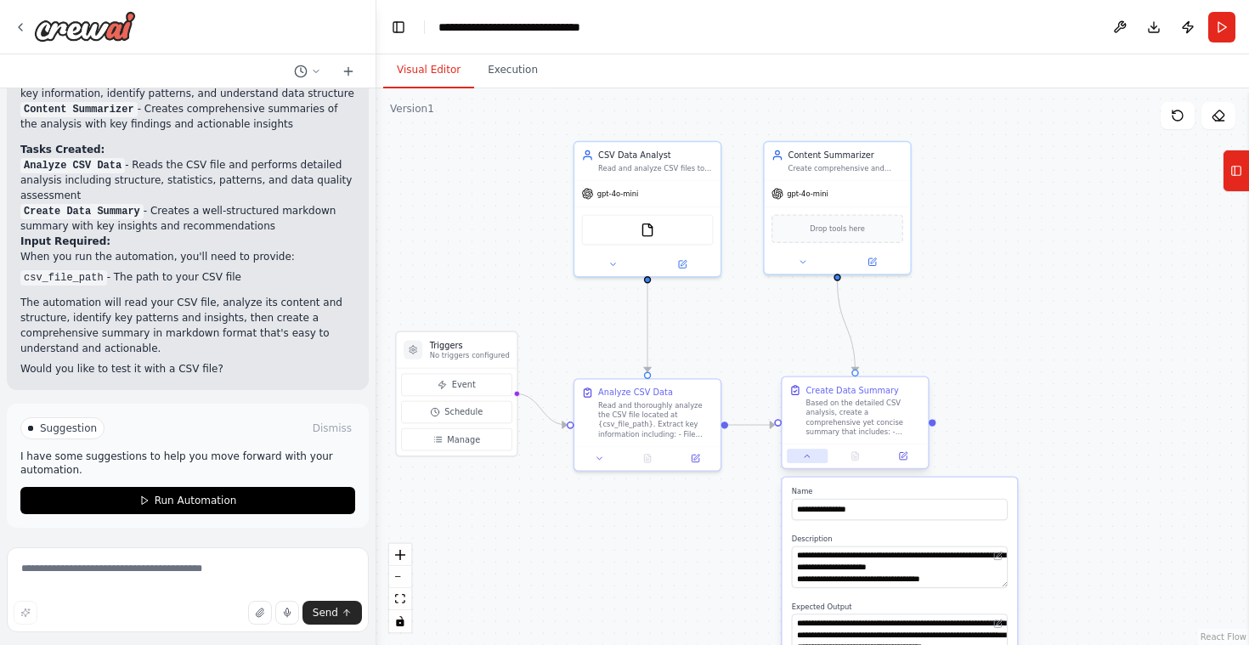
click at [812, 456] on icon at bounding box center [807, 455] width 9 height 9
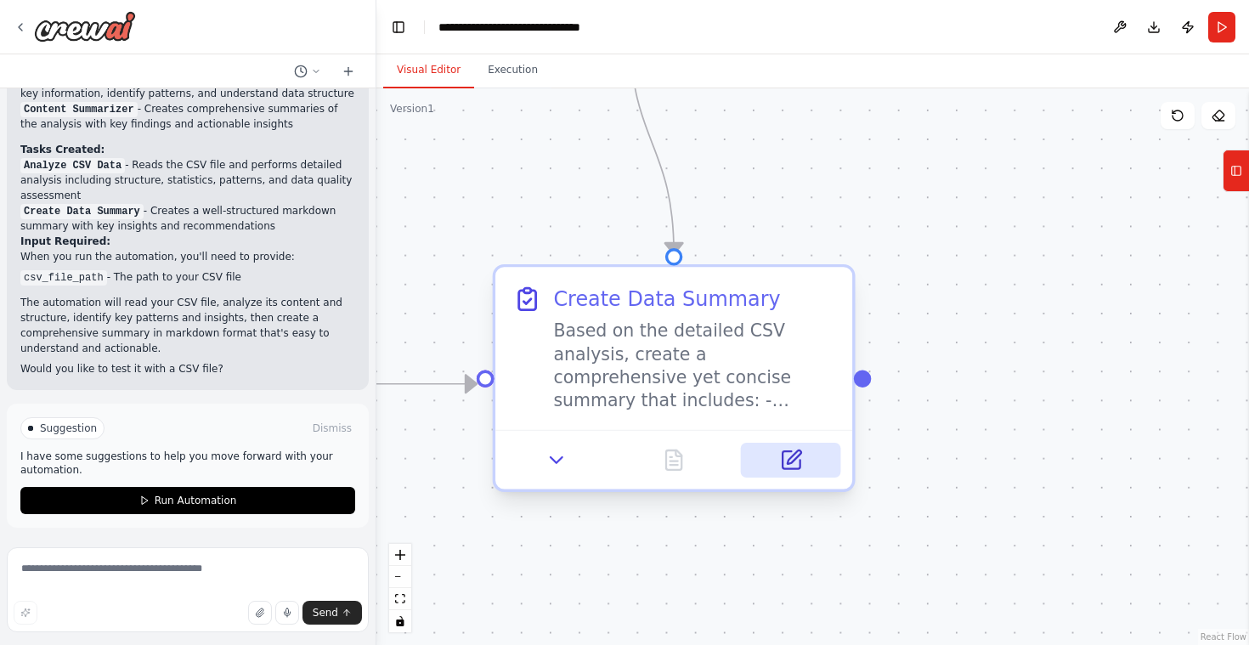
click at [791, 462] on icon at bounding box center [794, 457] width 14 height 14
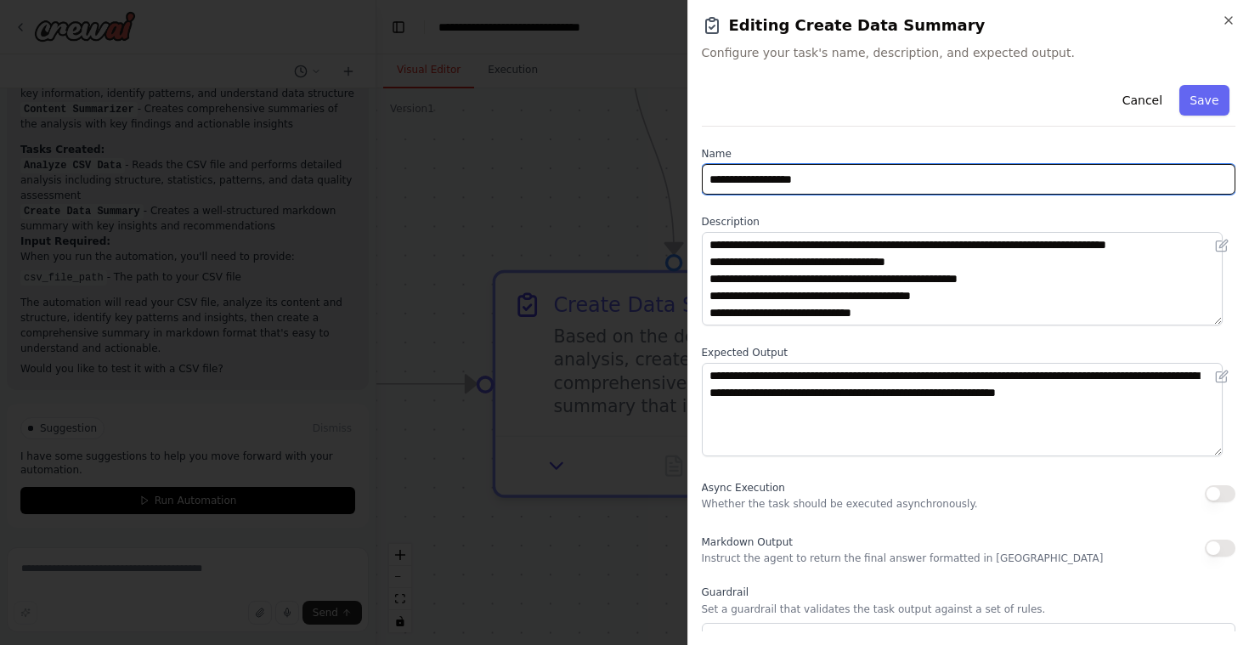
drag, startPoint x: 849, startPoint y: 184, endPoint x: 802, endPoint y: 184, distance: 46.8
click at [802, 184] on input "**********" at bounding box center [969, 179] width 535 height 31
type input "**********"
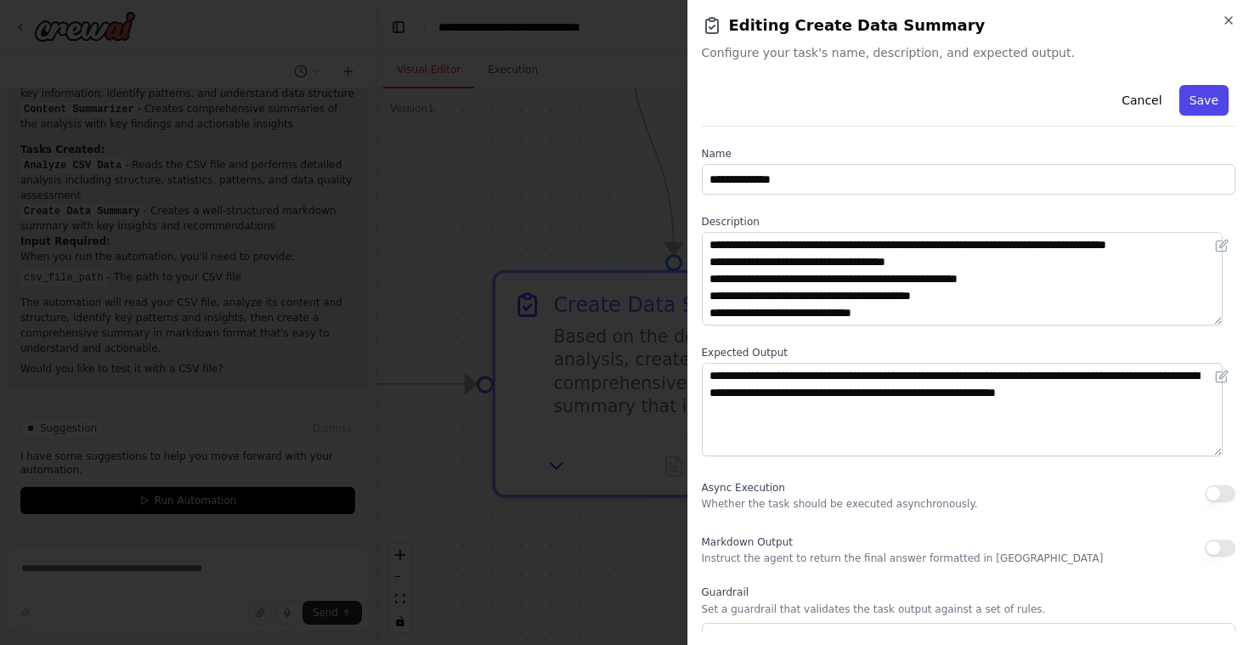
click at [1197, 89] on button "Save" at bounding box center [1204, 100] width 49 height 31
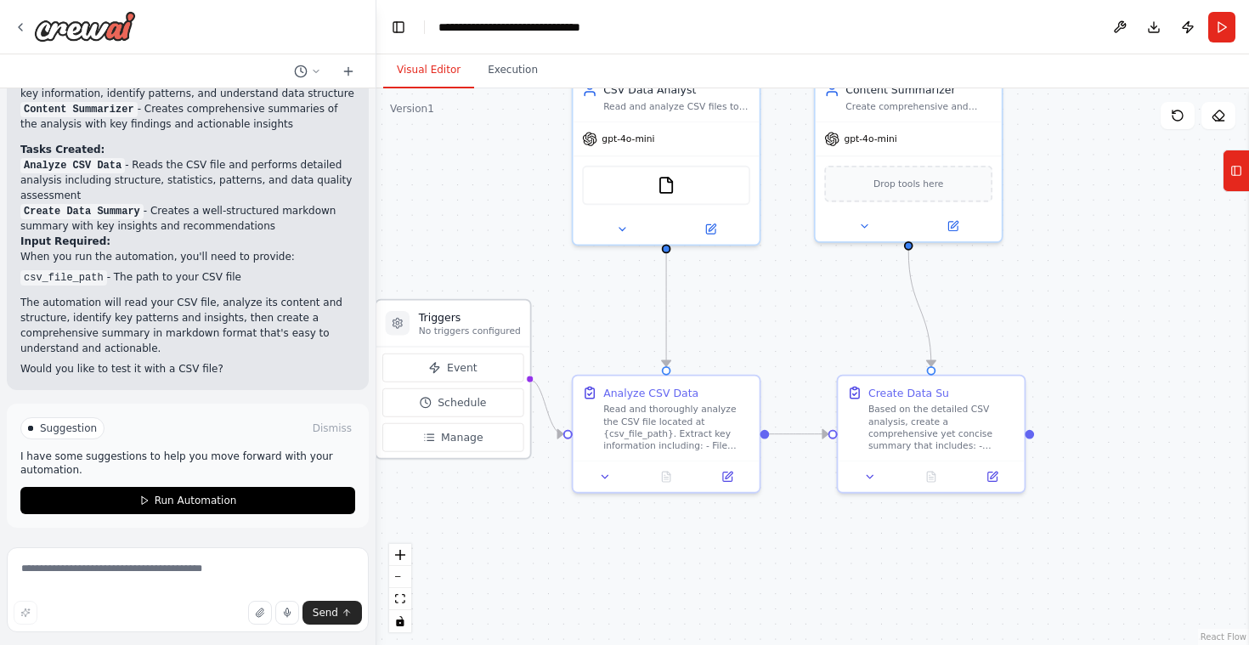
drag, startPoint x: 469, startPoint y: 330, endPoint x: 506, endPoint y: 316, distance: 39.0
click at [506, 316] on h3 "Triggers" at bounding box center [470, 316] width 102 height 15
click at [397, 331] on div at bounding box center [398, 323] width 25 height 25
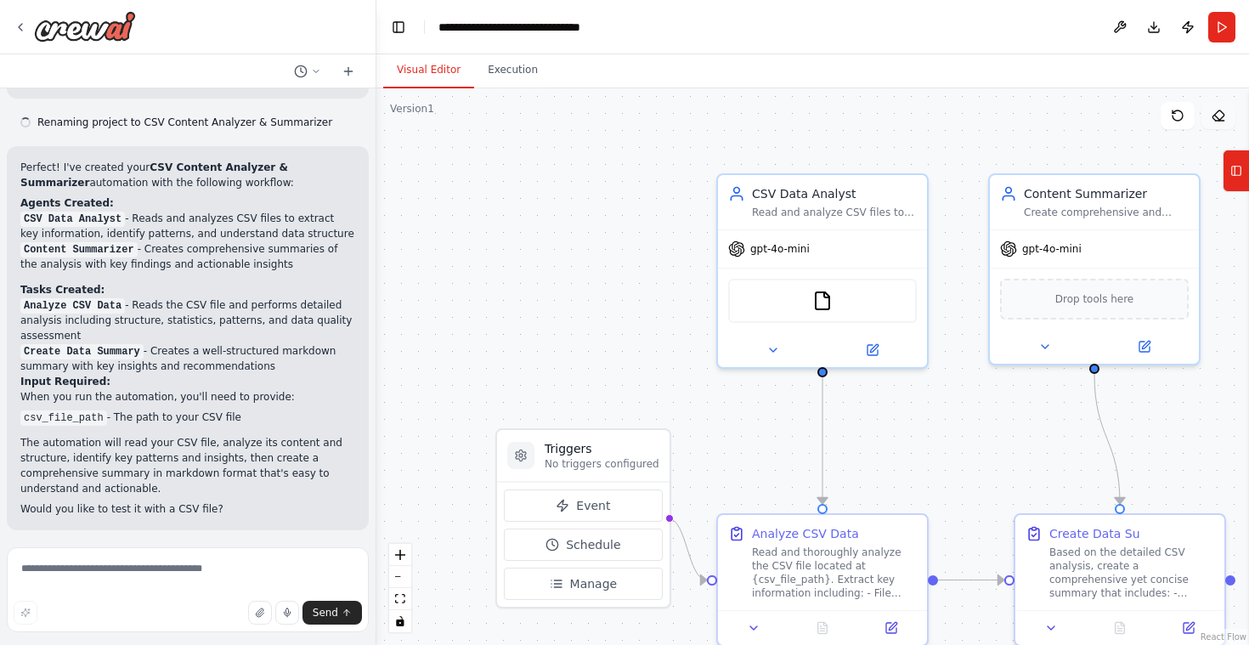
scroll to position [1514, 0]
click at [1219, 115] on icon at bounding box center [1219, 116] width 14 height 14
click at [1220, 116] on icon at bounding box center [1219, 116] width 14 height 14
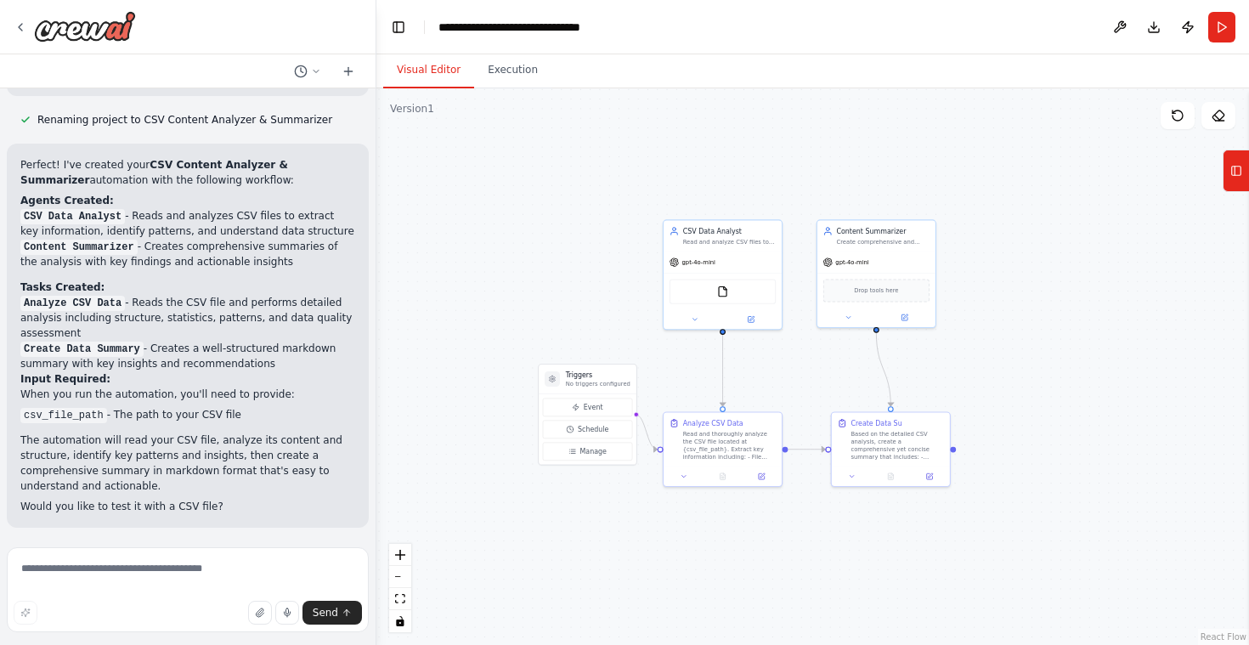
click at [1014, 539] on div ".deletable-edge-delete-btn { width: 20px; height: 20px; border: 0px solid #ffff…" at bounding box center [813, 366] width 873 height 557
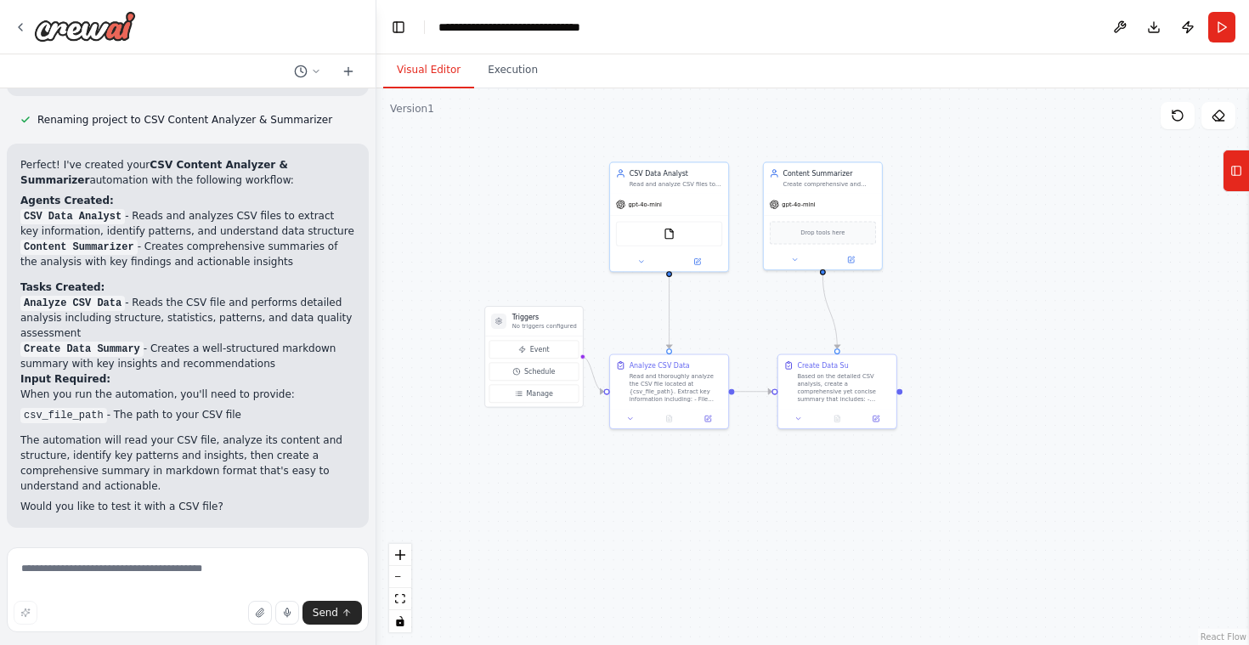
drag, startPoint x: 960, startPoint y: 456, endPoint x: 983, endPoint y: 486, distance: 38.2
click at [983, 486] on div ".deletable-edge-delete-btn { width: 20px; height: 20px; border: 0px solid #ffff…" at bounding box center [813, 366] width 873 height 557
click at [1221, 116] on icon at bounding box center [1219, 116] width 14 height 14
click at [314, 71] on icon at bounding box center [316, 71] width 10 height 10
click at [479, 188] on div ".deletable-edge-delete-btn { width: 20px; height: 20px; border: 0px solid #ffff…" at bounding box center [813, 366] width 873 height 557
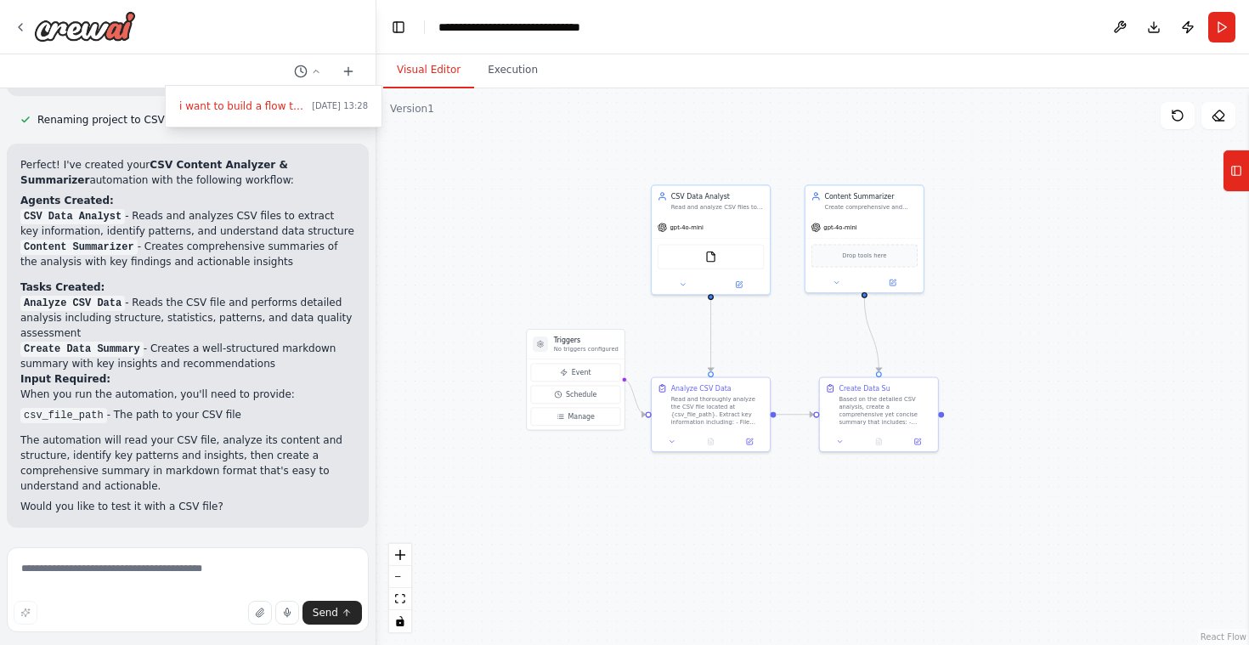
drag, startPoint x: 966, startPoint y: 287, endPoint x: 1008, endPoint y: 310, distance: 47.6
click at [1008, 310] on div ".deletable-edge-delete-btn { width: 20px; height: 20px; border: 0px solid #ffff…" at bounding box center [813, 366] width 873 height 557
click at [1221, 117] on icon at bounding box center [1218, 115] width 11 height 10
click at [1235, 168] on icon at bounding box center [1235, 171] width 0 height 9
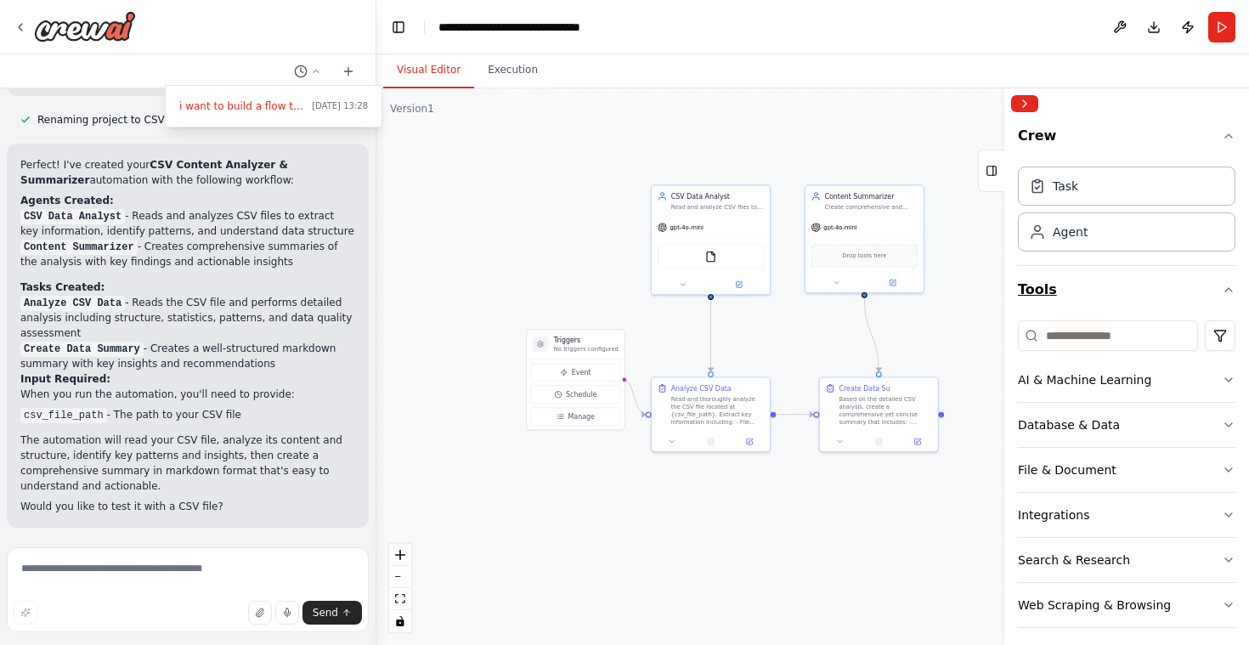
click at [1222, 289] on icon "button" at bounding box center [1229, 290] width 14 height 14
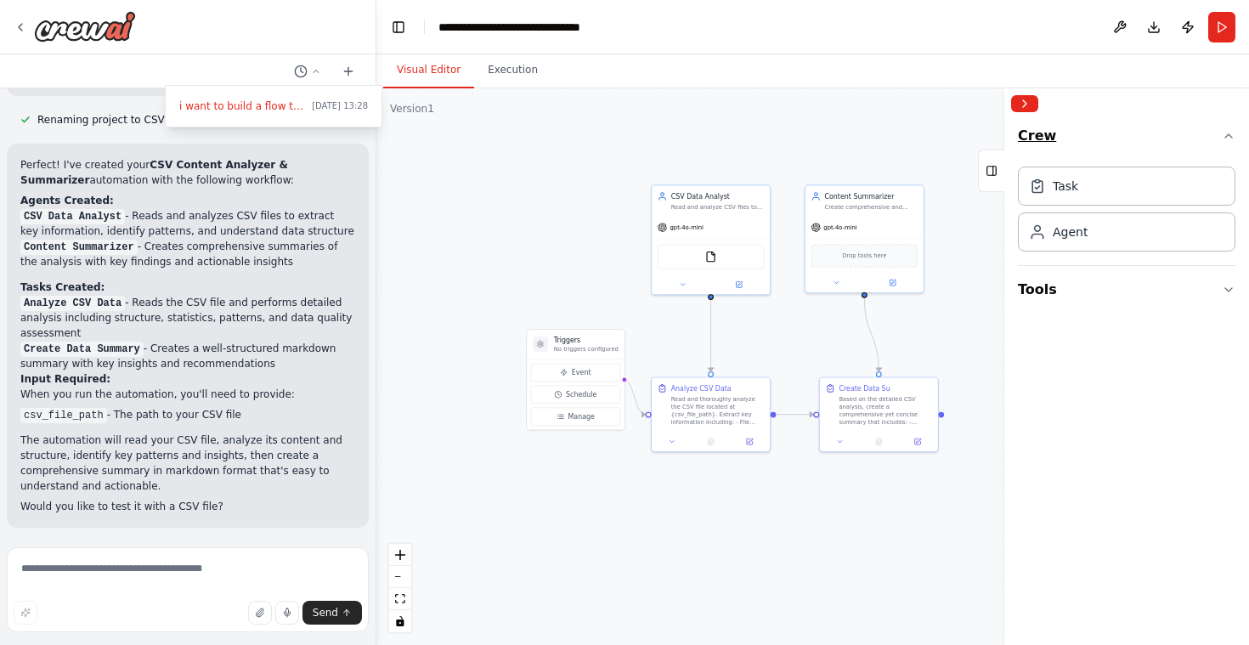
click at [1233, 136] on icon "button" at bounding box center [1229, 136] width 14 height 14
click at [932, 127] on div ".deletable-edge-delete-btn { width: 20px; height: 20px; border: 0px solid #ffff…" at bounding box center [813, 366] width 873 height 557
click at [1032, 103] on button "Collapse right sidebar" at bounding box center [1024, 103] width 27 height 17
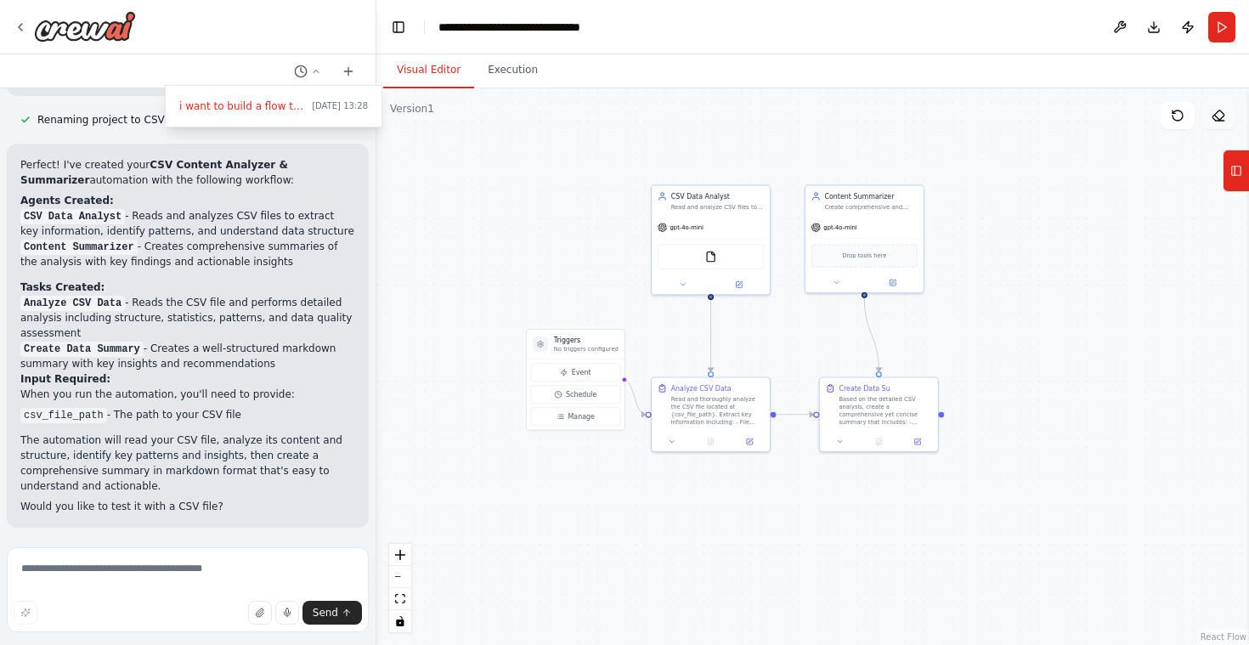
click at [1217, 116] on icon at bounding box center [1219, 116] width 14 height 14
click at [912, 221] on div "gpt-4o-mini" at bounding box center [865, 225] width 118 height 21
click at [912, 165] on icon at bounding box center [910, 165] width 7 height 9
click at [849, 168] on button "Confirm" at bounding box center [862, 166] width 60 height 20
click at [761, 212] on div "CSV Data Analyst Read and analyze CSV files to extract key information, identif…" at bounding box center [711, 199] width 118 height 31
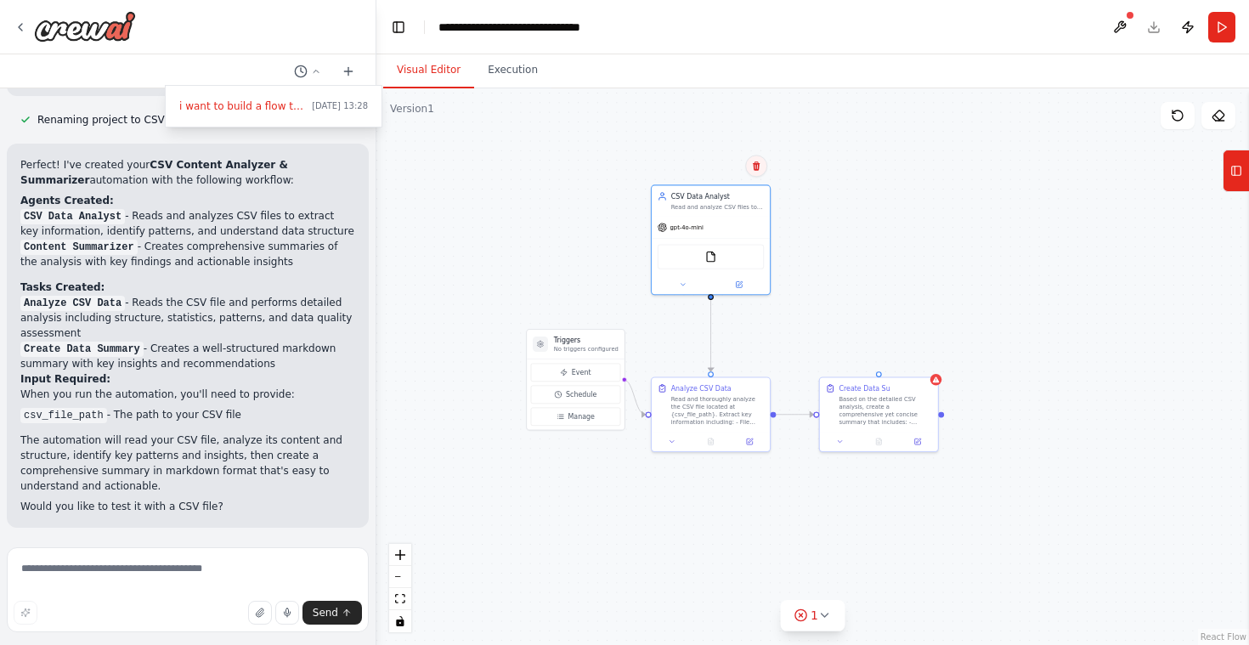
click at [760, 172] on button at bounding box center [756, 166] width 22 height 22
click at [713, 172] on button "Confirm" at bounding box center [708, 166] width 60 height 20
click at [921, 391] on div "Create Data Su Based on the detailed CSV analysis, create a comprehensive yet c…" at bounding box center [885, 403] width 93 height 42
click at [928, 364] on icon at bounding box center [925, 359] width 10 height 10
click at [878, 367] on button "Confirm" at bounding box center [877, 359] width 60 height 20
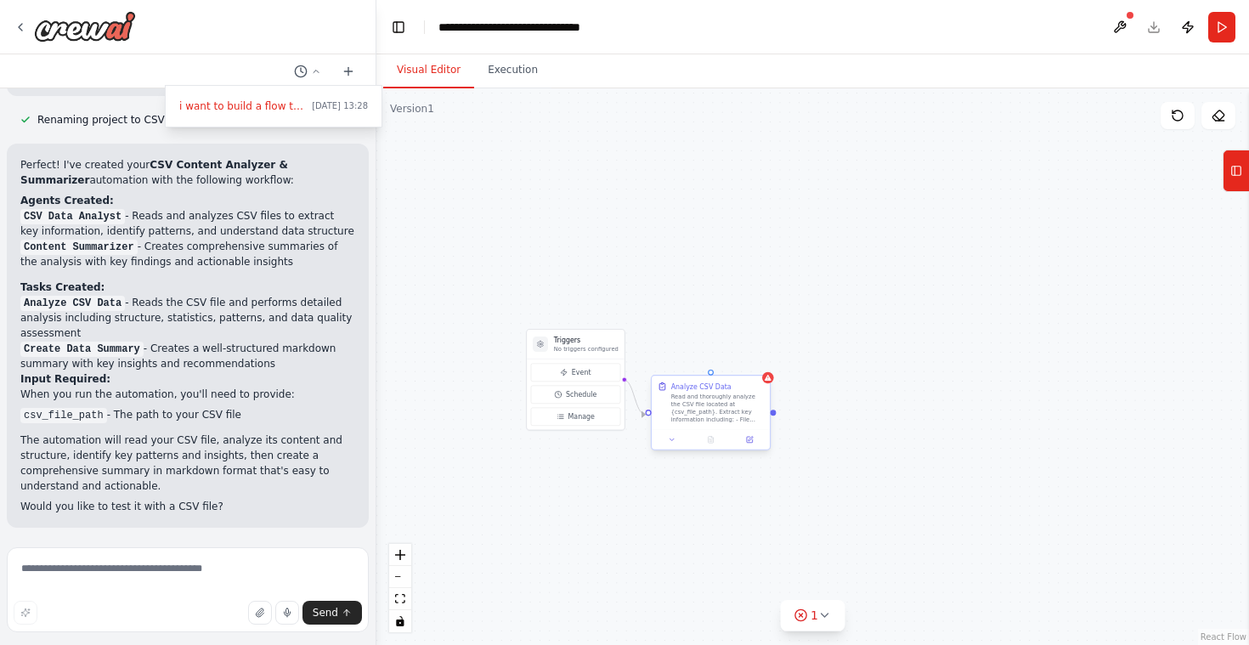
click at [764, 394] on div "Analyze CSV Data Read and thoroughly analyze the CSV file located at {csv_file_…" at bounding box center [711, 403] width 118 height 54
click at [756, 365] on button at bounding box center [756, 359] width 22 height 22
click at [761, 362] on icon at bounding box center [756, 359] width 10 height 10
click at [757, 353] on button at bounding box center [756, 359] width 22 height 22
click at [717, 370] on button "Confirm" at bounding box center [708, 359] width 60 height 20
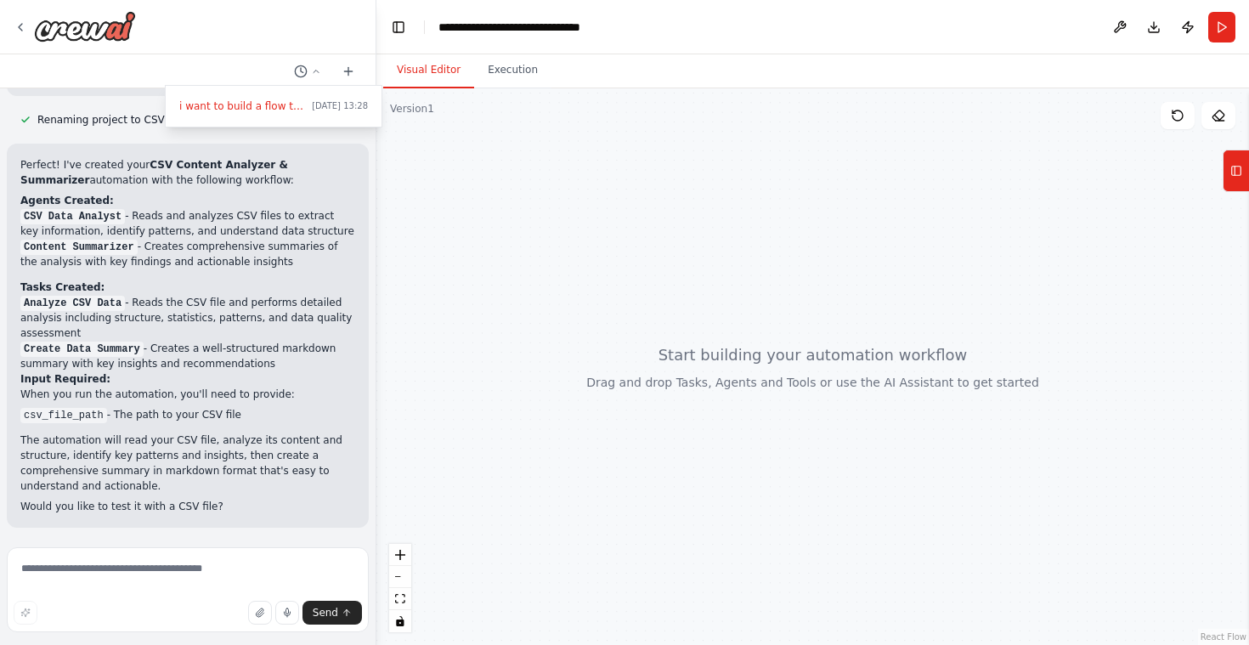
click at [312, 71] on div at bounding box center [188, 322] width 377 height 645
click at [170, 574] on textarea at bounding box center [188, 589] width 362 height 85
click at [121, 579] on textarea at bounding box center [188, 589] width 362 height 85
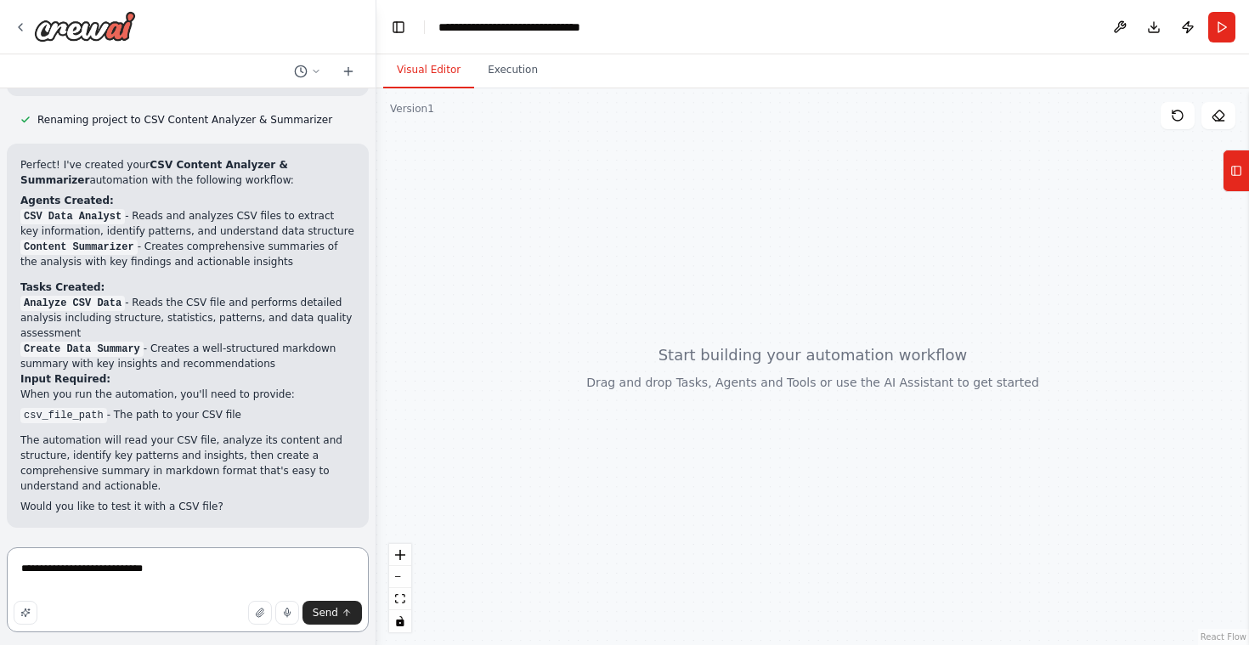
click at [180, 574] on textarea "**********" at bounding box center [188, 589] width 362 height 85
type textarea "**********"
click at [286, 569] on textarea "**********" at bounding box center [188, 589] width 362 height 85
drag, startPoint x: 328, startPoint y: 570, endPoint x: 0, endPoint y: 572, distance: 328.1
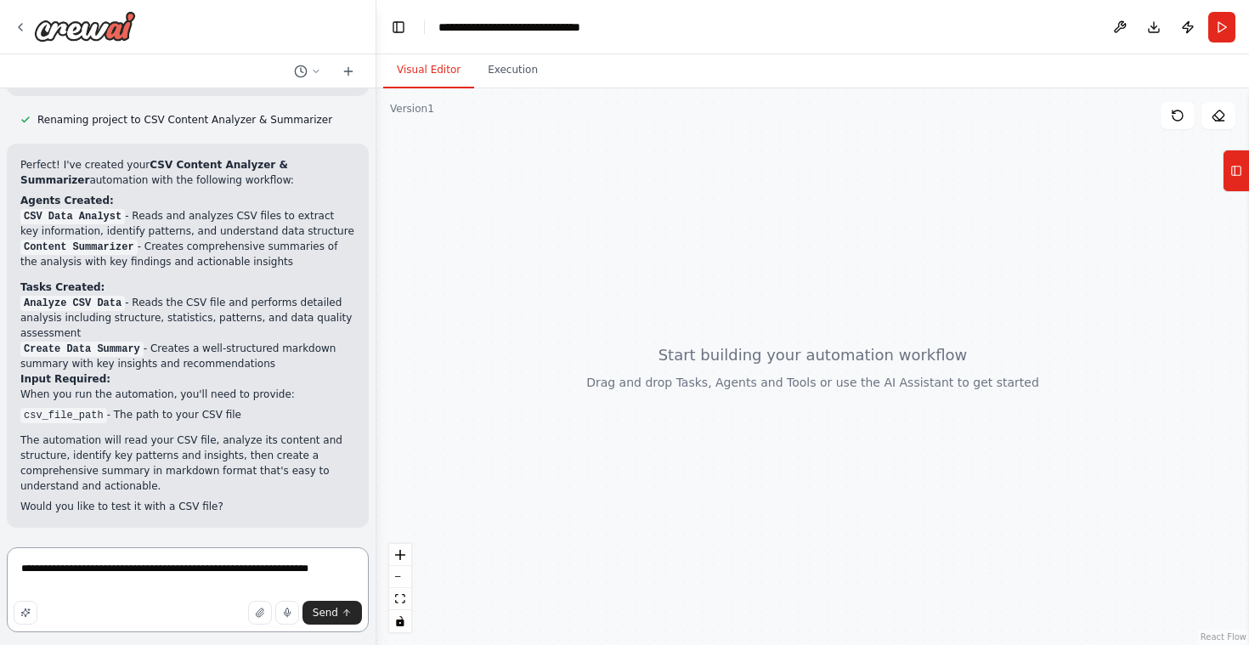
click at [0, 572] on div "Hello! I'm the CrewAI assistant. What kind of automation do you want to build? …" at bounding box center [188, 322] width 377 height 645
